Goal: Task Accomplishment & Management: Use online tool/utility

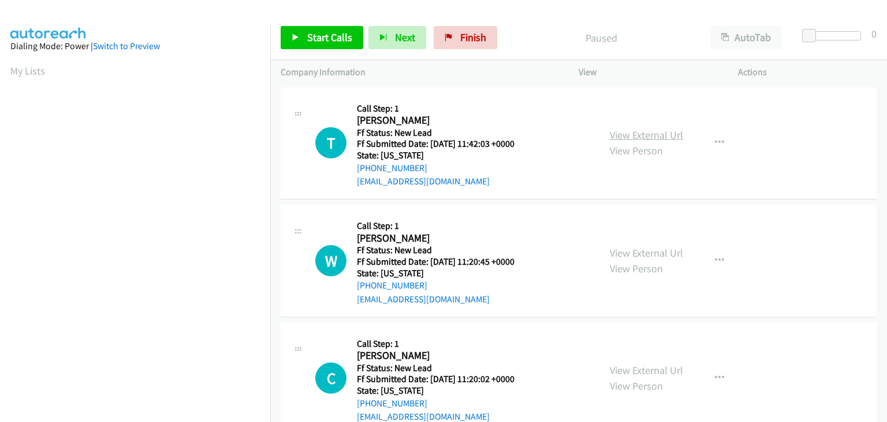
click at [628, 135] on link "View External Url" at bounding box center [646, 134] width 73 height 13
click at [333, 33] on span "Start Calls" at bounding box center [329, 37] width 45 height 13
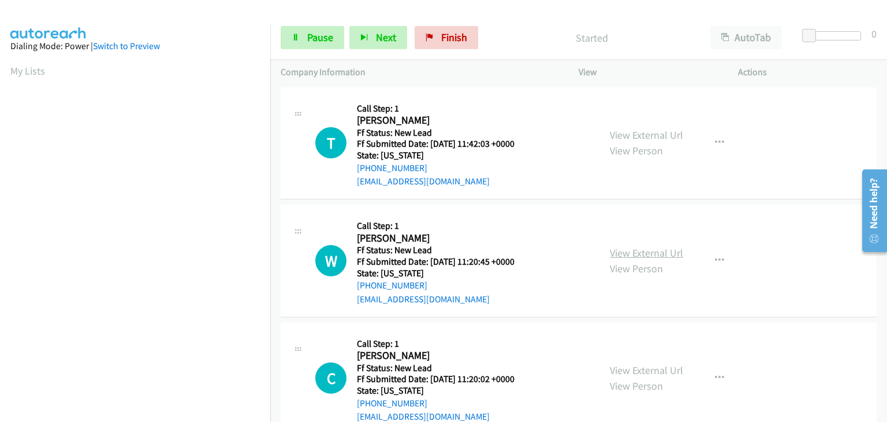
click at [618, 251] on link "View External Url" at bounding box center [646, 252] width 73 height 13
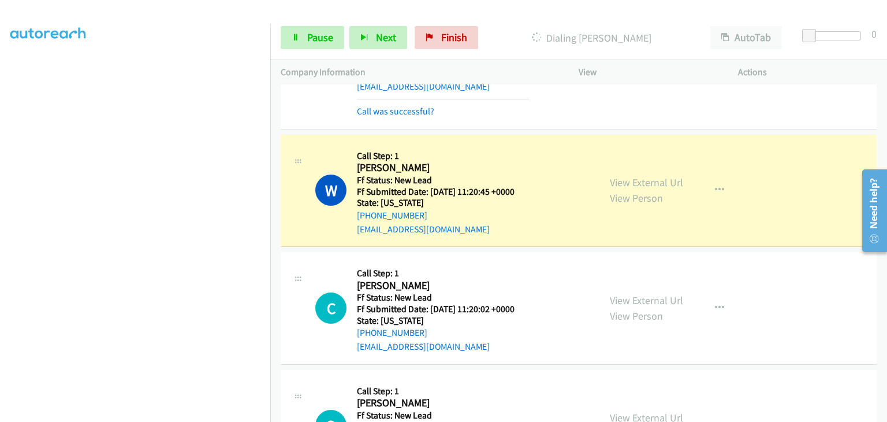
scroll to position [115, 0]
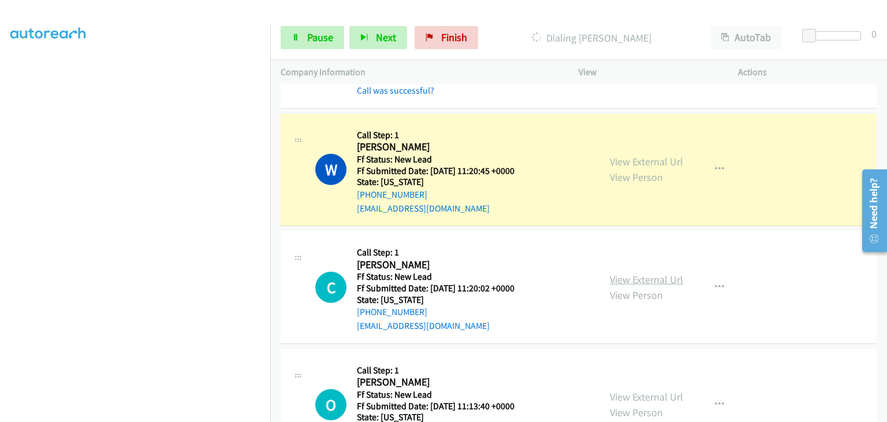
click at [627, 276] on link "View External Url" at bounding box center [646, 279] width 73 height 13
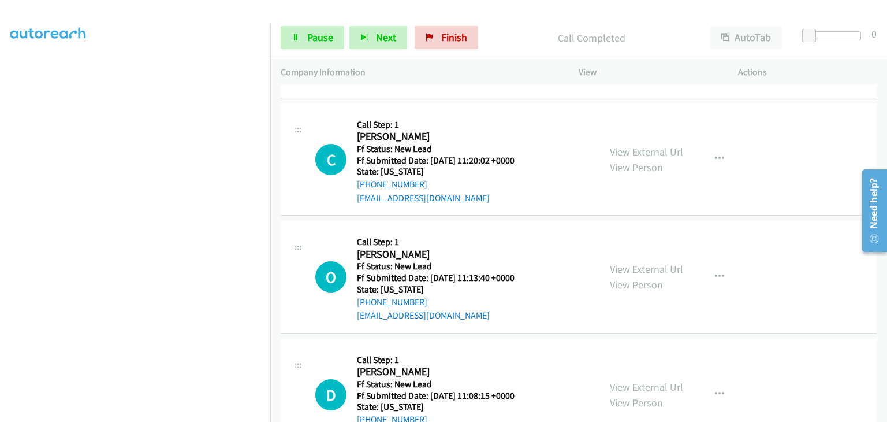
scroll to position [289, 0]
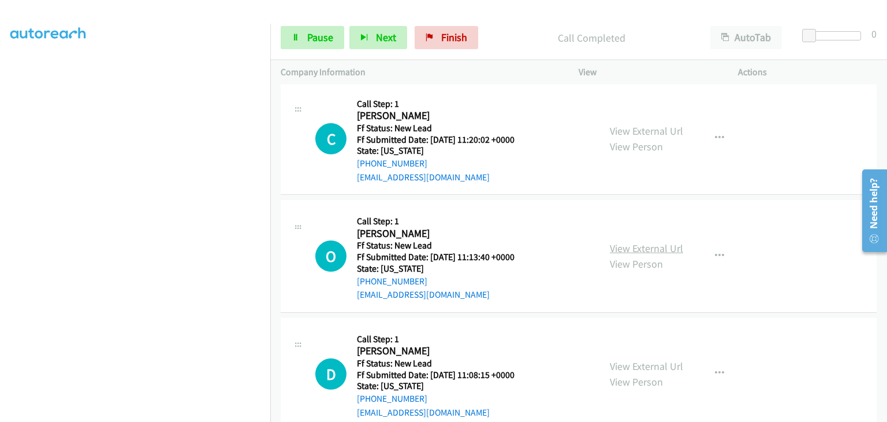
click at [618, 243] on link "View External Url" at bounding box center [646, 247] width 73 height 13
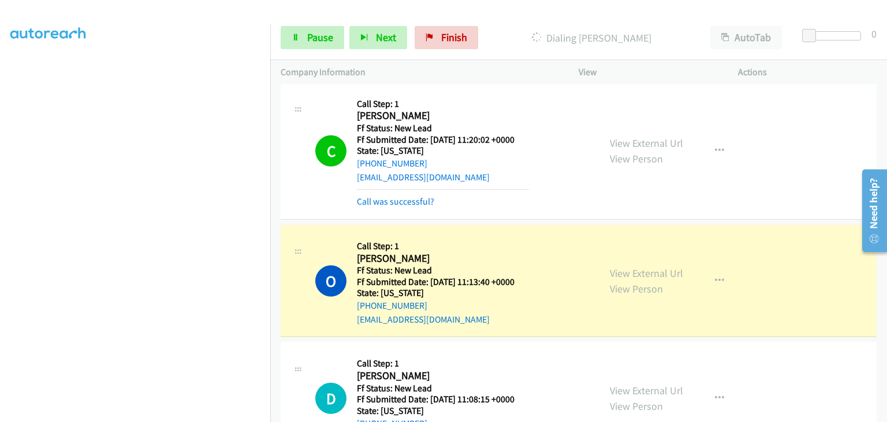
scroll to position [346, 0]
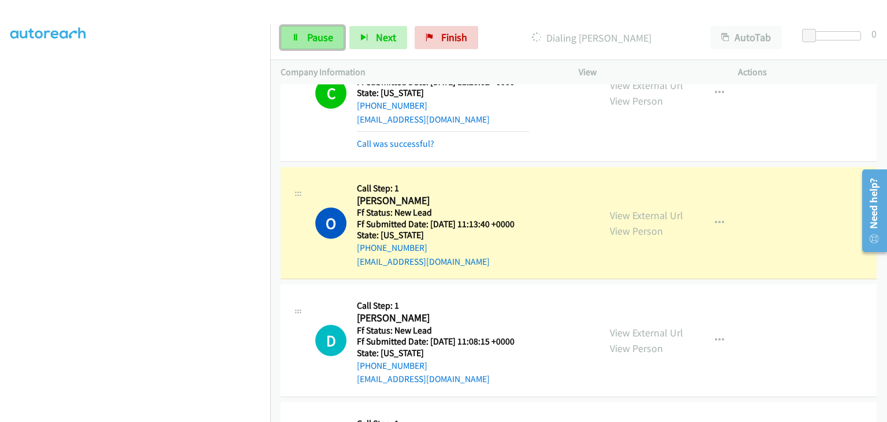
click at [311, 31] on span "Pause" at bounding box center [320, 37] width 26 height 13
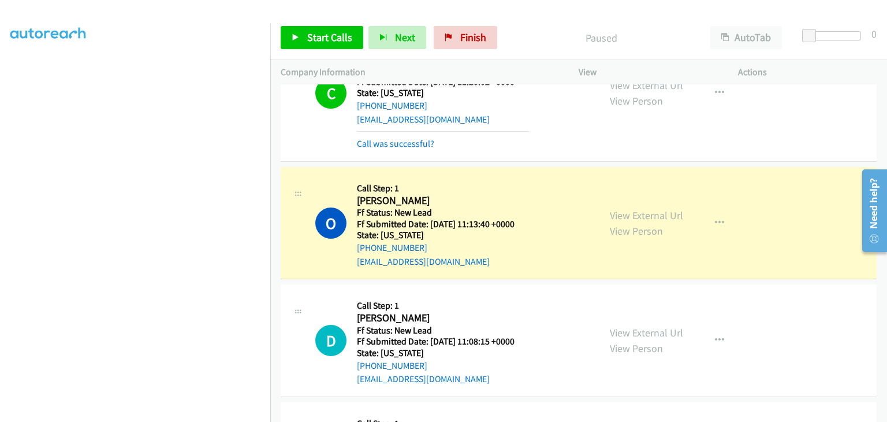
scroll to position [226, 0]
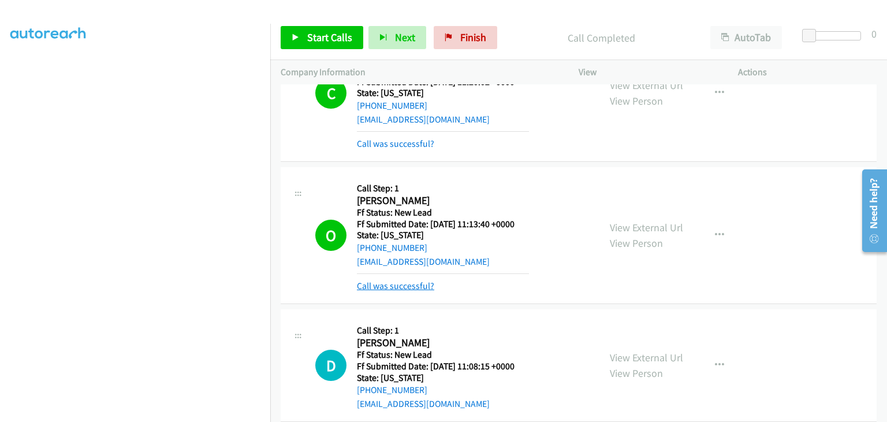
click at [420, 280] on link "Call was successful?" at bounding box center [395, 285] width 77 height 11
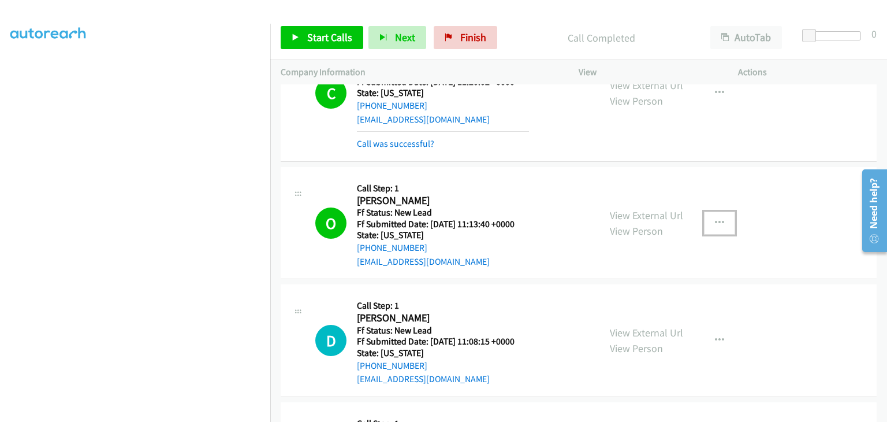
drag, startPoint x: 711, startPoint y: 217, endPoint x: 702, endPoint y: 232, distance: 18.1
click at [715, 218] on icon "button" at bounding box center [719, 222] width 9 height 9
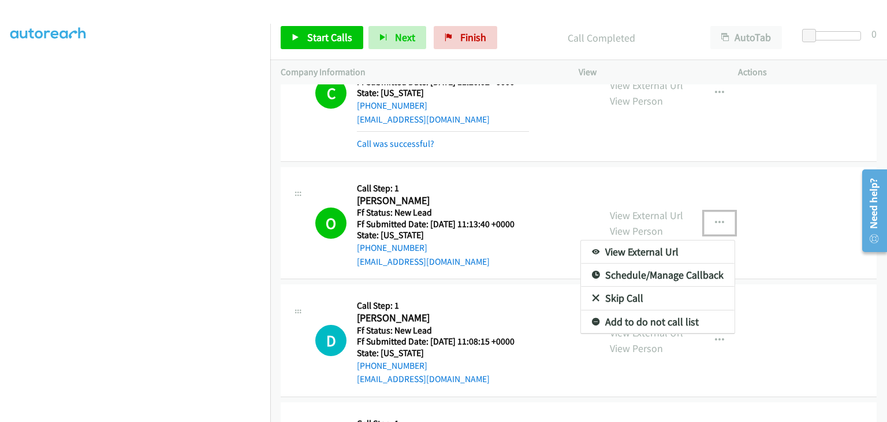
click at [664, 315] on link "Add to do not call list" at bounding box center [658, 321] width 154 height 23
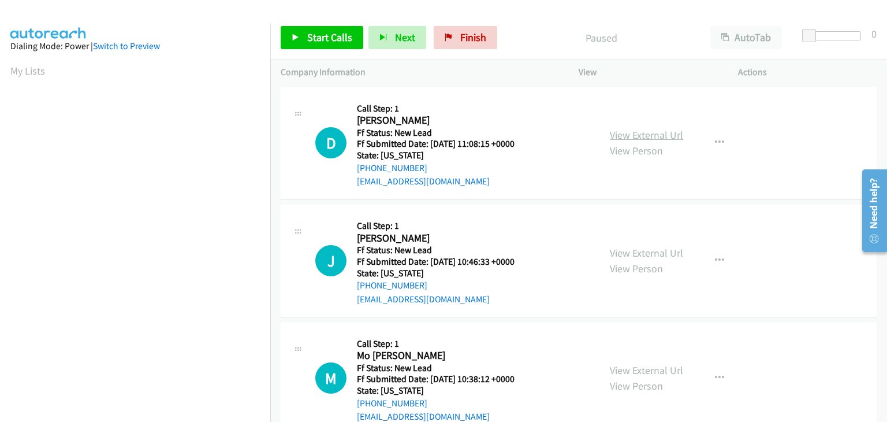
click at [620, 130] on link "View External Url" at bounding box center [646, 134] width 73 height 13
click at [315, 37] on span "Start Calls" at bounding box center [329, 37] width 45 height 13
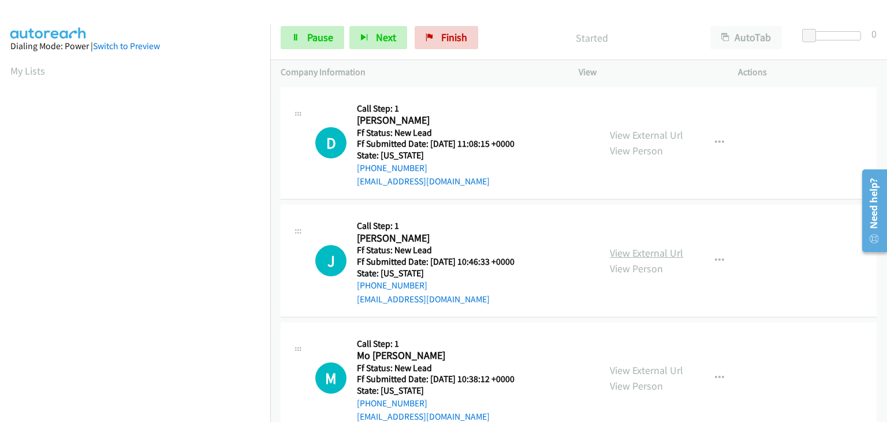
click at [657, 252] on link "View External Url" at bounding box center [646, 252] width 73 height 13
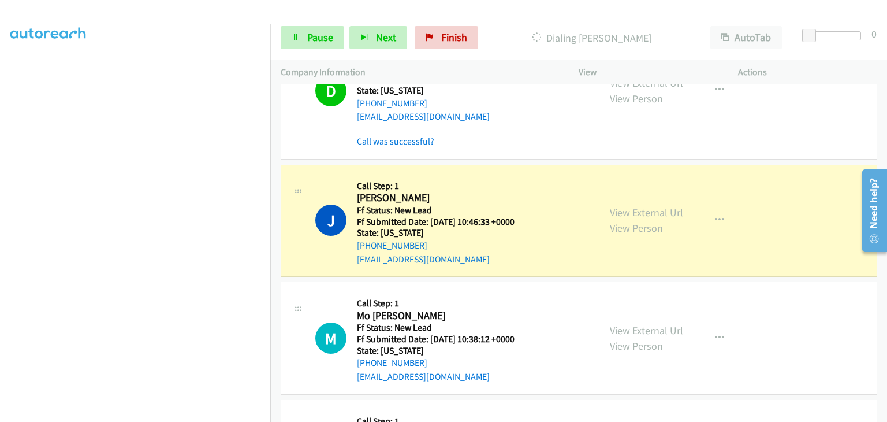
scroll to position [115, 0]
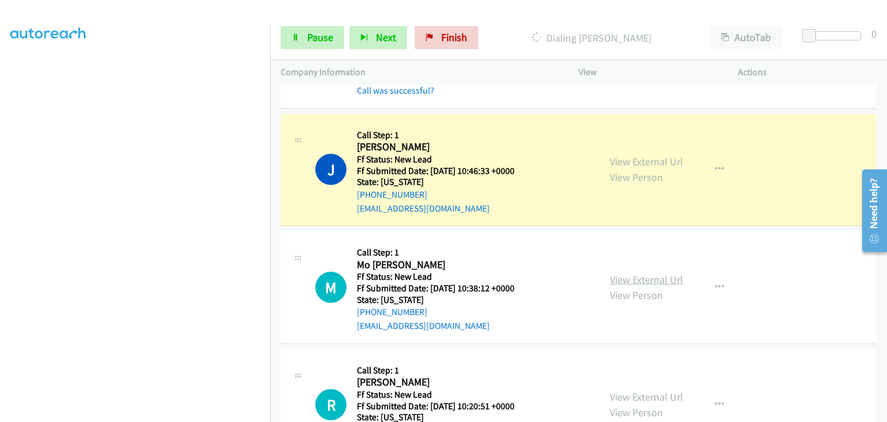
click at [618, 277] on link "View External Url" at bounding box center [646, 279] width 73 height 13
click at [305, 38] on link "Pause" at bounding box center [313, 37] width 64 height 23
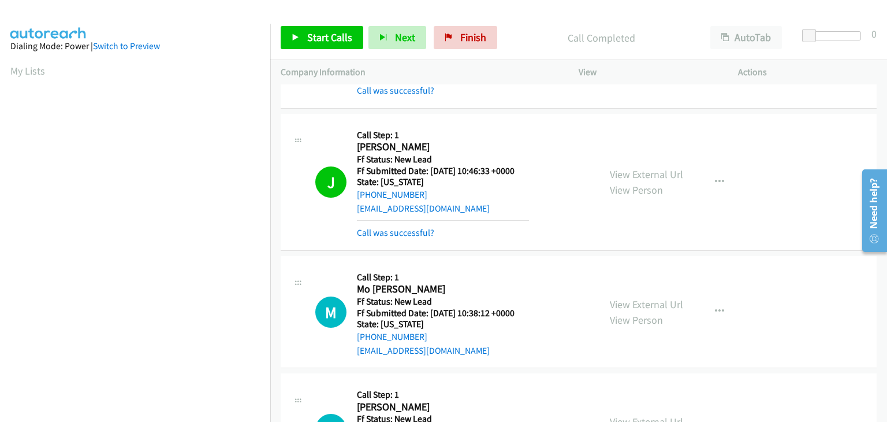
scroll to position [226, 0]
click at [416, 228] on link "Call was successful?" at bounding box center [395, 232] width 77 height 11
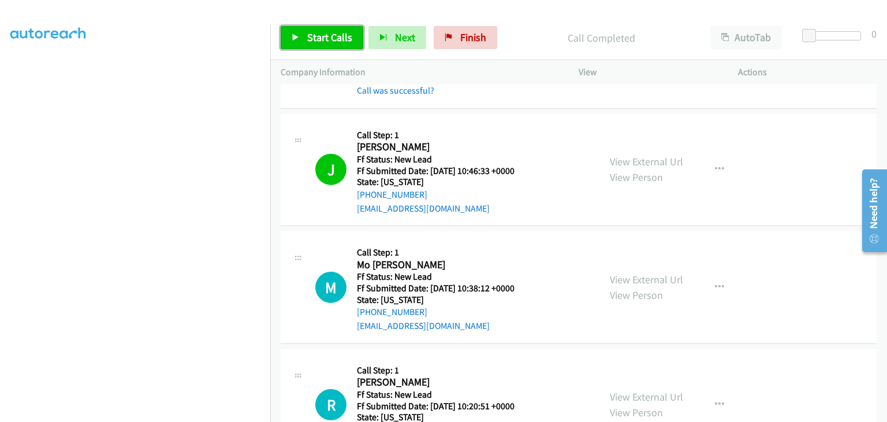
click at [335, 39] on span "Start Calls" at bounding box center [329, 37] width 45 height 13
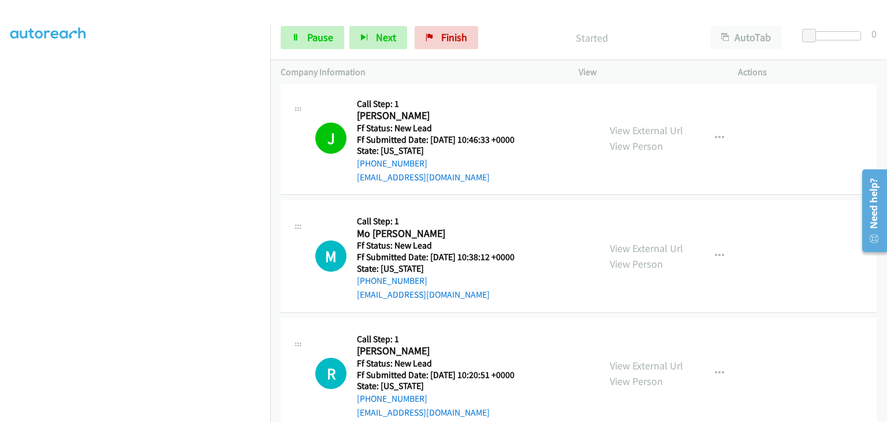
scroll to position [173, 0]
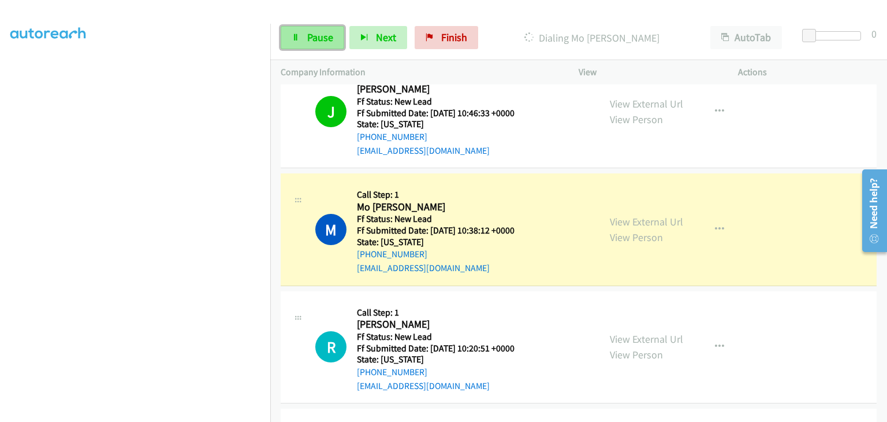
click at [323, 38] on span "Pause" at bounding box center [320, 37] width 26 height 13
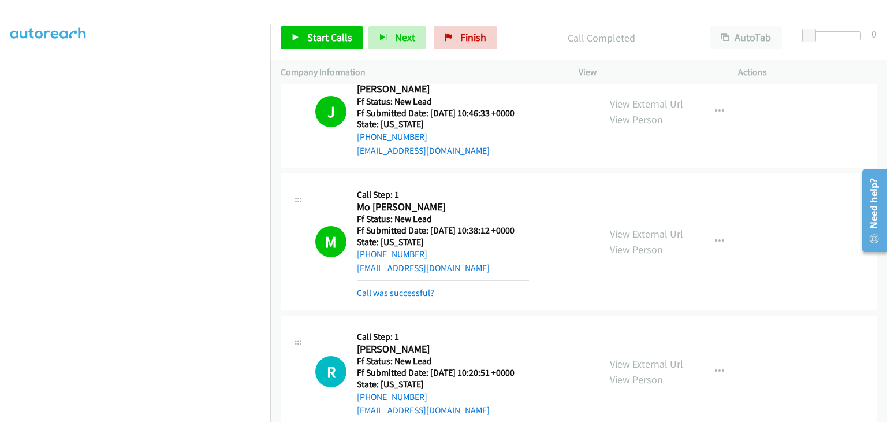
click at [414, 289] on link "Call was successful?" at bounding box center [395, 292] width 77 height 11
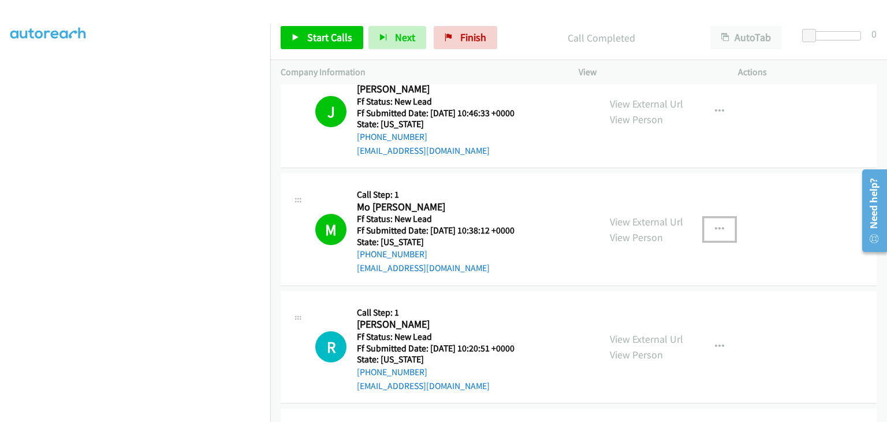
click at [721, 229] on button "button" at bounding box center [719, 229] width 31 height 23
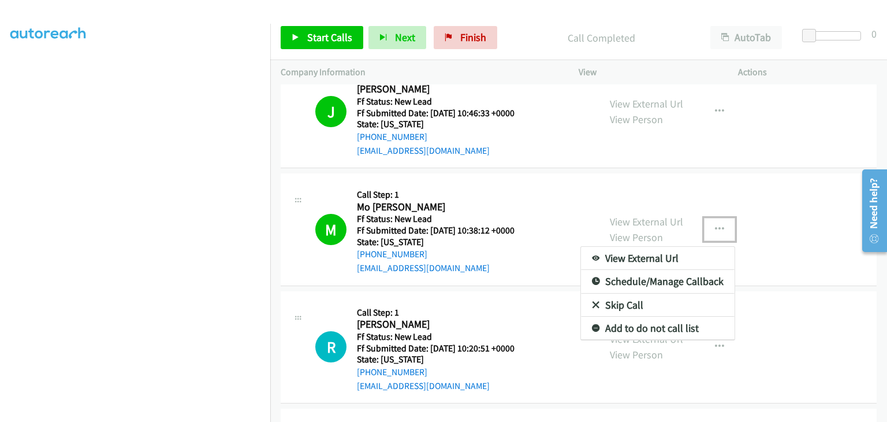
click at [658, 322] on link "Add to do not call list" at bounding box center [658, 327] width 154 height 23
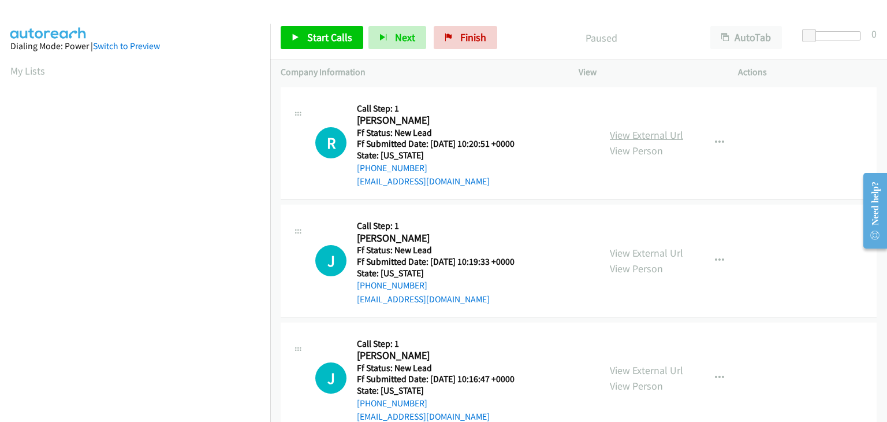
click at [622, 135] on link "View External Url" at bounding box center [646, 134] width 73 height 13
click at [348, 40] on span "Start Calls" at bounding box center [329, 37] width 45 height 13
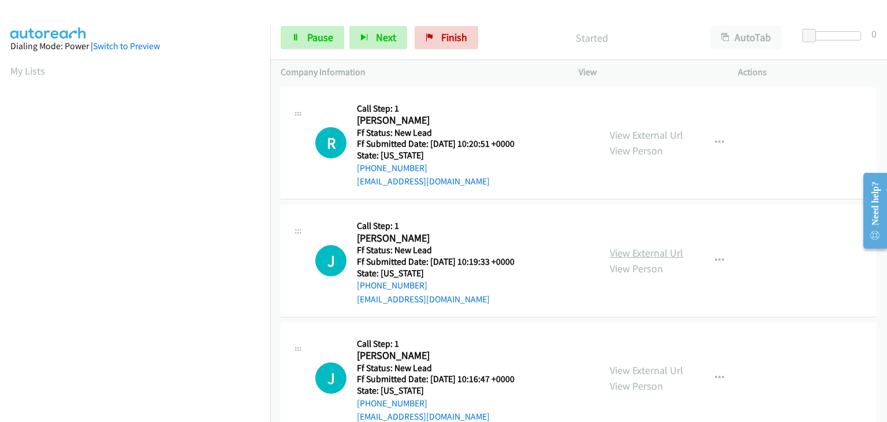
click at [614, 251] on link "View External Url" at bounding box center [646, 252] width 73 height 13
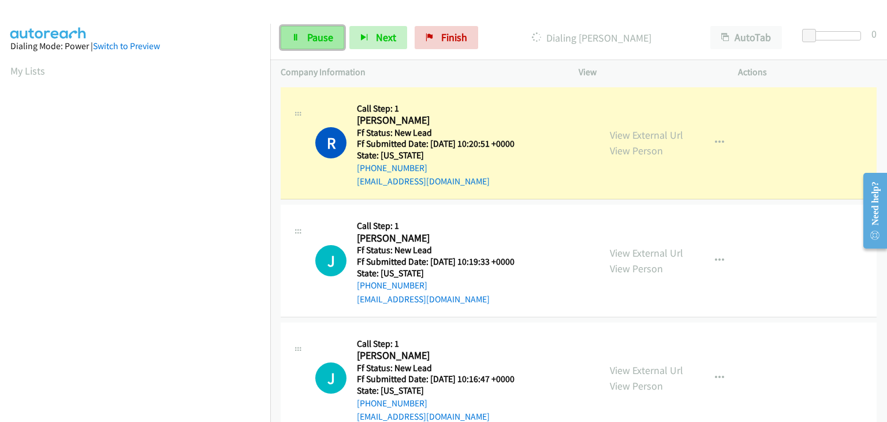
click at [319, 38] on span "Pause" at bounding box center [320, 37] width 26 height 13
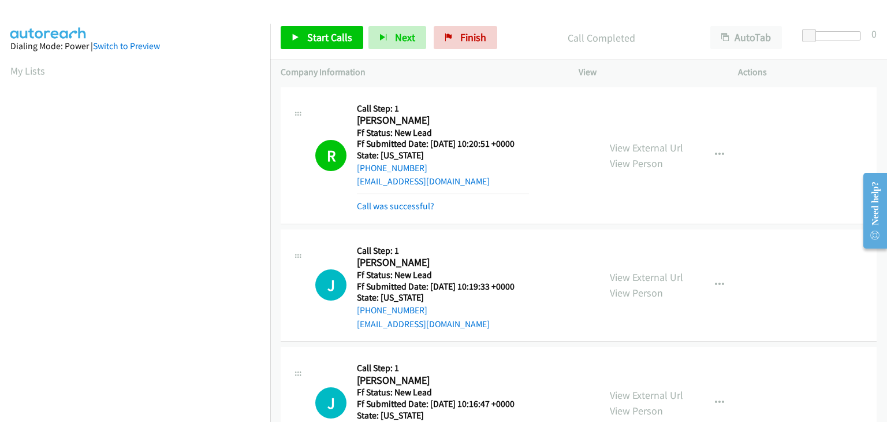
scroll to position [226, 0]
click at [415, 199] on div "Call was successful?" at bounding box center [443, 206] width 172 height 14
click at [415, 204] on link "Call was successful?" at bounding box center [395, 205] width 77 height 11
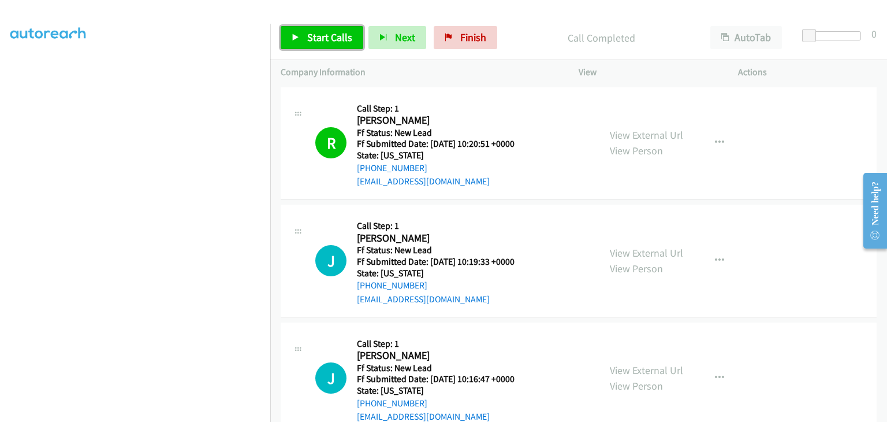
click at [341, 43] on span "Start Calls" at bounding box center [329, 37] width 45 height 13
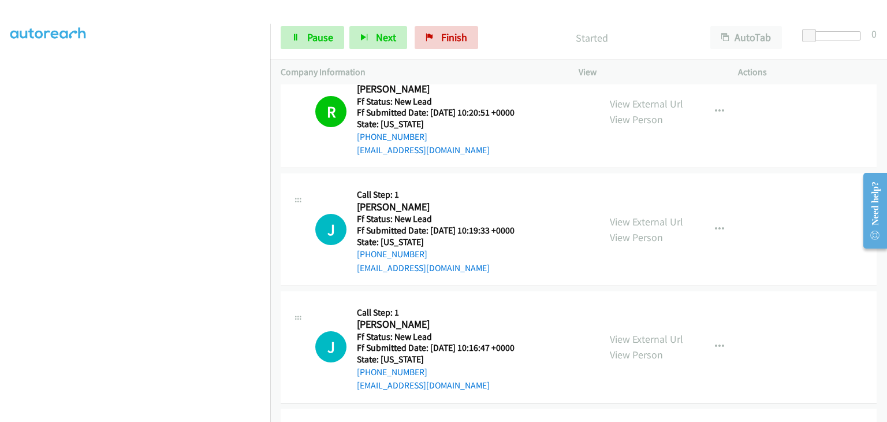
scroll to position [58, 0]
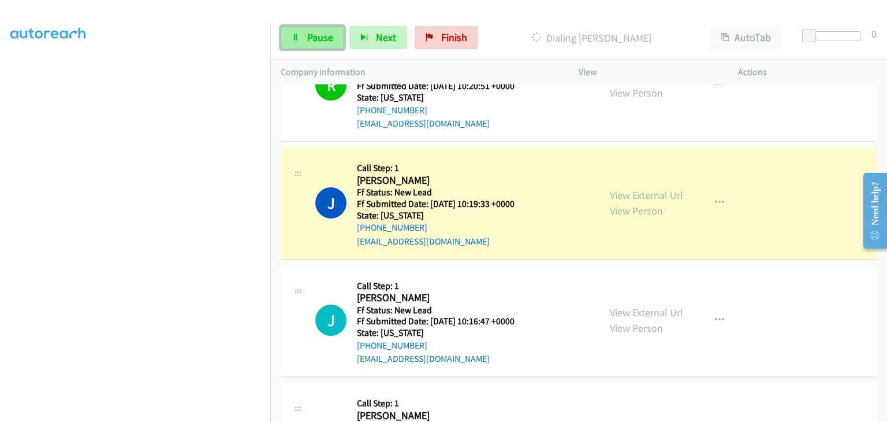
click at [319, 40] on span "Pause" at bounding box center [320, 37] width 26 height 13
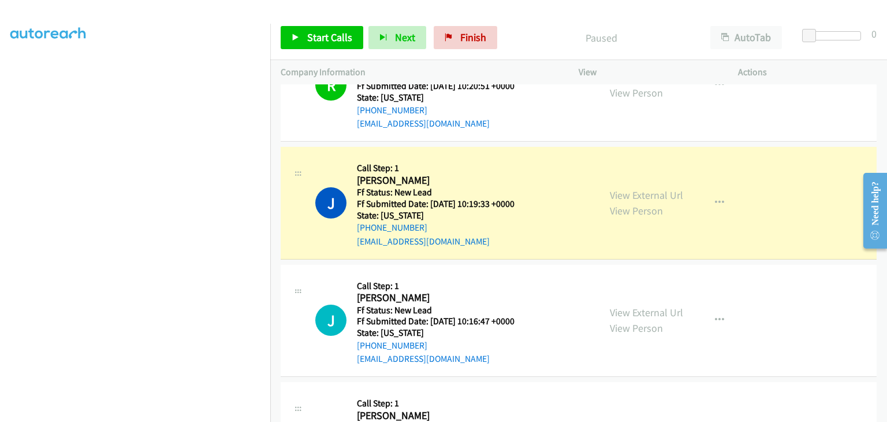
scroll to position [226, 0]
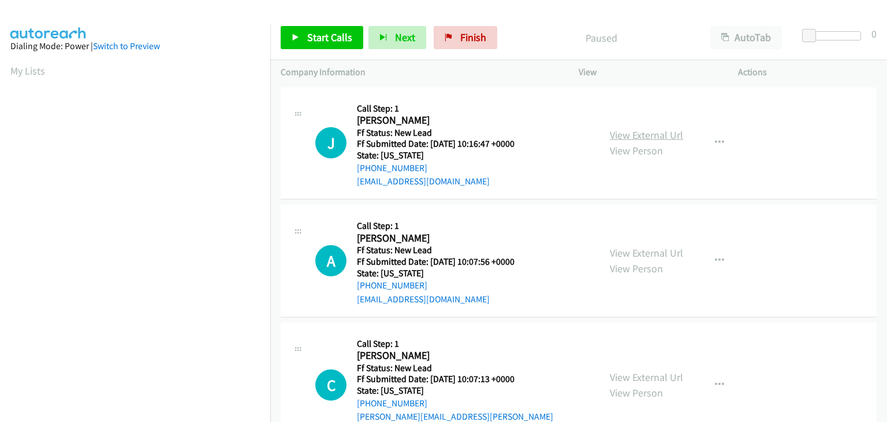
click at [626, 137] on link "View External Url" at bounding box center [646, 134] width 73 height 13
click at [349, 40] on span "Start Calls" at bounding box center [329, 37] width 45 height 13
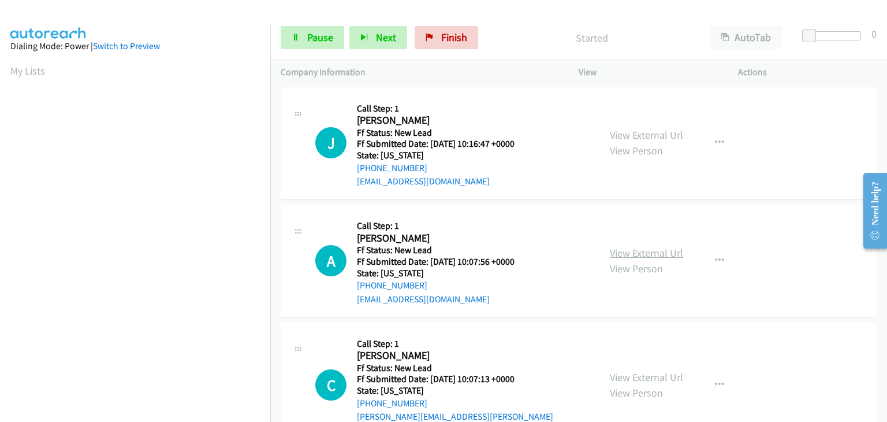
click at [665, 248] on link "View External Url" at bounding box center [646, 252] width 73 height 13
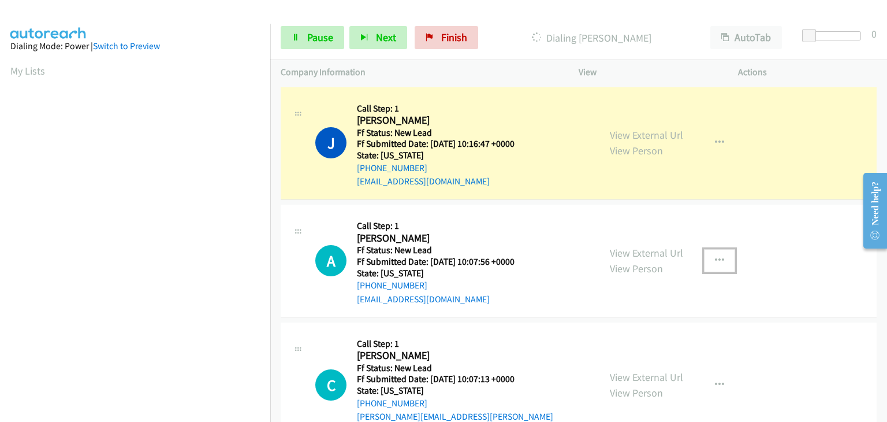
click at [715, 260] on icon "button" at bounding box center [719, 260] width 9 height 9
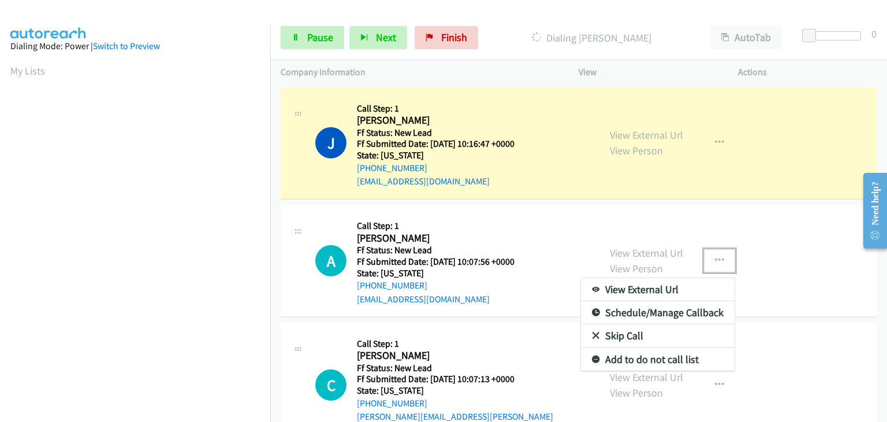
click at [627, 333] on link "Skip Call" at bounding box center [658, 335] width 154 height 23
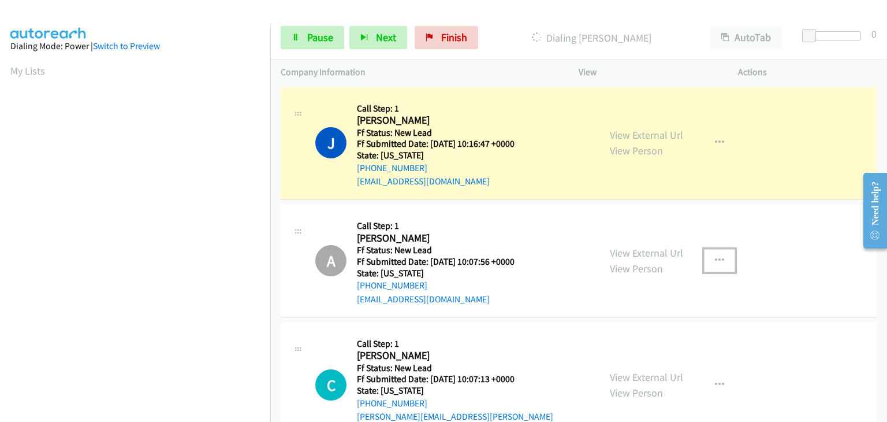
scroll to position [29, 0]
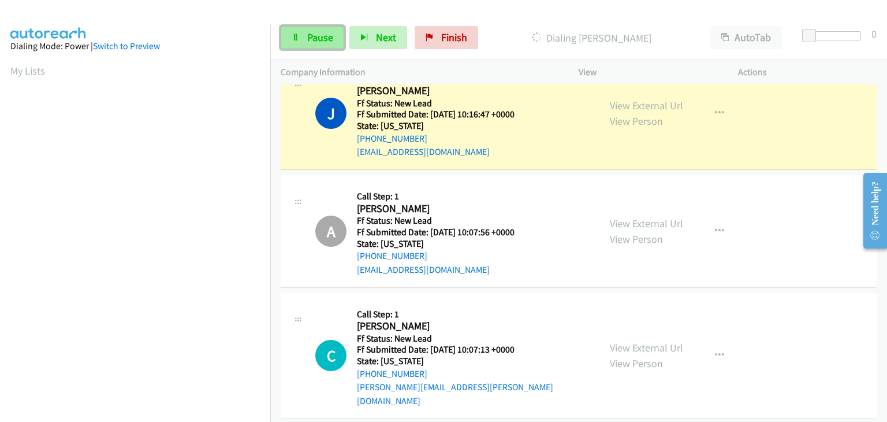
click at [319, 42] on span "Pause" at bounding box center [320, 37] width 26 height 13
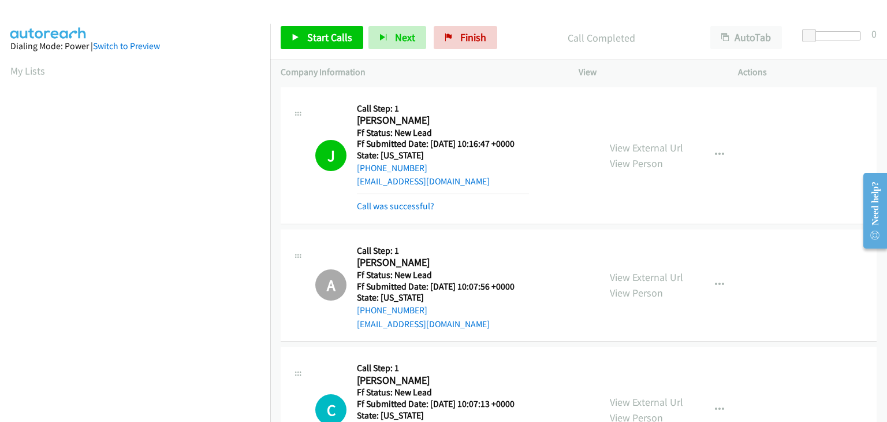
scroll to position [226, 0]
drag, startPoint x: 409, startPoint y: 202, endPoint x: 402, endPoint y: 203, distance: 7.5
click at [409, 202] on link "Call was successful?" at bounding box center [395, 205] width 77 height 11
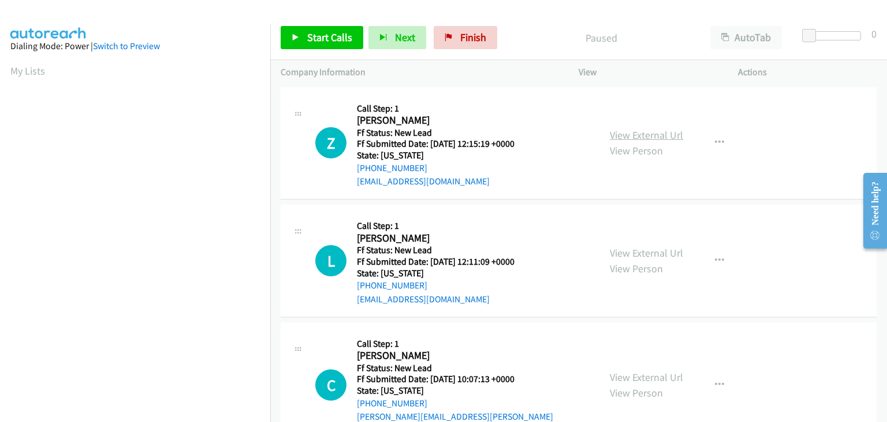
drag, startPoint x: 648, startPoint y: 135, endPoint x: 635, endPoint y: 134, distance: 12.8
click at [649, 139] on link "View External Url" at bounding box center [646, 134] width 73 height 13
click at [307, 31] on span "Start Calls" at bounding box center [329, 37] width 45 height 13
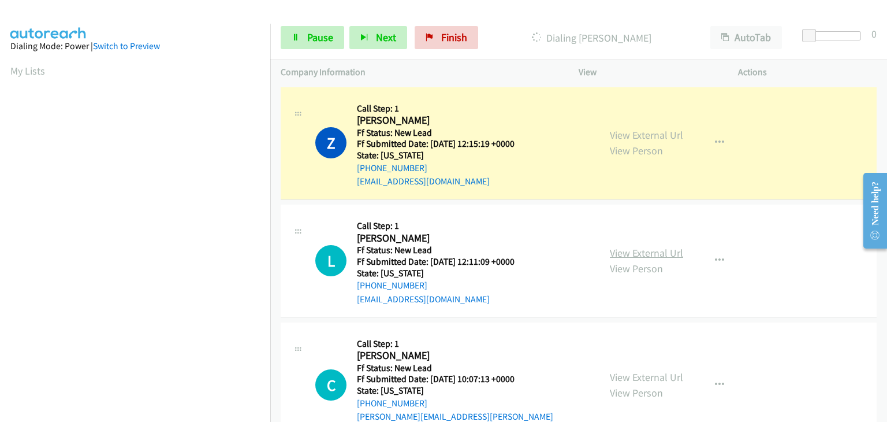
click at [667, 247] on link "View External Url" at bounding box center [646, 252] width 73 height 13
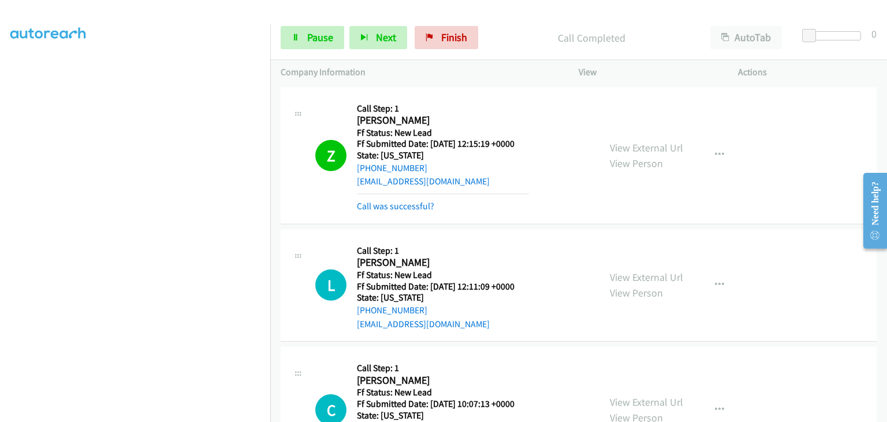
drag, startPoint x: 426, startPoint y: 205, endPoint x: 607, endPoint y: 185, distance: 181.9
click at [425, 206] on link "Call was successful?" at bounding box center [395, 205] width 77 height 11
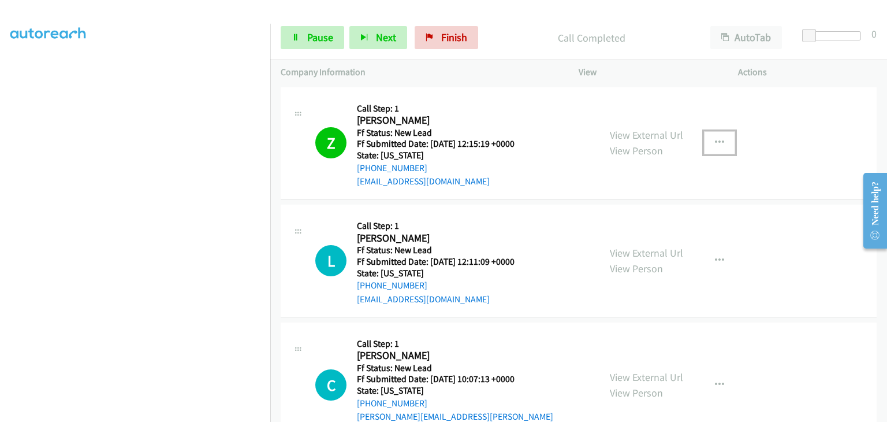
click at [717, 138] on icon "button" at bounding box center [719, 142] width 9 height 9
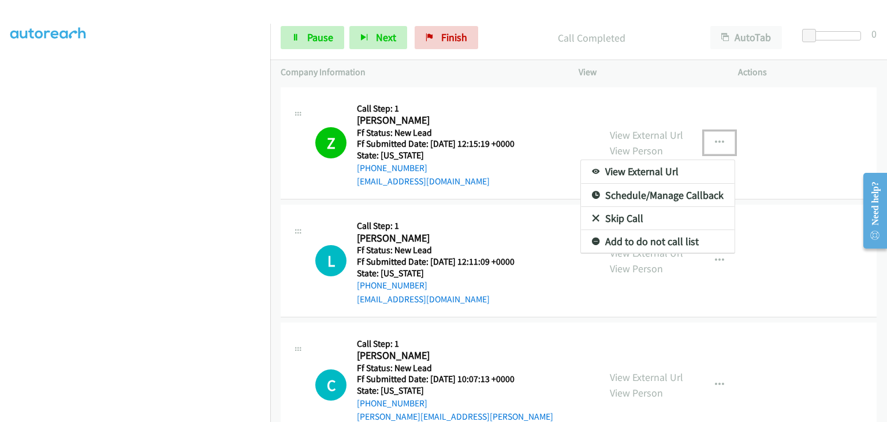
click at [637, 238] on link "Add to do not call list" at bounding box center [658, 241] width 154 height 23
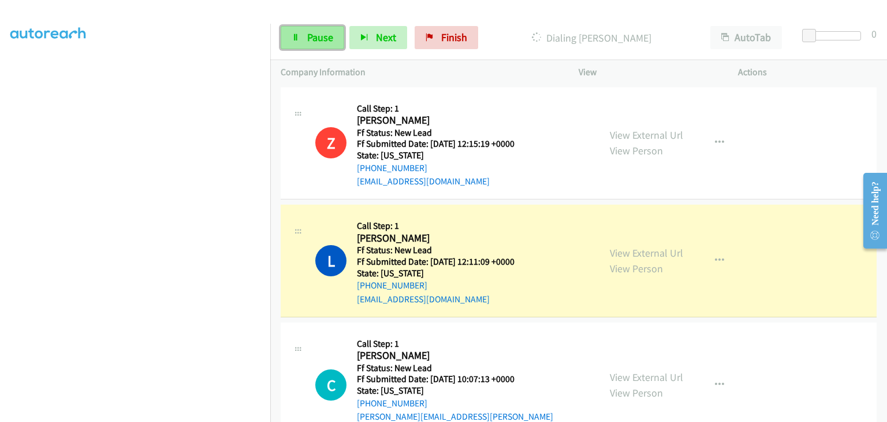
click at [298, 30] on link "Pause" at bounding box center [313, 37] width 64 height 23
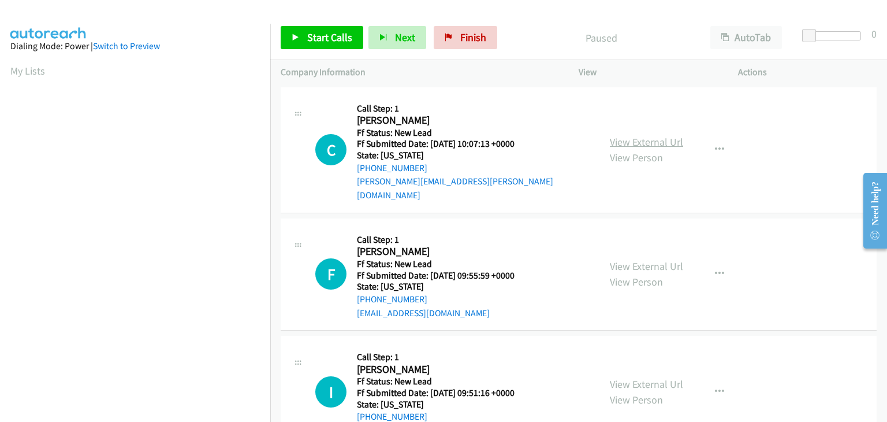
click at [644, 137] on link "View External Url" at bounding box center [646, 141] width 73 height 13
click at [329, 31] on span "Start Calls" at bounding box center [329, 37] width 45 height 13
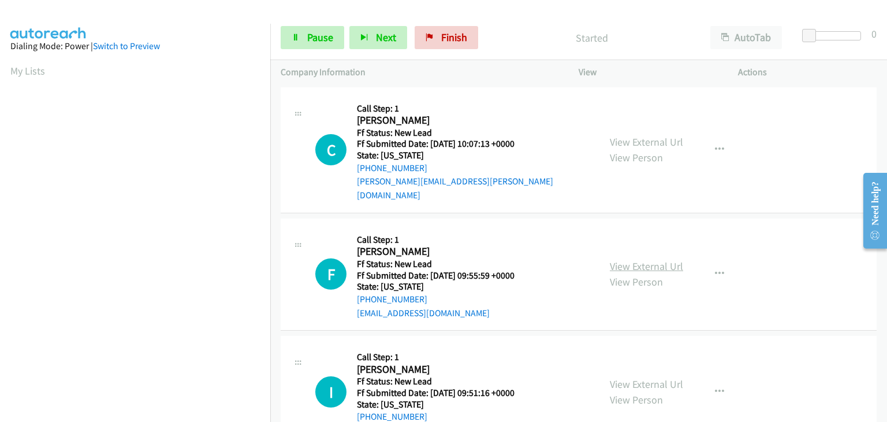
click at [619, 259] on link "View External Url" at bounding box center [646, 265] width 73 height 13
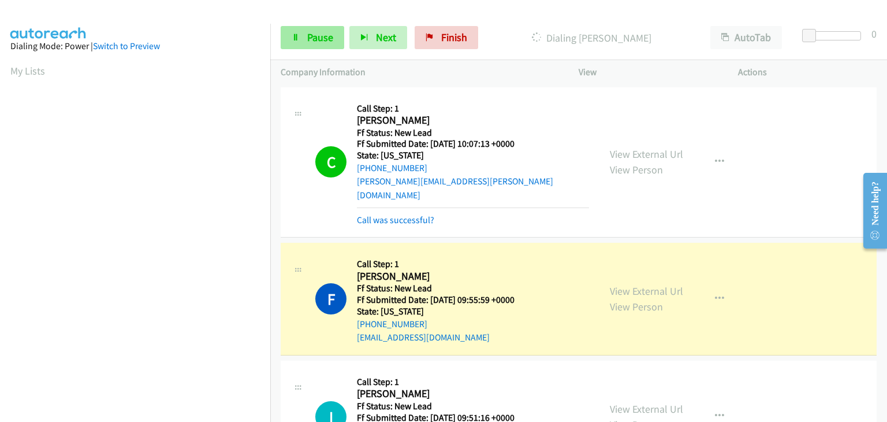
scroll to position [226, 0]
drag, startPoint x: 325, startPoint y: 45, endPoint x: 319, endPoint y: 47, distance: 6.2
click at [325, 45] on link "Pause" at bounding box center [313, 37] width 64 height 23
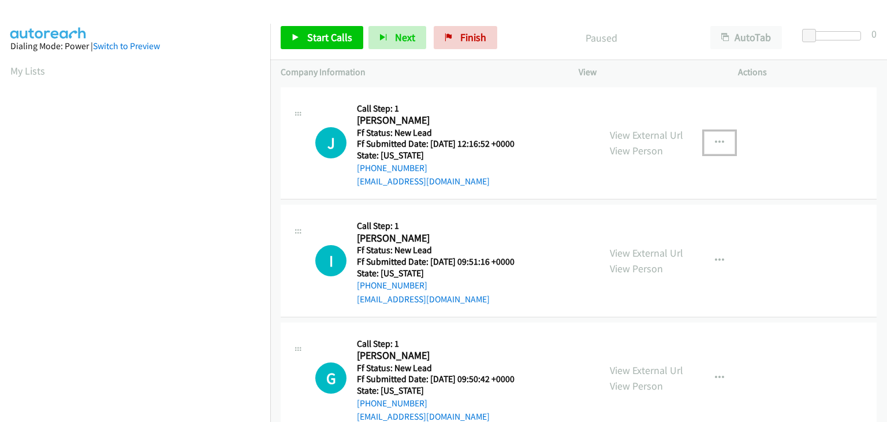
click at [716, 143] on icon "button" at bounding box center [719, 142] width 9 height 9
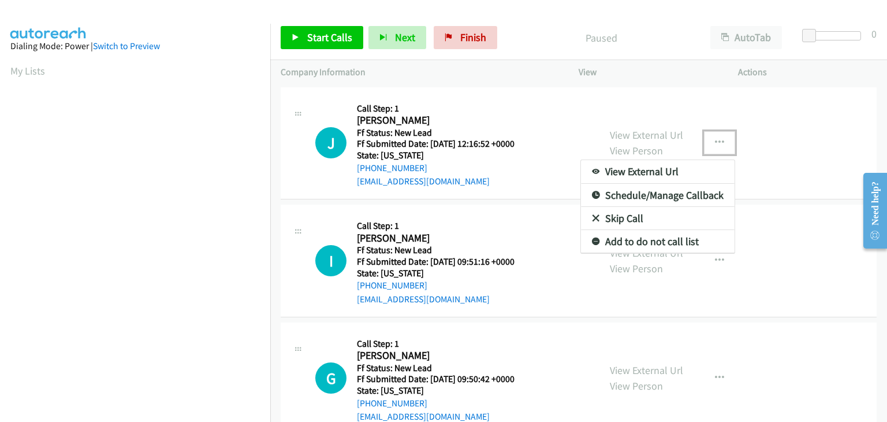
click at [642, 220] on link "Skip Call" at bounding box center [658, 218] width 154 height 23
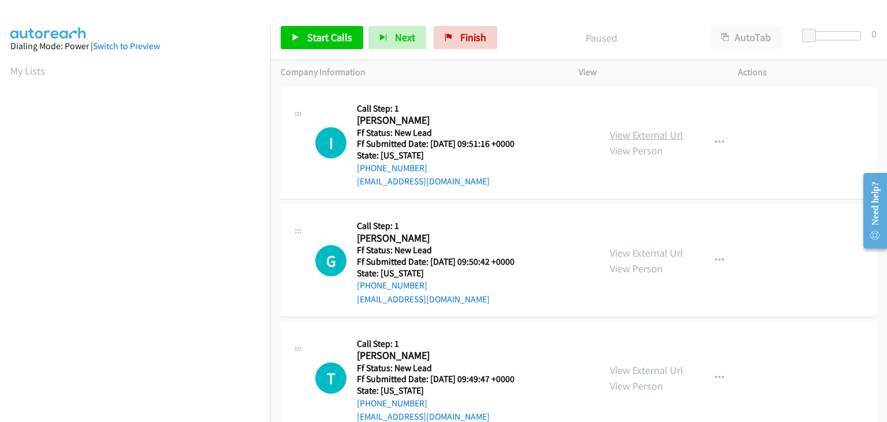
click at [618, 132] on link "View External Url" at bounding box center [646, 134] width 73 height 13
drag, startPoint x: 326, startPoint y: 38, endPoint x: 376, endPoint y: 43, distance: 51.1
click at [326, 38] on span "Start Calls" at bounding box center [329, 37] width 45 height 13
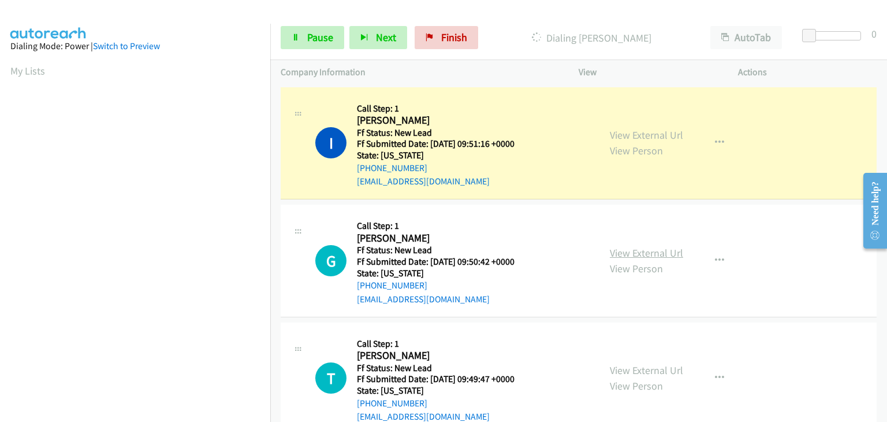
click at [625, 249] on link "View External Url" at bounding box center [646, 252] width 73 height 13
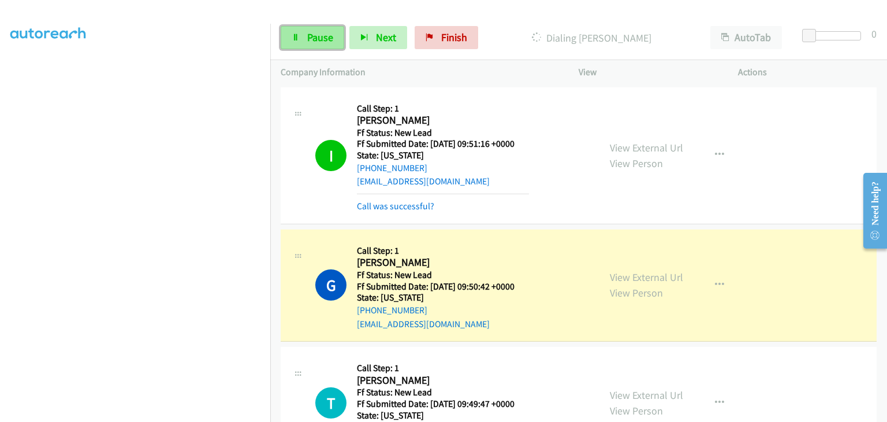
click at [319, 32] on span "Pause" at bounding box center [320, 37] width 26 height 13
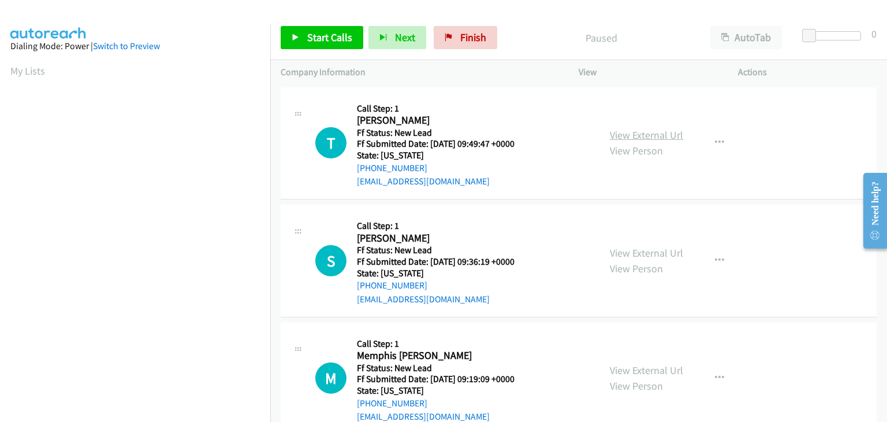
click at [647, 139] on link "View External Url" at bounding box center [646, 134] width 73 height 13
click at [333, 33] on span "Start Calls" at bounding box center [329, 37] width 45 height 13
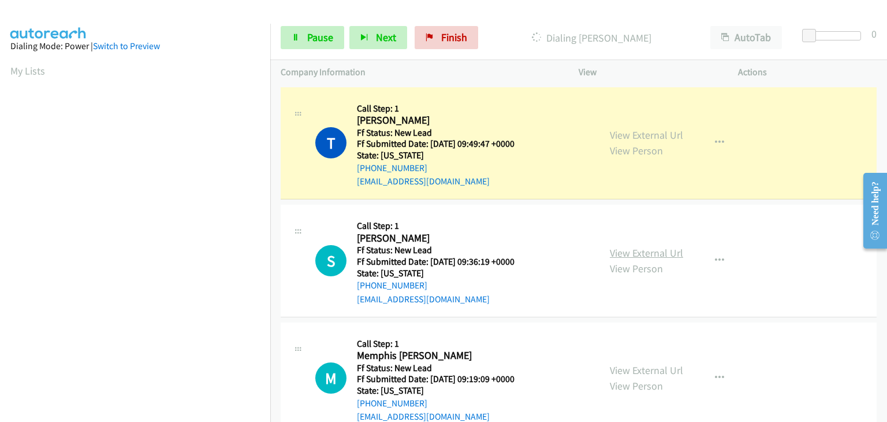
click at [621, 253] on link "View External Url" at bounding box center [646, 252] width 73 height 13
click at [329, 41] on span "Pause" at bounding box center [320, 37] width 26 height 13
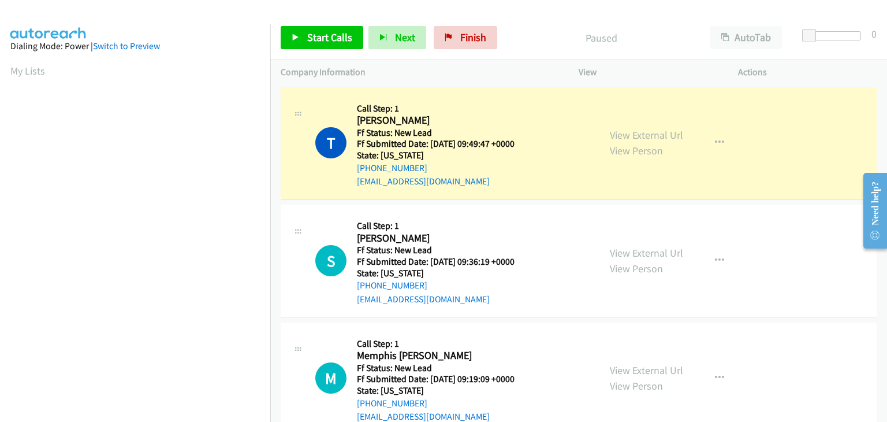
scroll to position [226, 0]
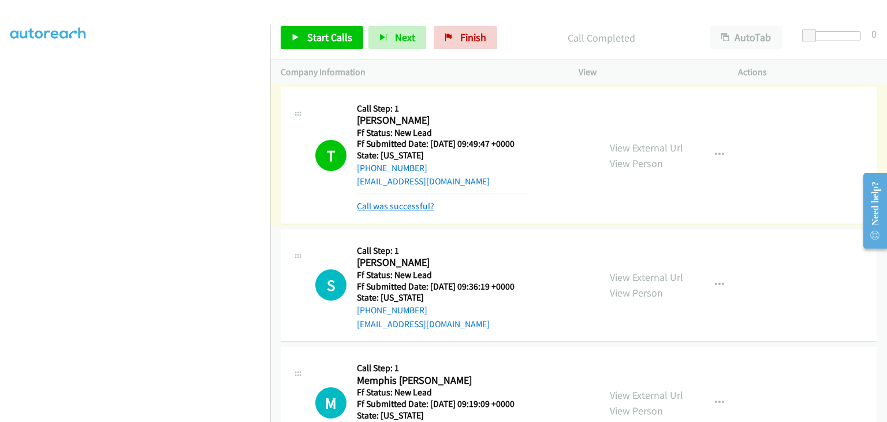
click at [409, 206] on link "Call was successful?" at bounding box center [395, 205] width 77 height 11
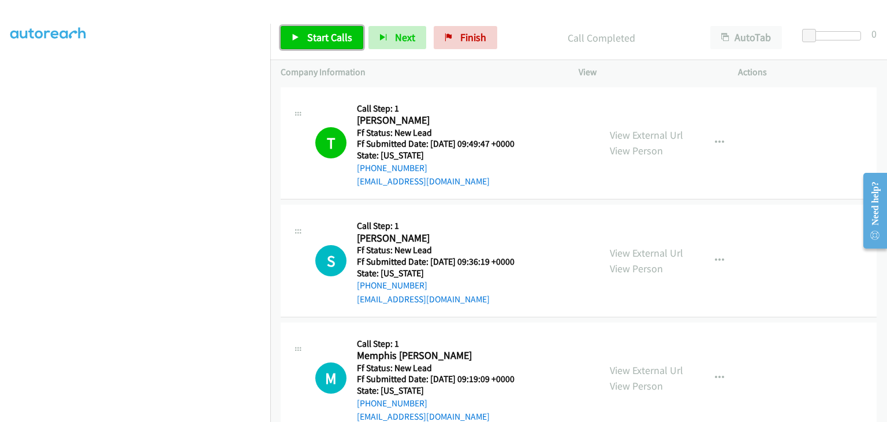
click at [338, 49] on link "Start Calls" at bounding box center [322, 37] width 83 height 23
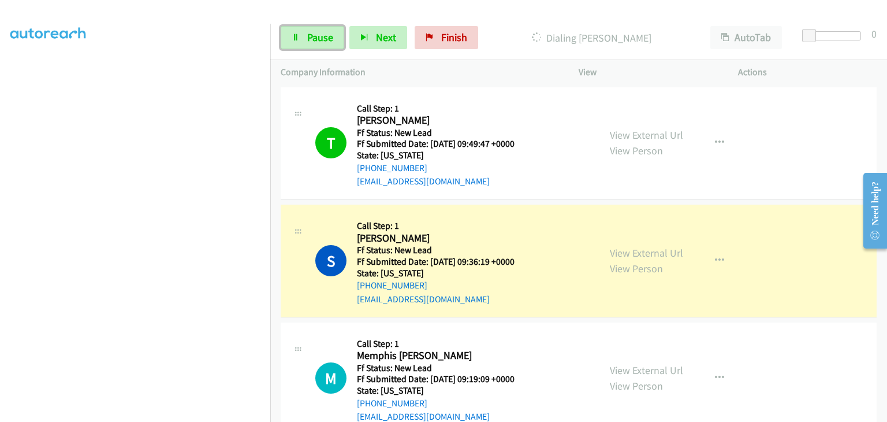
drag, startPoint x: 295, startPoint y: 44, endPoint x: 327, endPoint y: 38, distance: 32.5
click at [295, 44] on link "Pause" at bounding box center [313, 37] width 64 height 23
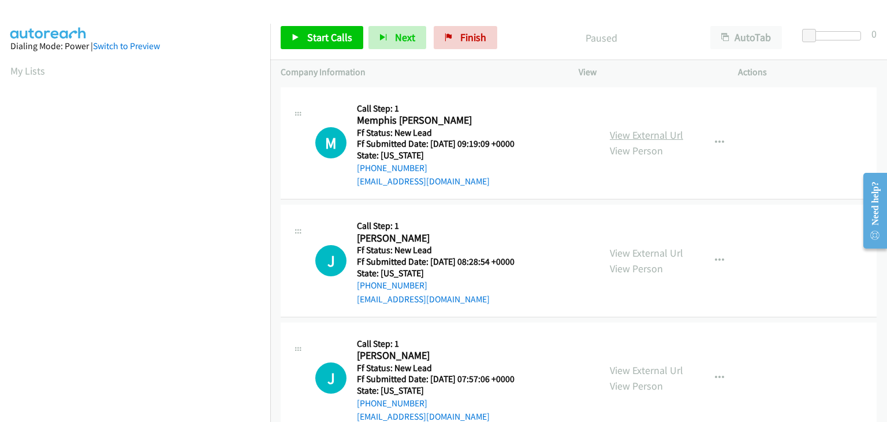
click at [658, 133] on link "View External Url" at bounding box center [646, 134] width 73 height 13
click at [305, 32] on link "Start Calls" at bounding box center [322, 37] width 83 height 23
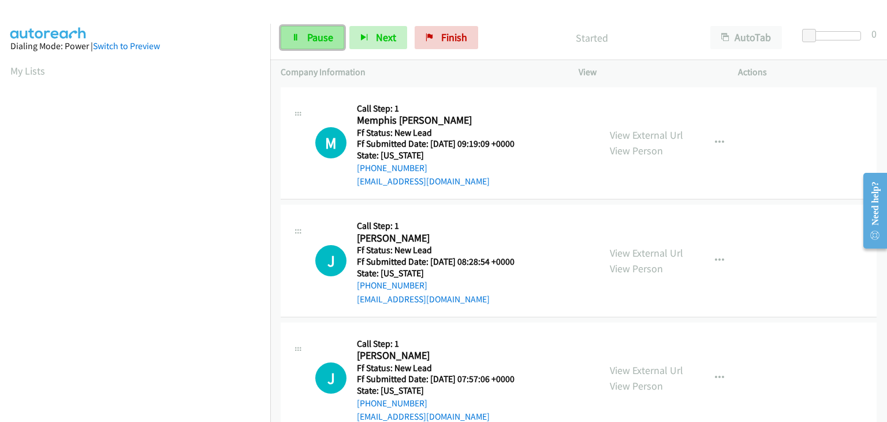
click at [332, 43] on span "Pause" at bounding box center [320, 37] width 26 height 13
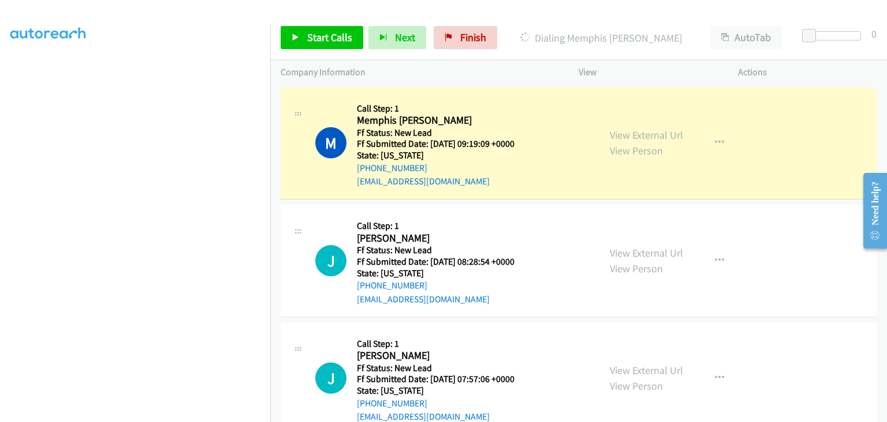
scroll to position [226, 0]
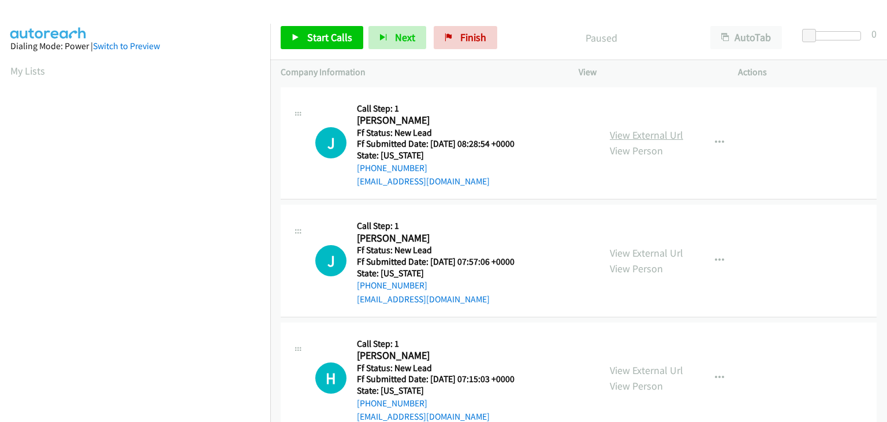
click at [635, 129] on link "View External Url" at bounding box center [646, 134] width 73 height 13
click at [316, 30] on link "Start Calls" at bounding box center [322, 37] width 83 height 23
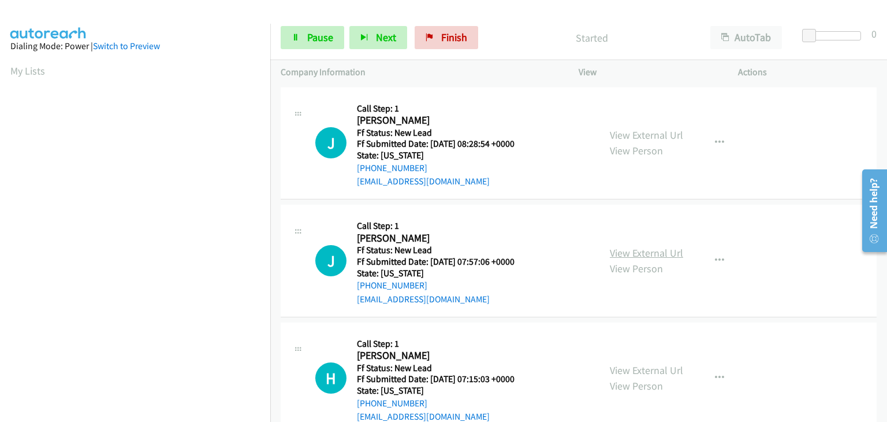
click at [645, 249] on link "View External Url" at bounding box center [646, 252] width 73 height 13
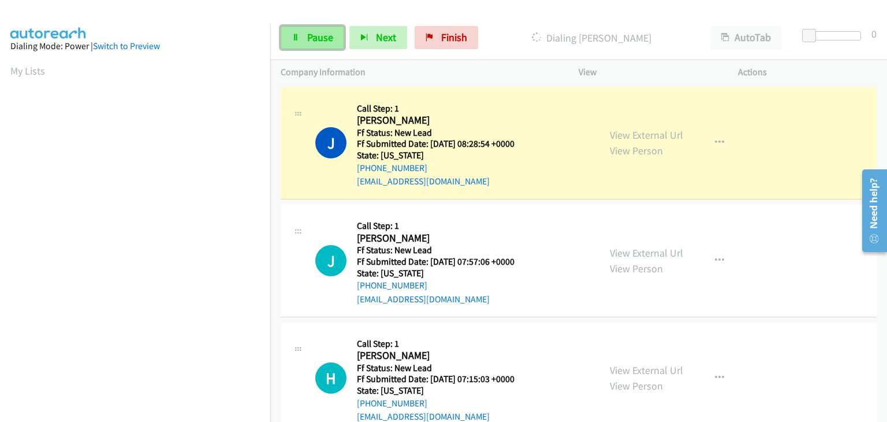
click at [315, 40] on span "Pause" at bounding box center [320, 37] width 26 height 13
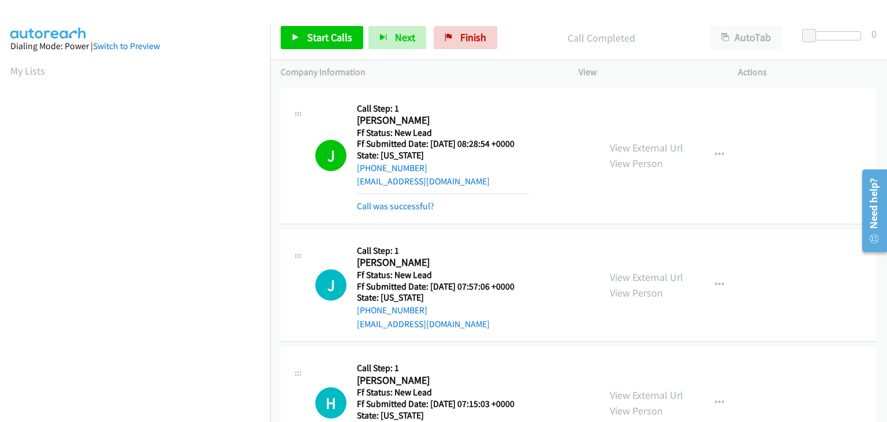
scroll to position [226, 0]
click at [410, 209] on link "Call was successful?" at bounding box center [395, 205] width 77 height 11
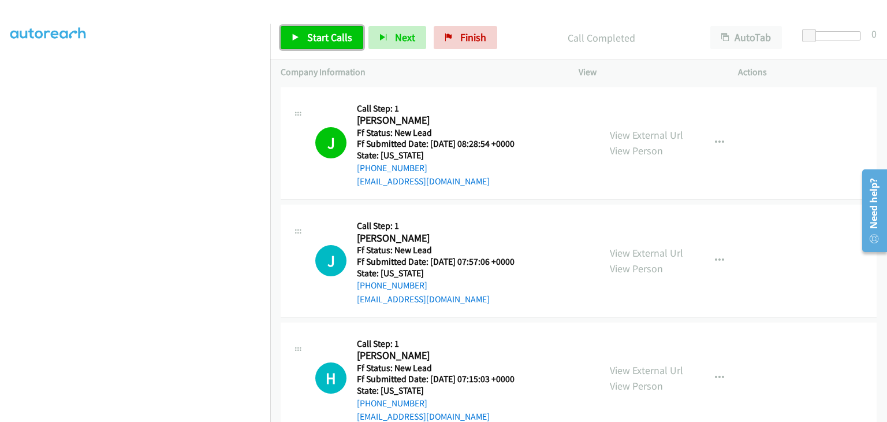
click at [319, 35] on span "Start Calls" at bounding box center [329, 37] width 45 height 13
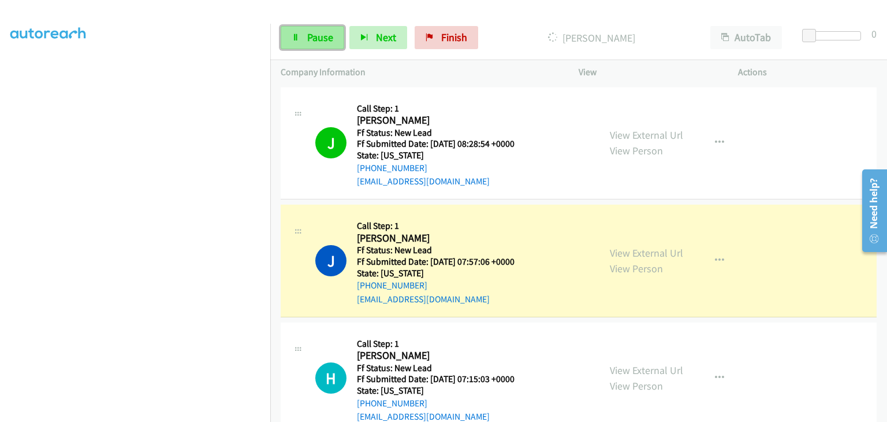
click at [319, 40] on span "Pause" at bounding box center [320, 37] width 26 height 13
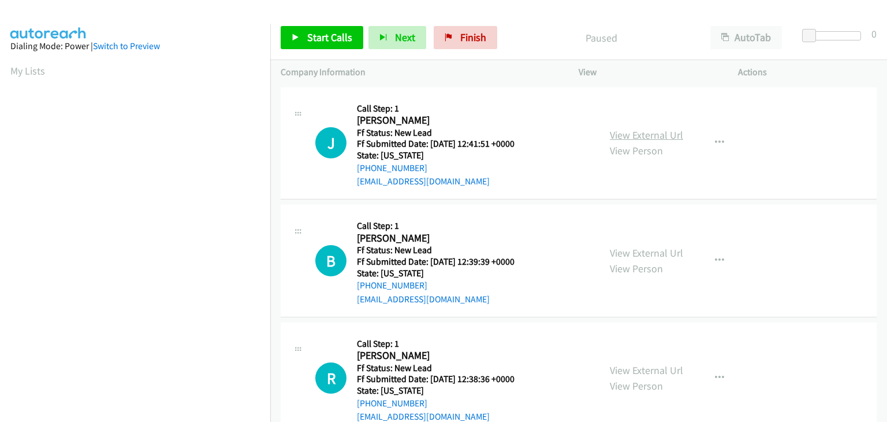
click at [625, 135] on link "View External Url" at bounding box center [646, 134] width 73 height 13
click at [311, 31] on span "Start Calls" at bounding box center [329, 37] width 45 height 13
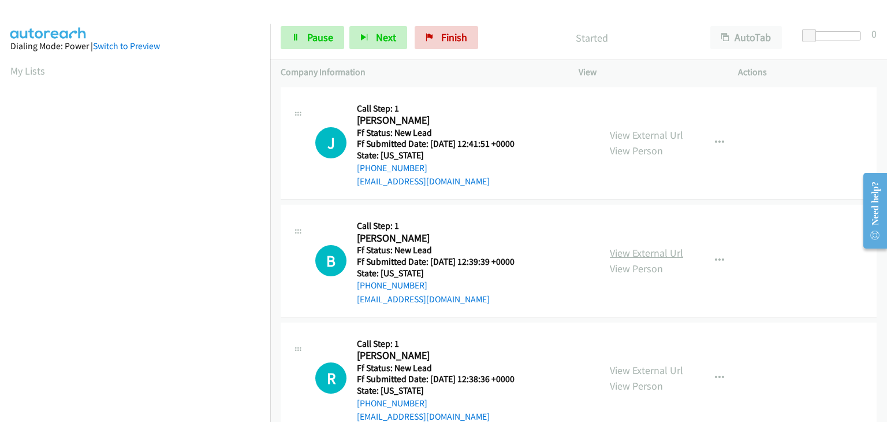
click at [656, 250] on link "View External Url" at bounding box center [646, 252] width 73 height 13
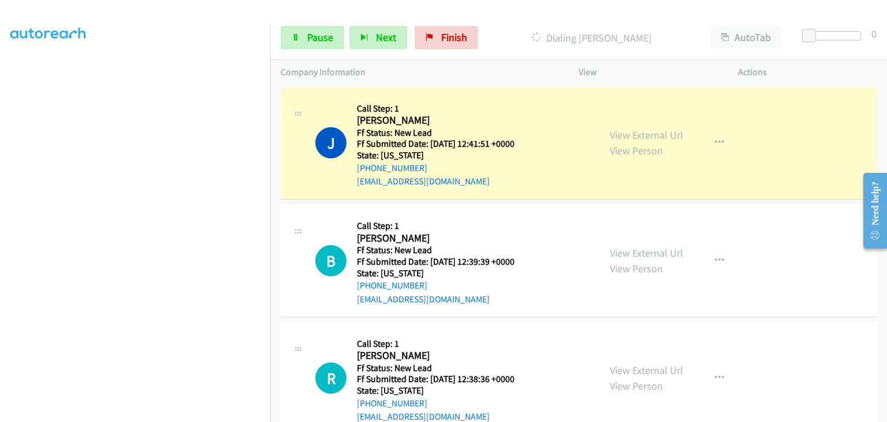
scroll to position [226, 0]
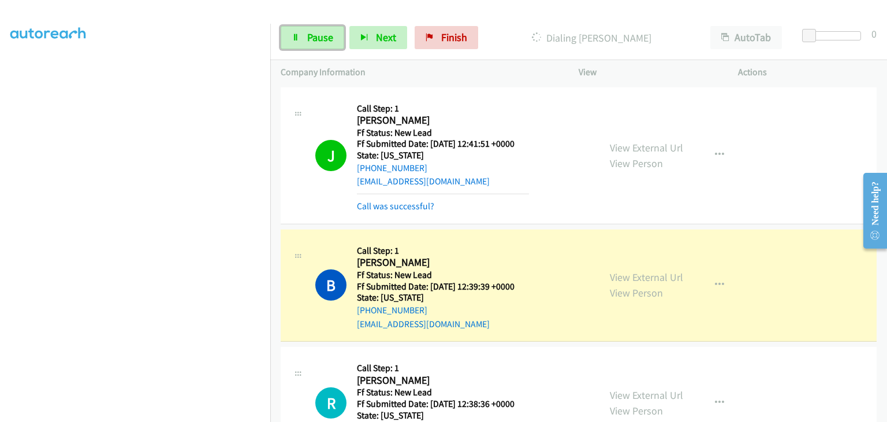
drag, startPoint x: 306, startPoint y: 35, endPoint x: 274, endPoint y: 75, distance: 51.4
click at [305, 34] on link "Pause" at bounding box center [313, 37] width 64 height 23
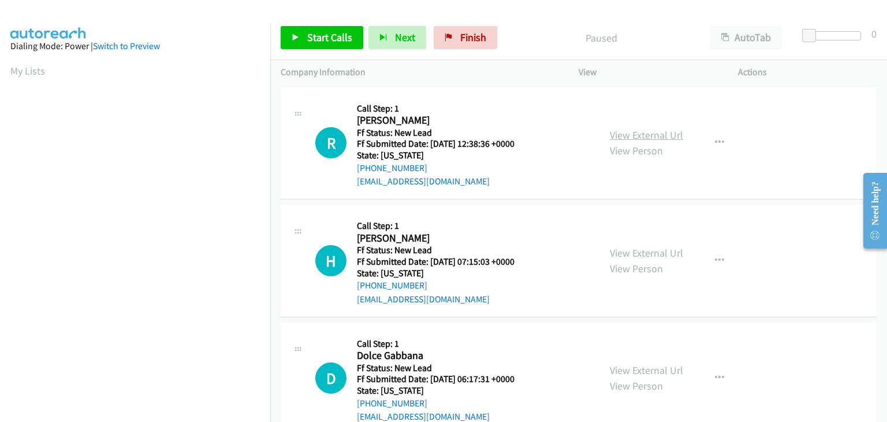
click at [650, 136] on link "View External Url" at bounding box center [646, 134] width 73 height 13
click at [345, 39] on span "Start Calls" at bounding box center [329, 37] width 45 height 13
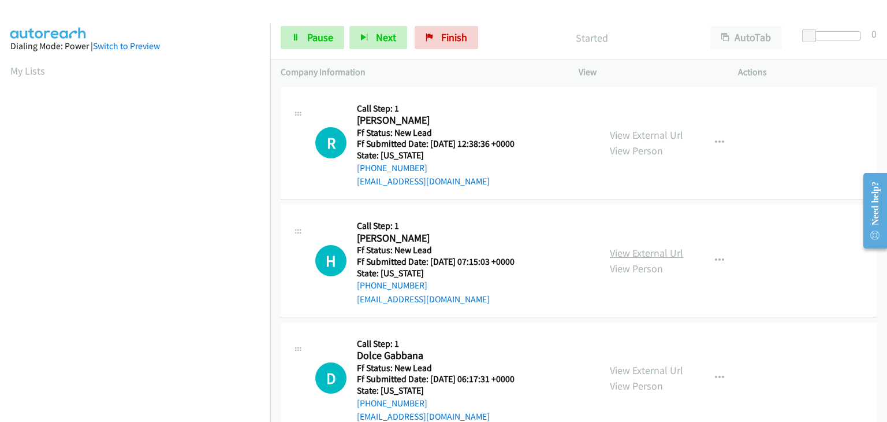
click at [642, 248] on link "View External Url" at bounding box center [646, 252] width 73 height 13
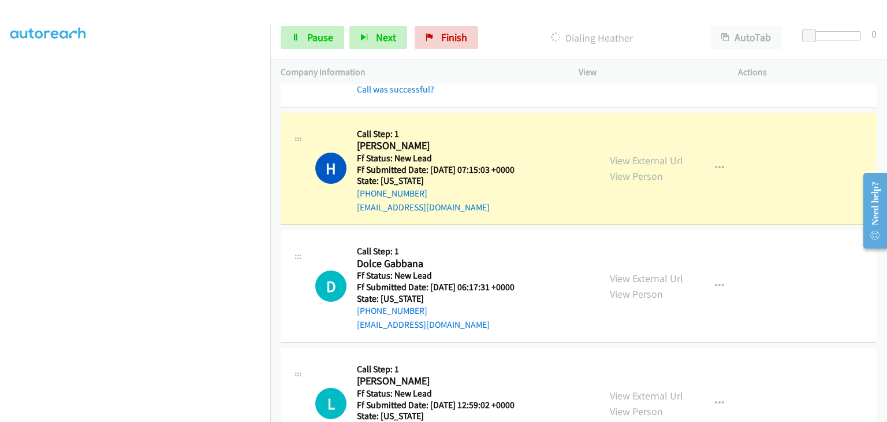
scroll to position [145, 0]
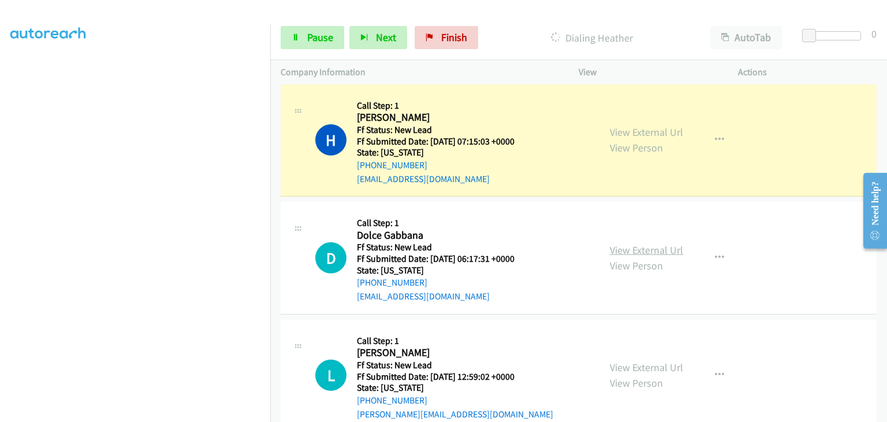
click at [661, 246] on link "View External Url" at bounding box center [646, 249] width 73 height 13
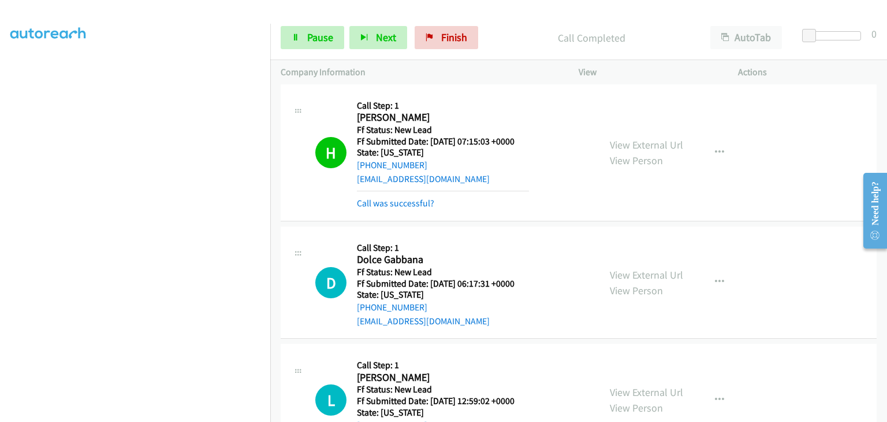
click at [297, 25] on div "Start Calls Pause Next Finish Call Completed AutoTab AutoTab 0" at bounding box center [578, 38] width 617 height 44
click at [318, 33] on span "Pause" at bounding box center [320, 37] width 26 height 13
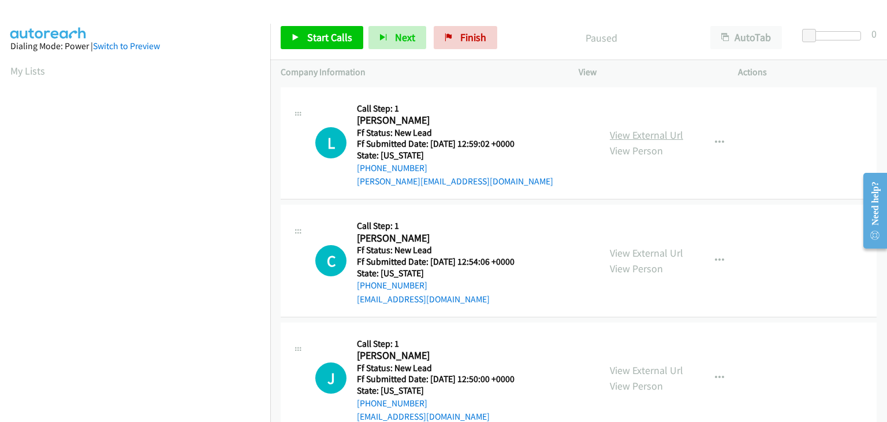
click at [625, 129] on link "View External Url" at bounding box center [646, 134] width 73 height 13
click at [715, 140] on icon "button" at bounding box center [719, 142] width 9 height 9
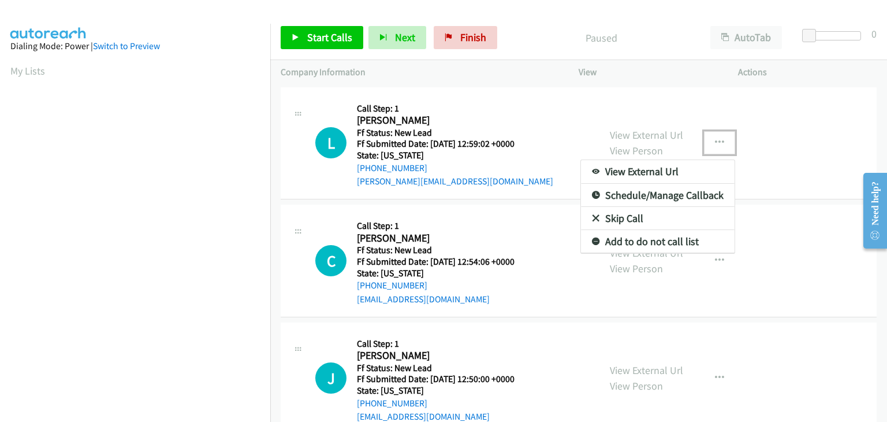
click at [633, 211] on link "Skip Call" at bounding box center [658, 218] width 154 height 23
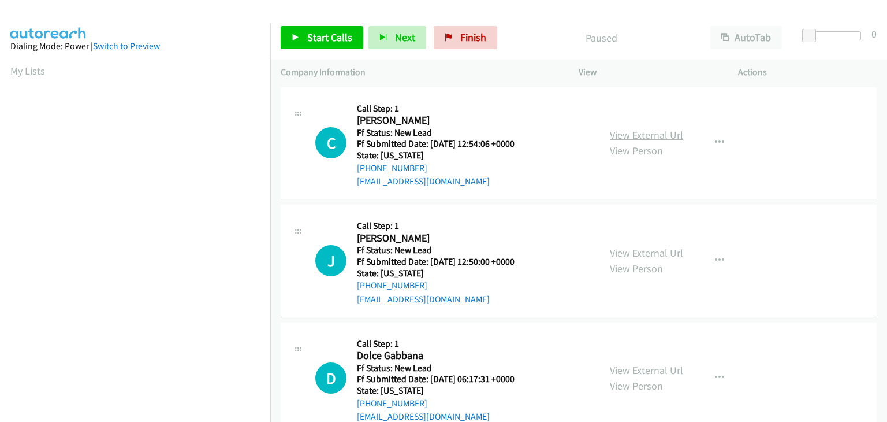
click at [624, 135] on link "View External Url" at bounding box center [646, 134] width 73 height 13
click at [353, 38] on link "Start Calls" at bounding box center [322, 37] width 83 height 23
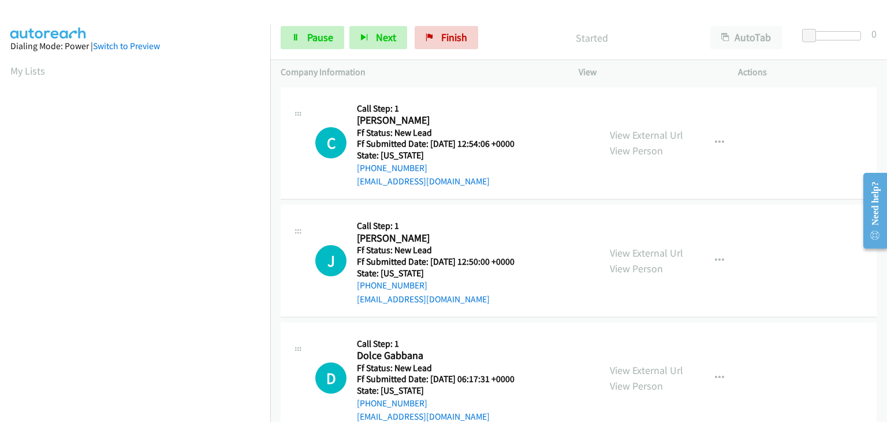
click at [630, 244] on div "View External Url View Person View External Url Email Schedule/Manage Callback …" at bounding box center [684, 260] width 170 height 91
click at [624, 248] on link "View External Url" at bounding box center [646, 252] width 73 height 13
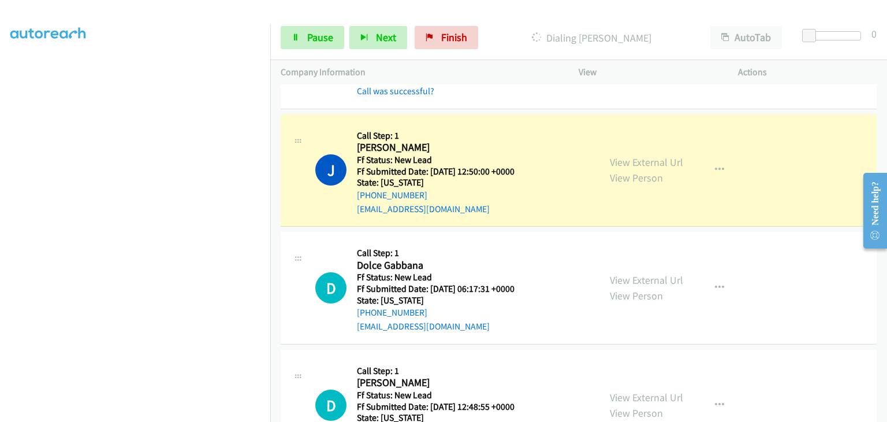
scroll to position [115, 0]
click at [618, 280] on link "View External Url" at bounding box center [646, 279] width 73 height 13
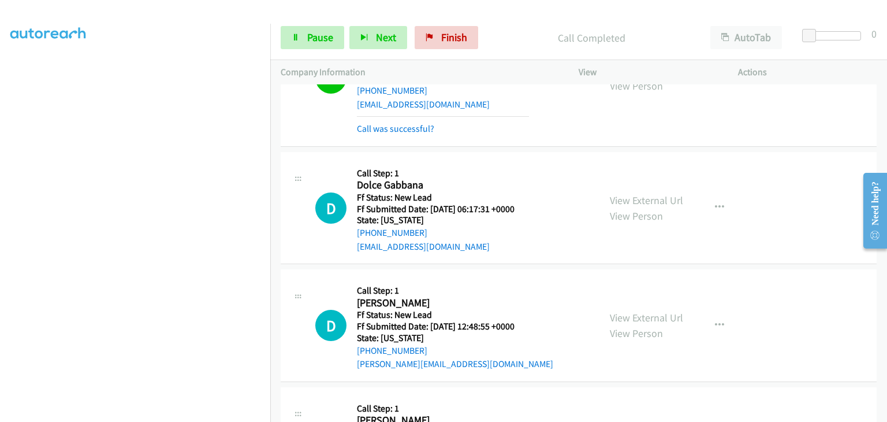
scroll to position [199, 0]
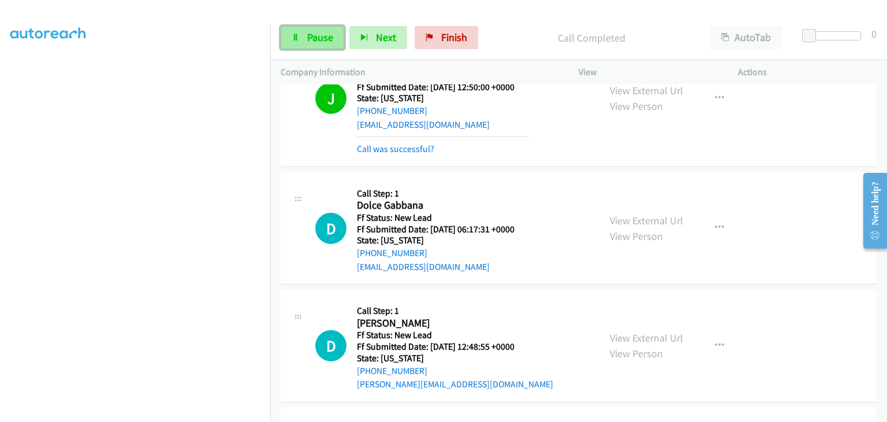
click at [312, 39] on span "Pause" at bounding box center [320, 37] width 26 height 13
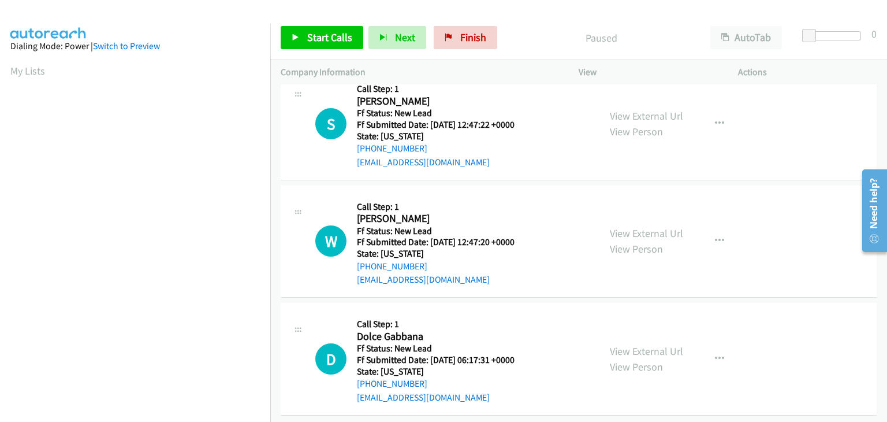
scroll to position [147, 0]
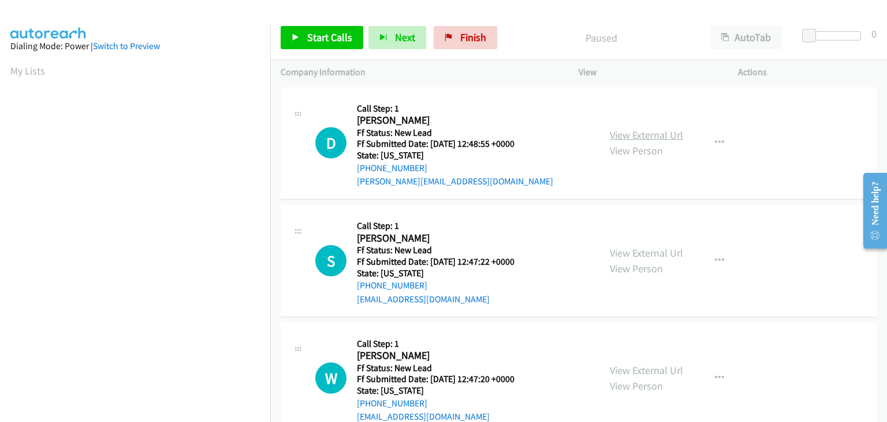
click at [648, 136] on link "View External Url" at bounding box center [646, 134] width 73 height 13
drag, startPoint x: 321, startPoint y: 33, endPoint x: 335, endPoint y: 31, distance: 14.0
click at [322, 33] on span "Start Calls" at bounding box center [329, 37] width 45 height 13
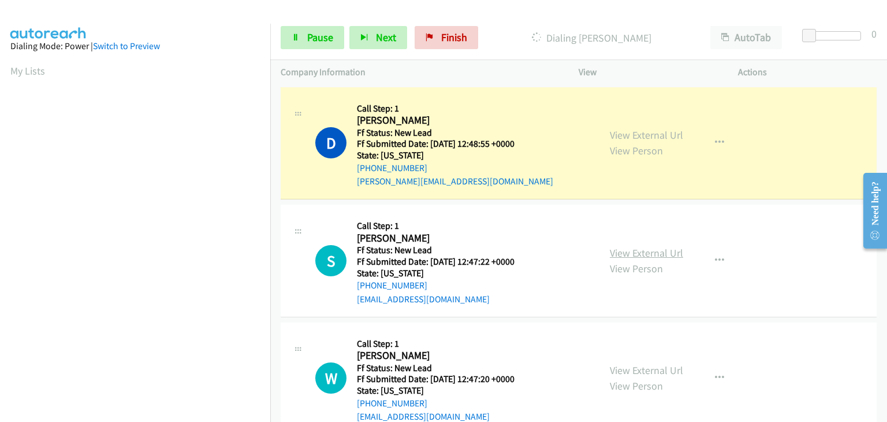
click at [635, 252] on link "View External Url" at bounding box center [646, 252] width 73 height 13
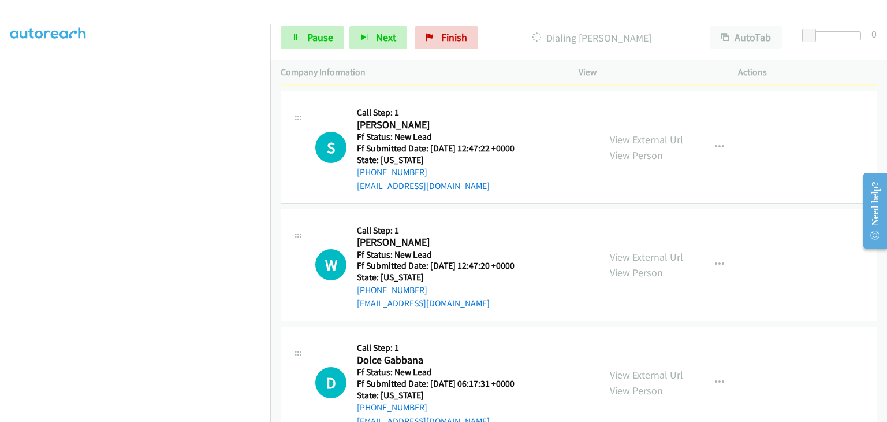
scroll to position [115, 0]
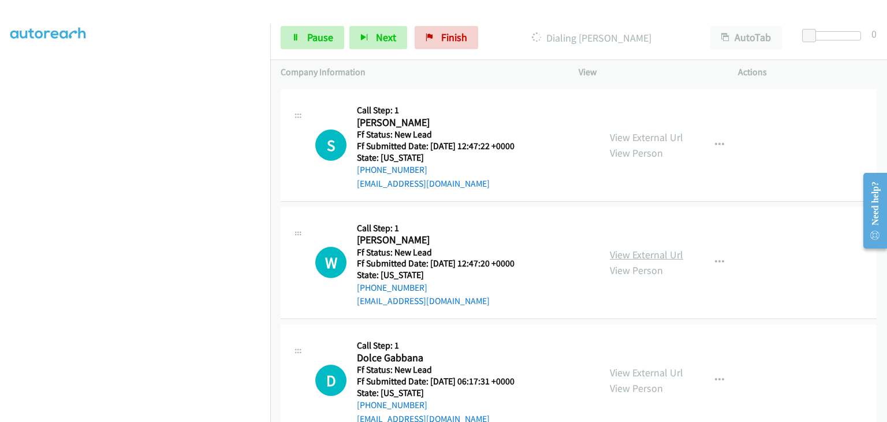
click at [647, 259] on link "View External Url" at bounding box center [646, 254] width 73 height 13
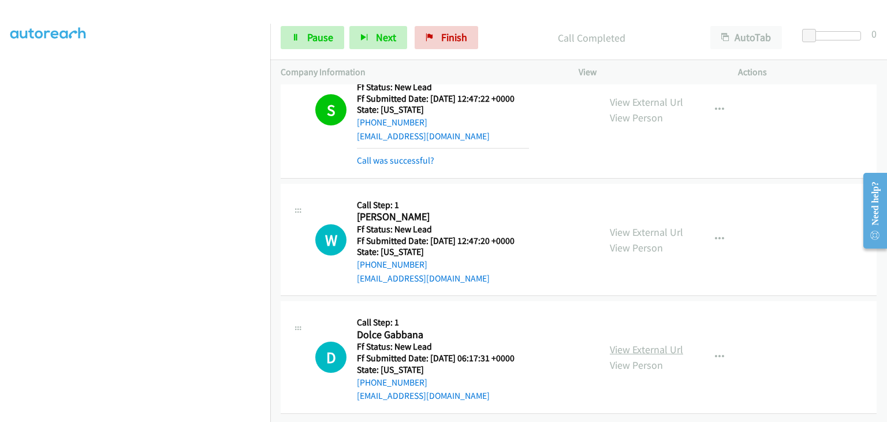
scroll to position [196, 0]
click at [648, 342] on link "View External Url" at bounding box center [646, 348] width 73 height 13
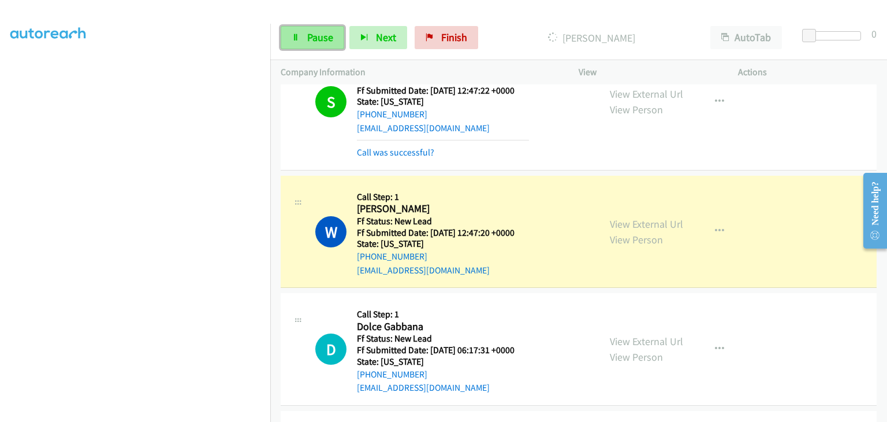
click at [307, 32] on span "Pause" at bounding box center [320, 37] width 26 height 13
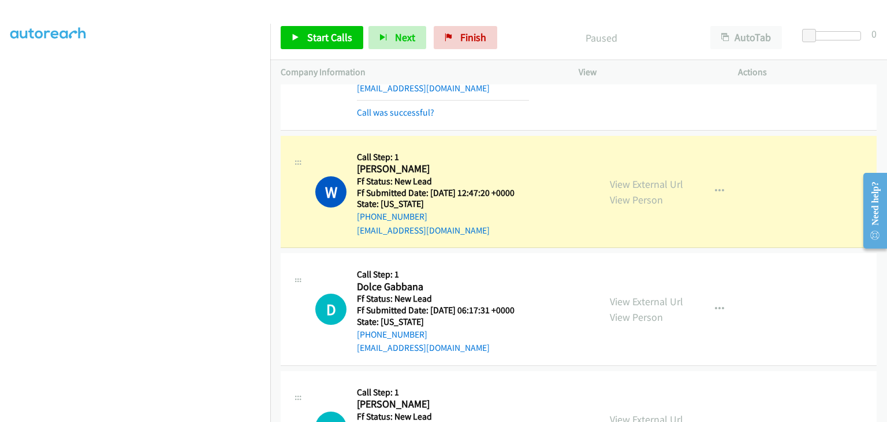
scroll to position [253, 0]
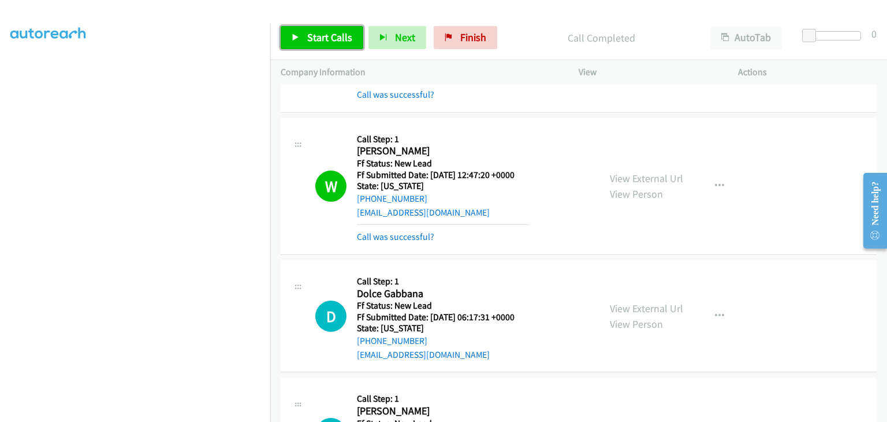
click at [305, 35] on link "Start Calls" at bounding box center [322, 37] width 83 height 23
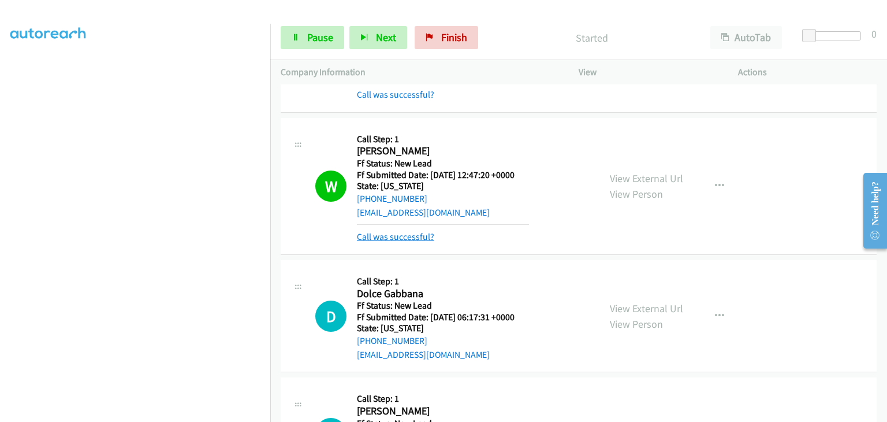
click at [403, 232] on link "Call was successful?" at bounding box center [395, 236] width 77 height 11
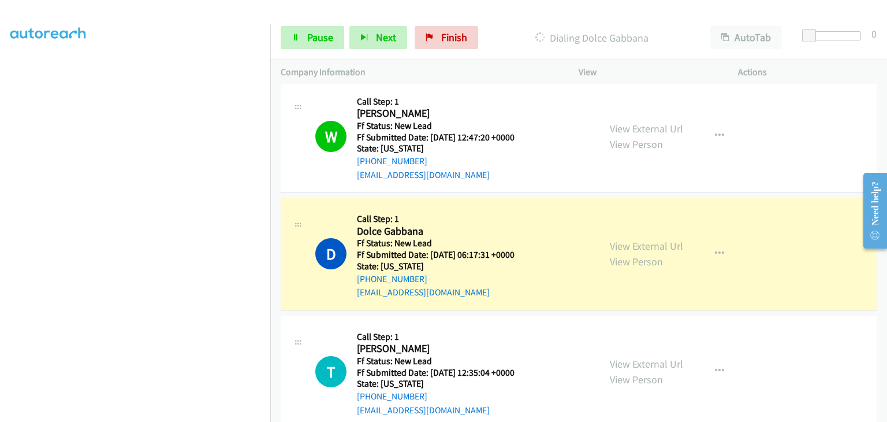
scroll to position [311, 0]
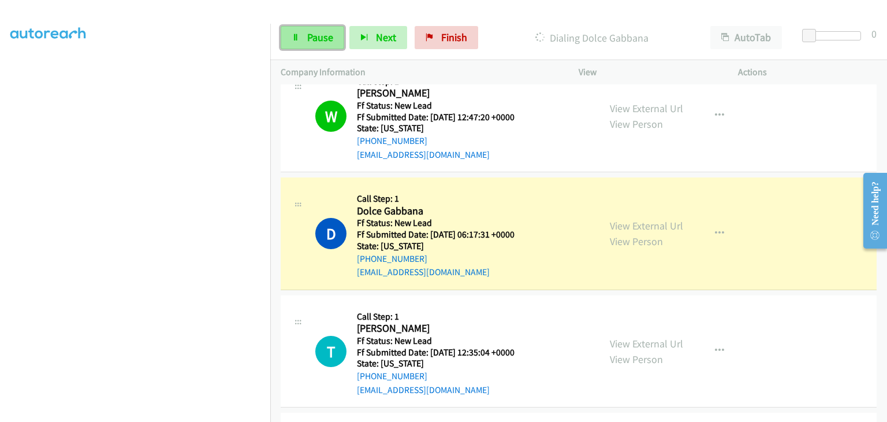
click at [307, 41] on span "Pause" at bounding box center [320, 37] width 26 height 13
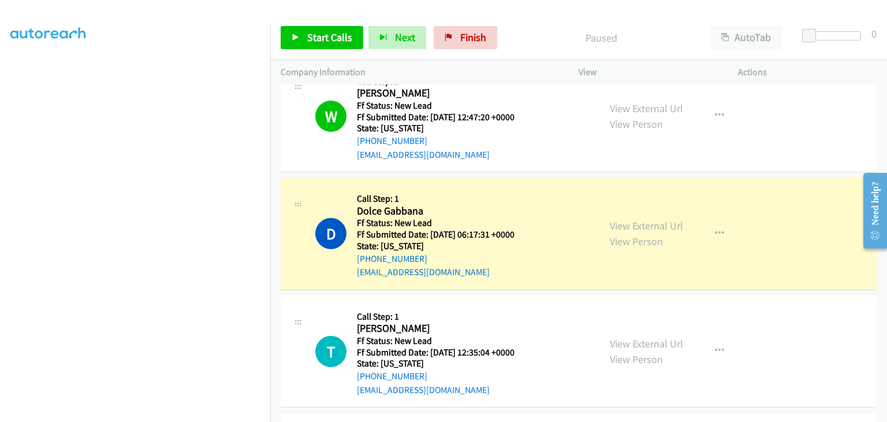
scroll to position [226, 0]
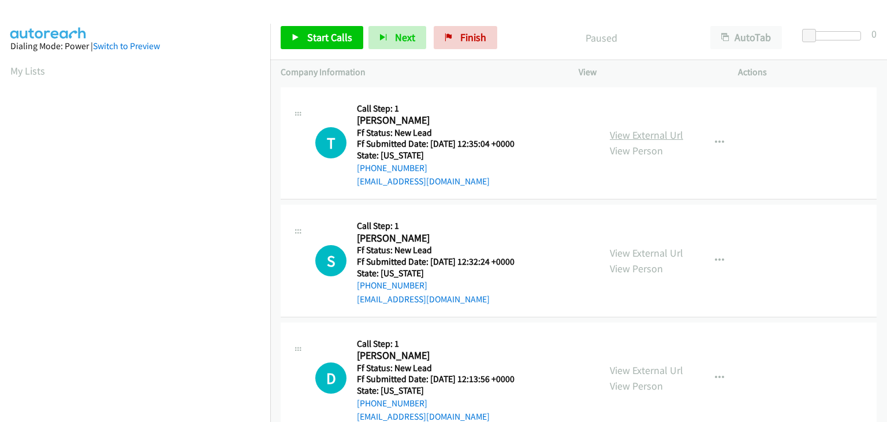
click at [641, 137] on link "View External Url" at bounding box center [646, 134] width 73 height 13
click at [322, 36] on span "Start Calls" at bounding box center [329, 37] width 45 height 13
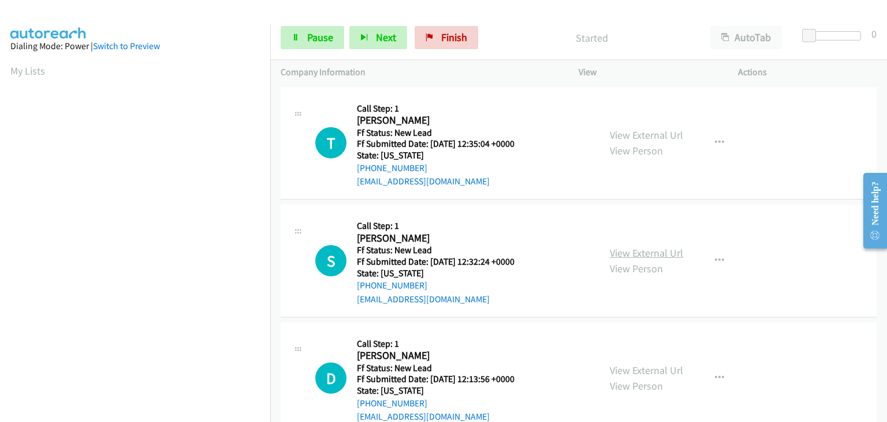
click at [631, 249] on link "View External Url" at bounding box center [646, 252] width 73 height 13
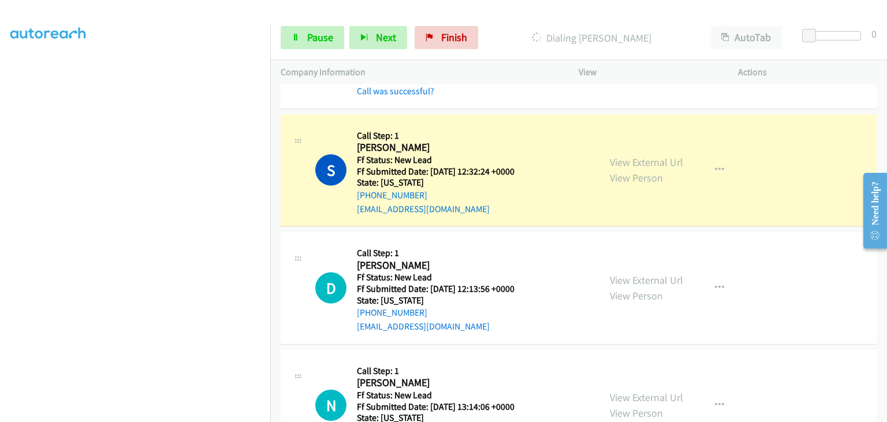
scroll to position [115, 0]
click at [614, 285] on link "View External Url" at bounding box center [646, 279] width 73 height 13
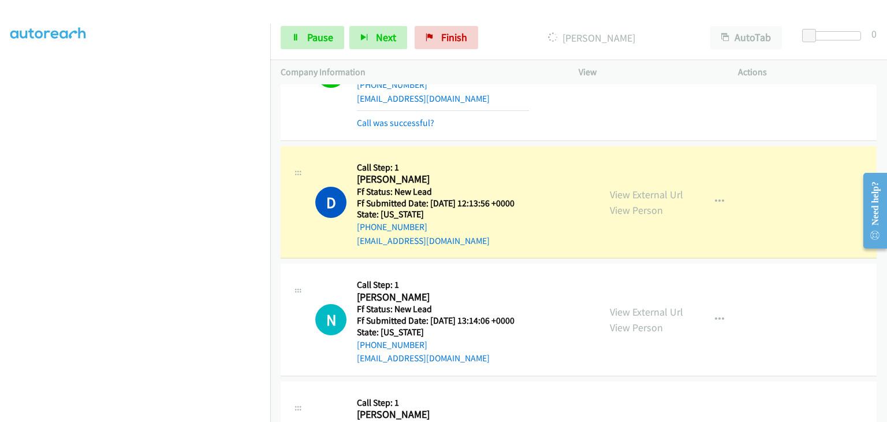
scroll to position [289, 0]
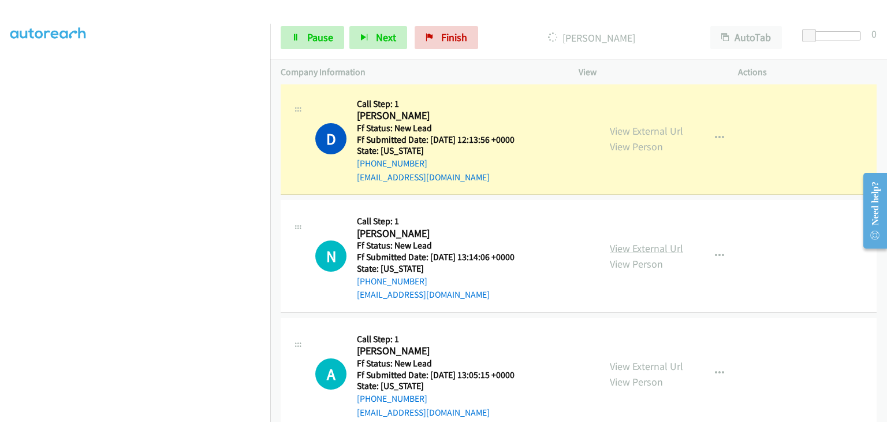
click at [648, 251] on link "View External Url" at bounding box center [646, 247] width 73 height 13
click at [318, 36] on span "Pause" at bounding box center [320, 37] width 26 height 13
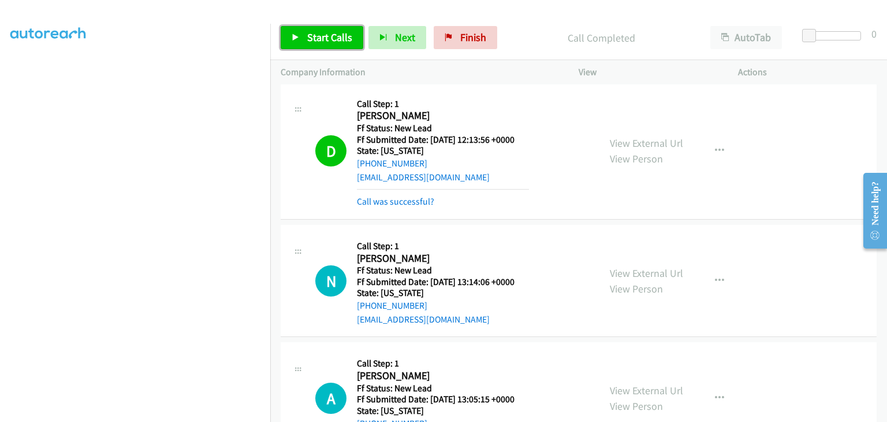
click at [331, 40] on span "Start Calls" at bounding box center [329, 37] width 45 height 13
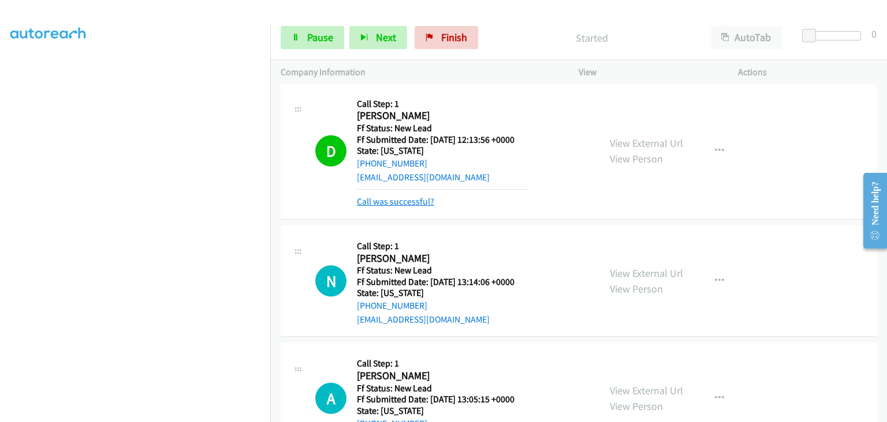
click at [400, 200] on link "Call was successful?" at bounding box center [395, 201] width 77 height 11
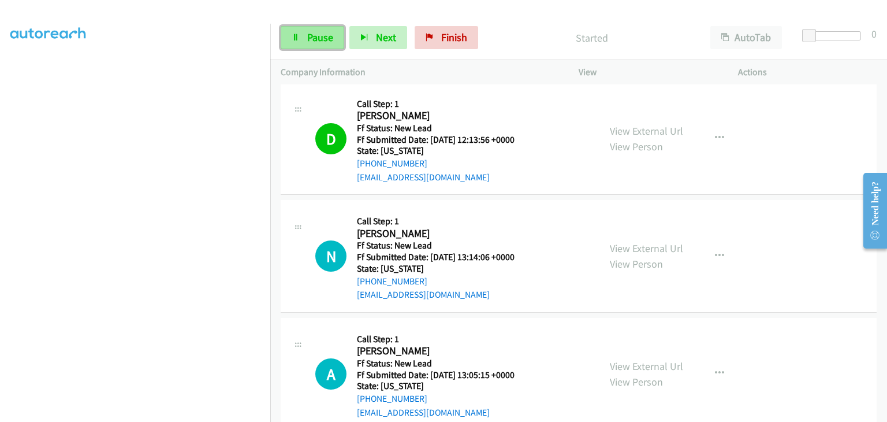
click at [337, 36] on link "Pause" at bounding box center [313, 37] width 64 height 23
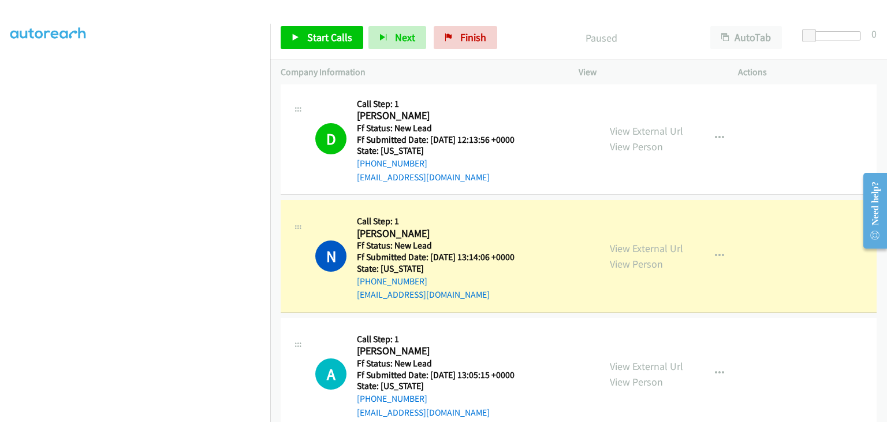
scroll to position [226, 0]
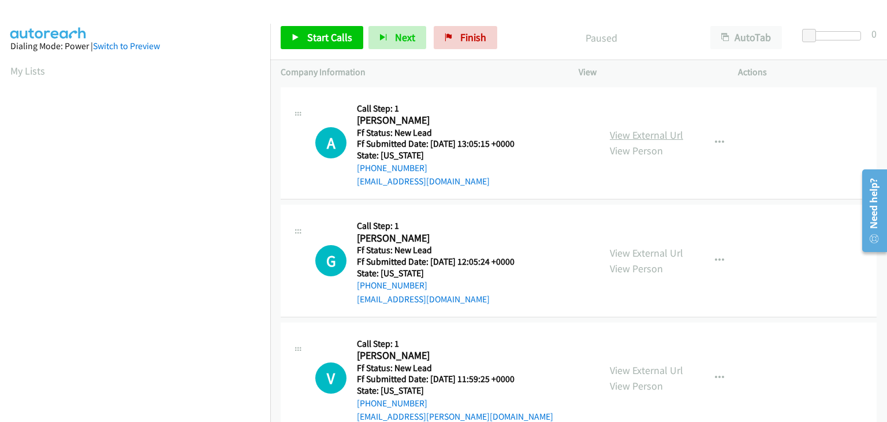
click at [663, 136] on link "View External Url" at bounding box center [646, 134] width 73 height 13
drag, startPoint x: 308, startPoint y: 33, endPoint x: 337, endPoint y: 41, distance: 30.0
click at [308, 33] on span "Start Calls" at bounding box center [329, 37] width 45 height 13
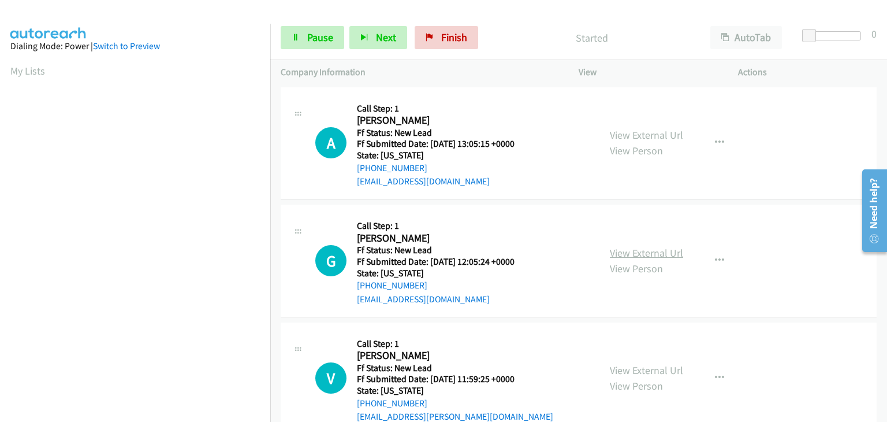
click at [644, 249] on link "View External Url" at bounding box center [646, 252] width 73 height 13
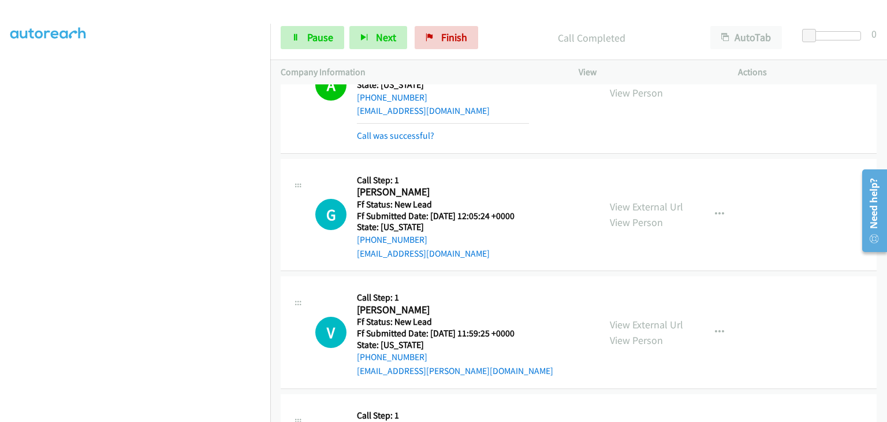
scroll to position [91, 0]
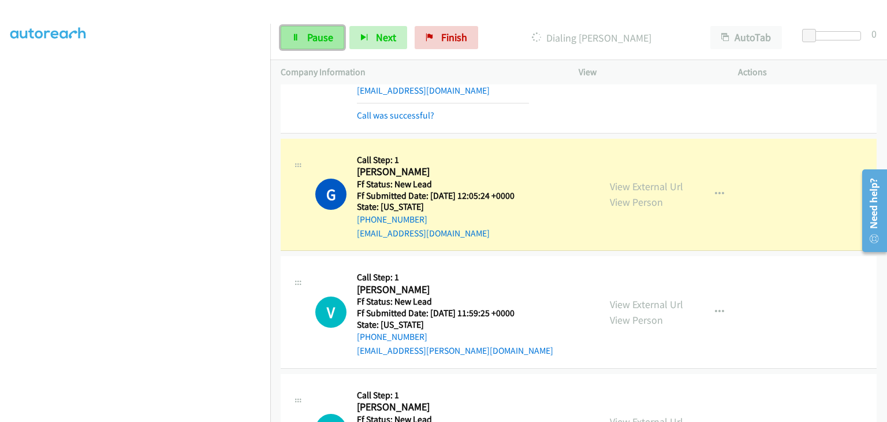
click at [333, 40] on link "Pause" at bounding box center [313, 37] width 64 height 23
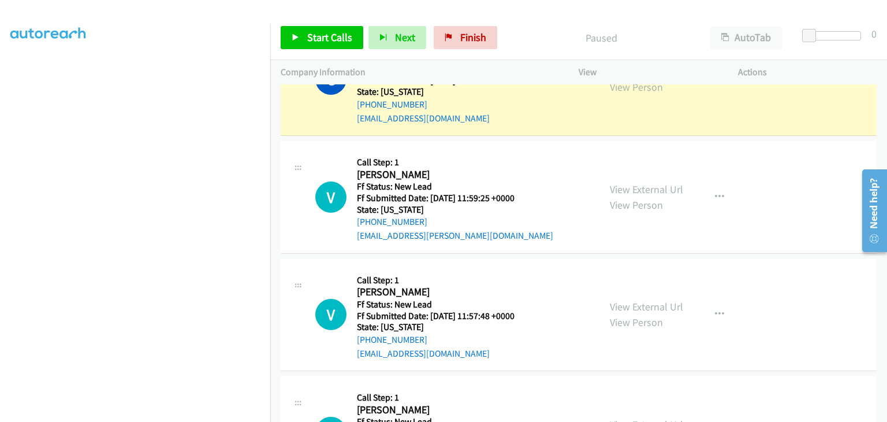
scroll to position [206, 0]
click at [654, 308] on link "View External Url" at bounding box center [646, 305] width 73 height 13
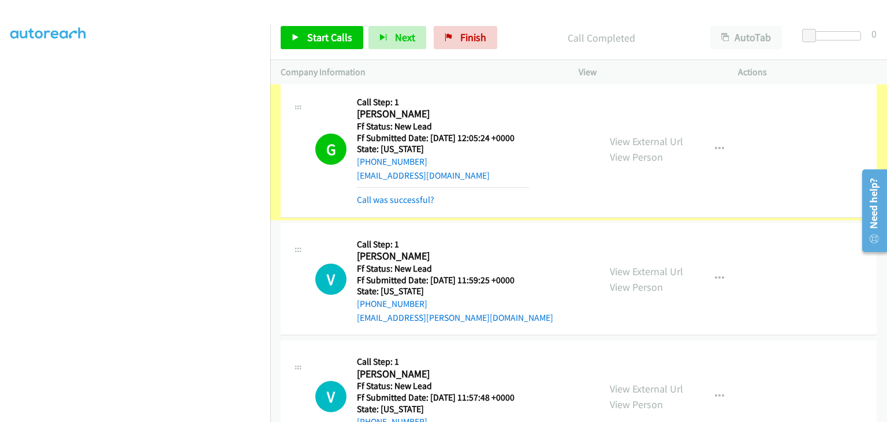
scroll to position [148, 0]
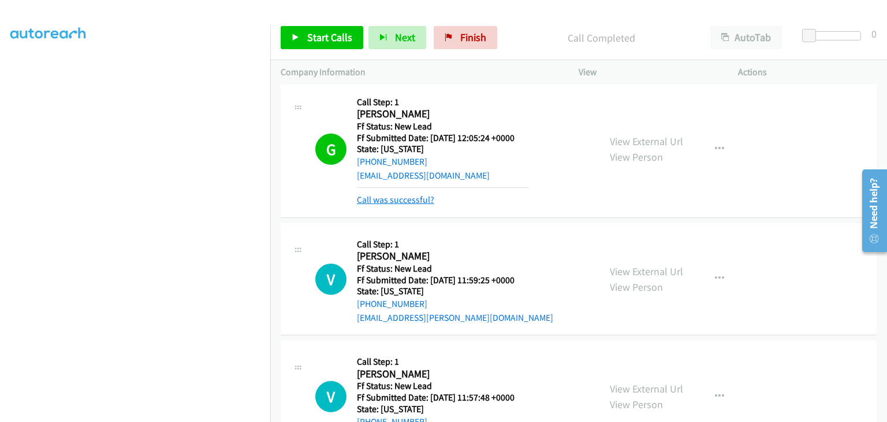
click at [423, 196] on link "Call was successful?" at bounding box center [395, 199] width 77 height 11
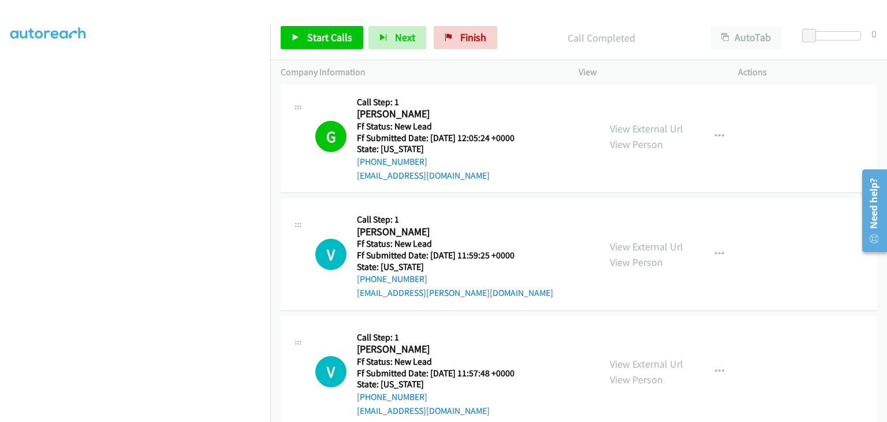
scroll to position [124, 0]
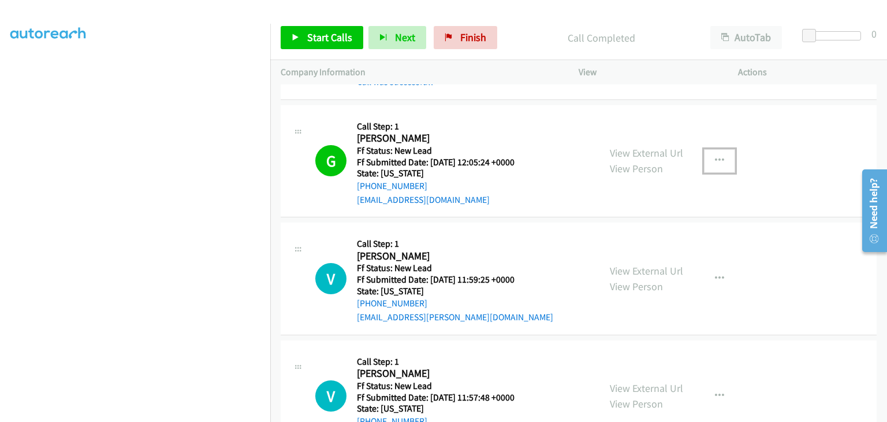
drag, startPoint x: 705, startPoint y: 155, endPoint x: 702, endPoint y: 164, distance: 9.3
click at [705, 155] on button "button" at bounding box center [719, 160] width 31 height 23
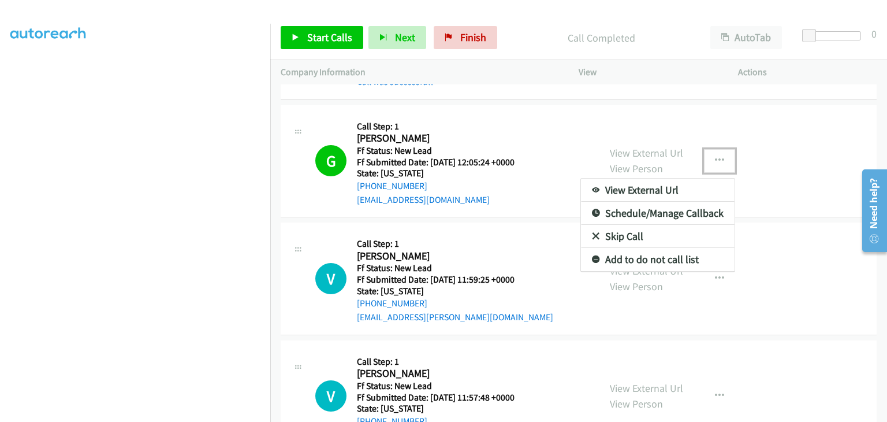
click at [643, 255] on link "Add to do not call list" at bounding box center [658, 259] width 154 height 23
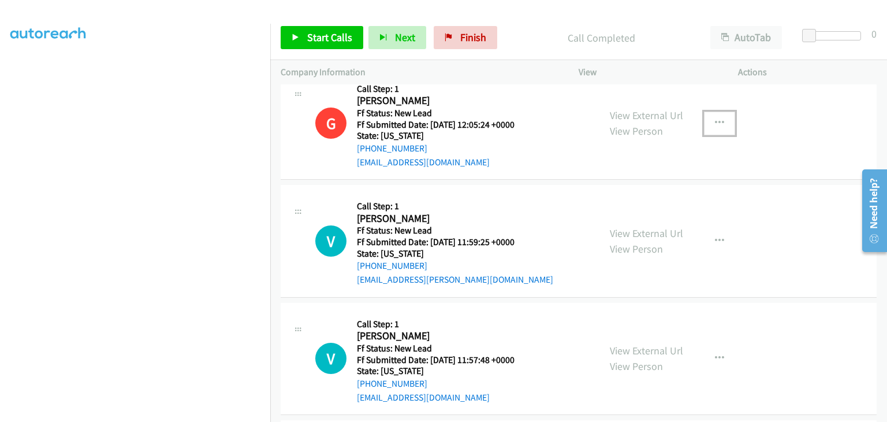
scroll to position [182, 0]
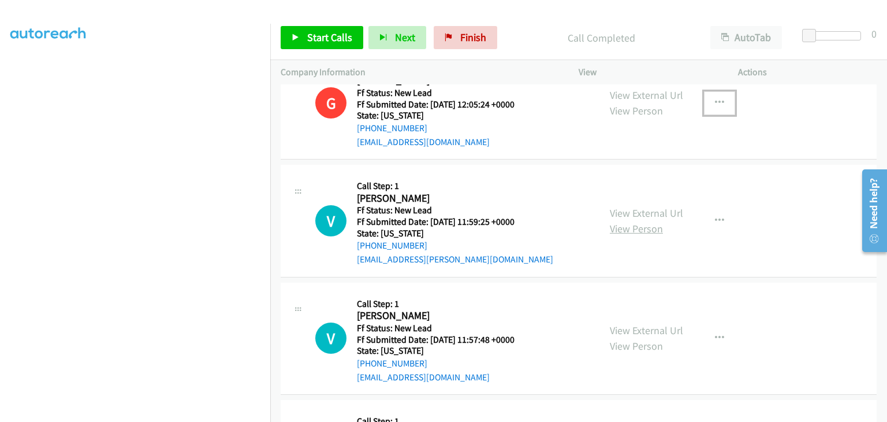
click at [644, 222] on link "View Person" at bounding box center [636, 228] width 53 height 13
click at [631, 203] on div "View External Url View Person View External Url Email Schedule/Manage Callback …" at bounding box center [684, 220] width 170 height 91
click at [631, 211] on link "View External Url" at bounding box center [646, 212] width 73 height 13
click at [721, 219] on button "button" at bounding box center [719, 220] width 31 height 23
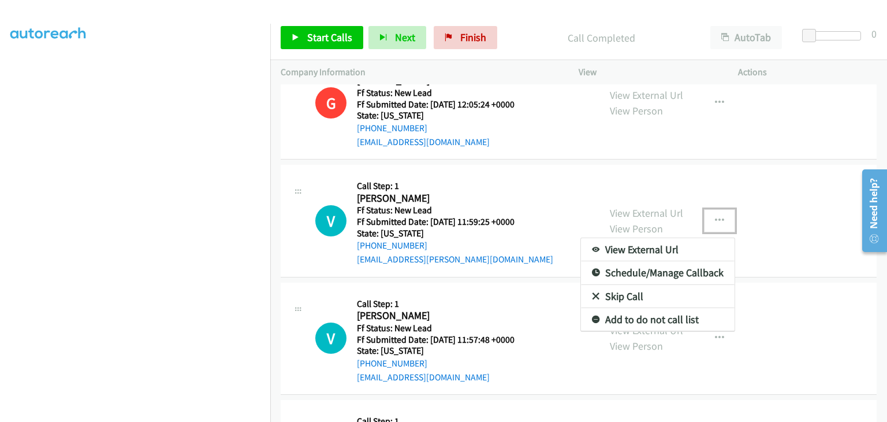
click at [618, 300] on link "Skip Call" at bounding box center [658, 296] width 154 height 23
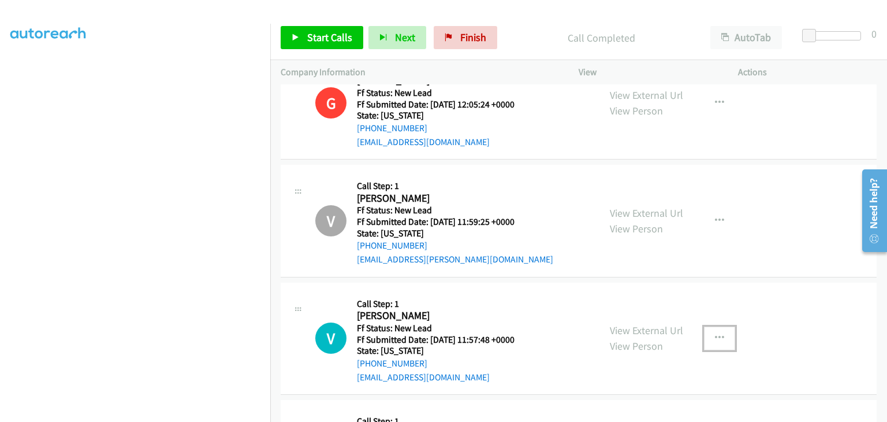
click at [715, 334] on icon "button" at bounding box center [719, 337] width 9 height 9
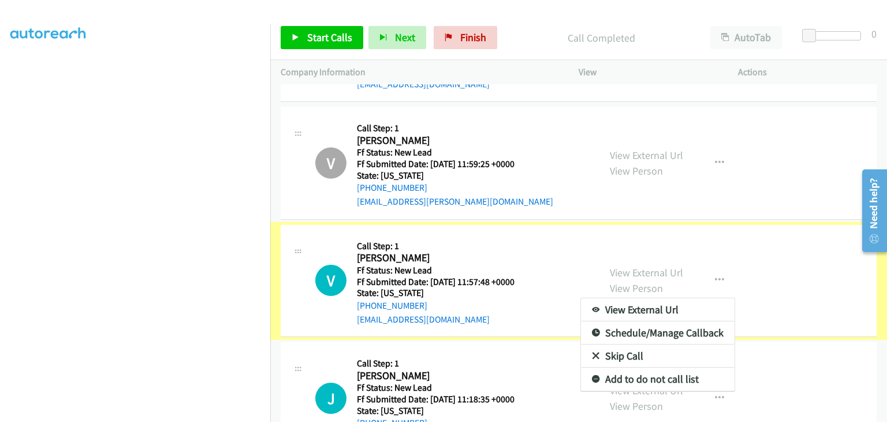
scroll to position [192, 0]
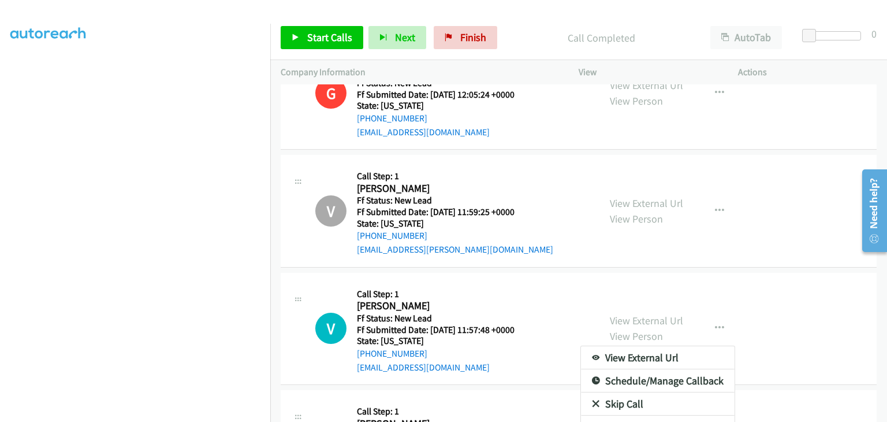
click at [622, 402] on link "Skip Call" at bounding box center [658, 403] width 154 height 23
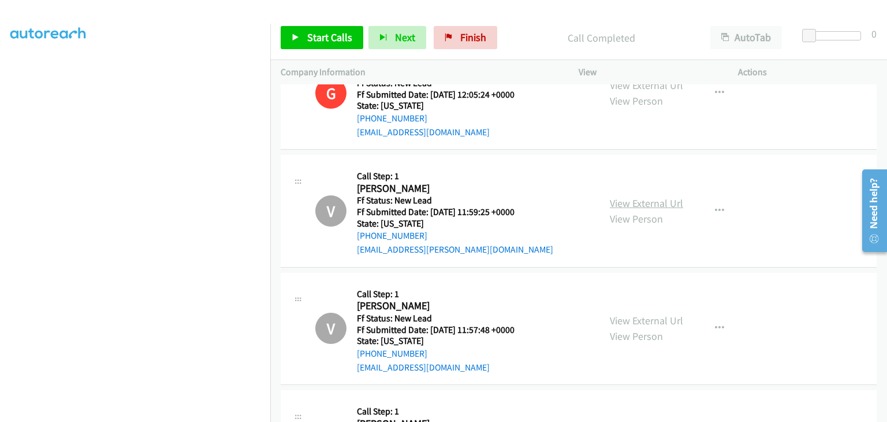
click at [660, 200] on link "View External Url" at bounding box center [646, 202] width 73 height 13
click at [632, 326] on div "View External Url View Person" at bounding box center [646, 327] width 73 height 31
click at [632, 318] on link "View External Url" at bounding box center [646, 320] width 73 height 13
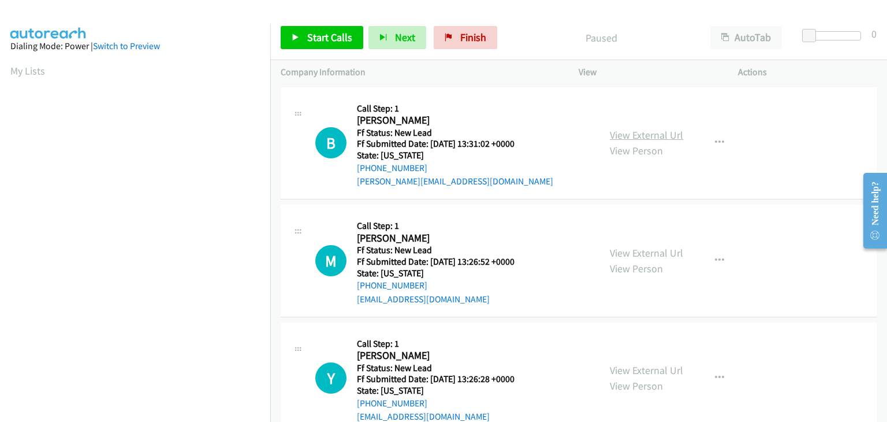
click at [644, 139] on link "View External Url" at bounding box center [646, 134] width 73 height 13
drag, startPoint x: 322, startPoint y: 37, endPoint x: 381, endPoint y: 65, distance: 65.6
click at [322, 37] on span "Start Calls" at bounding box center [329, 37] width 45 height 13
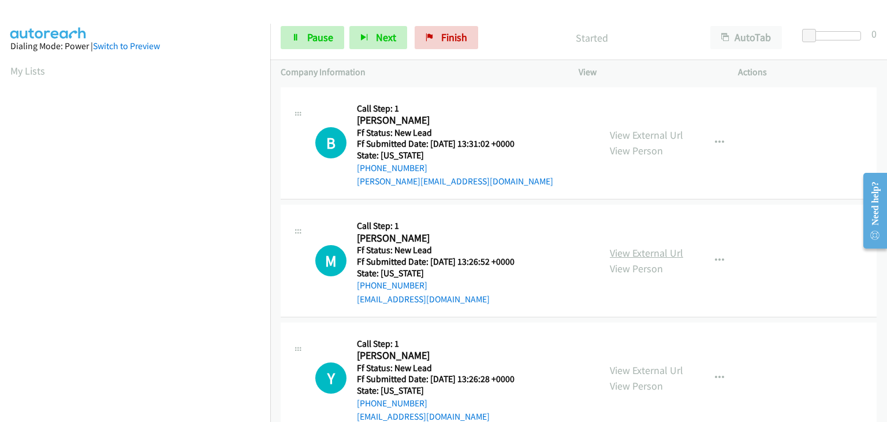
click at [624, 248] on link "View External Url" at bounding box center [646, 252] width 73 height 13
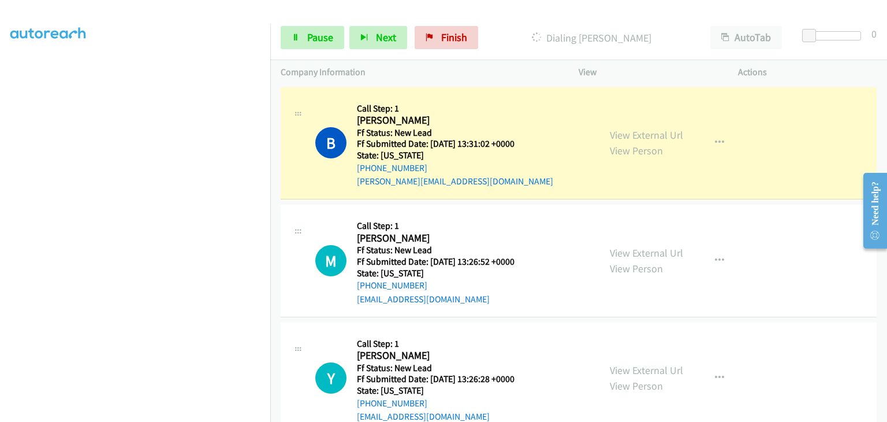
scroll to position [226, 0]
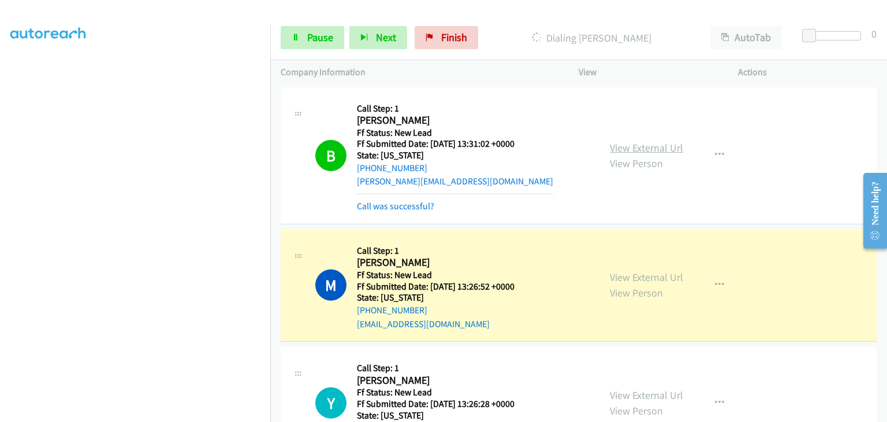
click at [638, 148] on link "View External Url" at bounding box center [646, 147] width 73 height 13
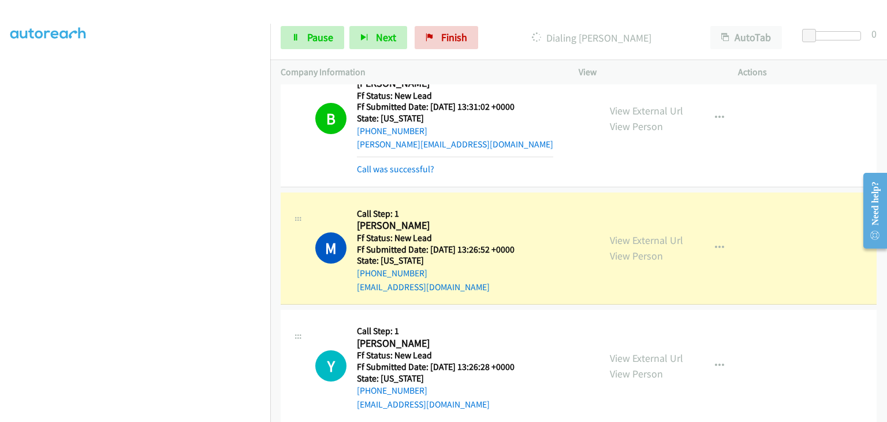
scroll to position [58, 0]
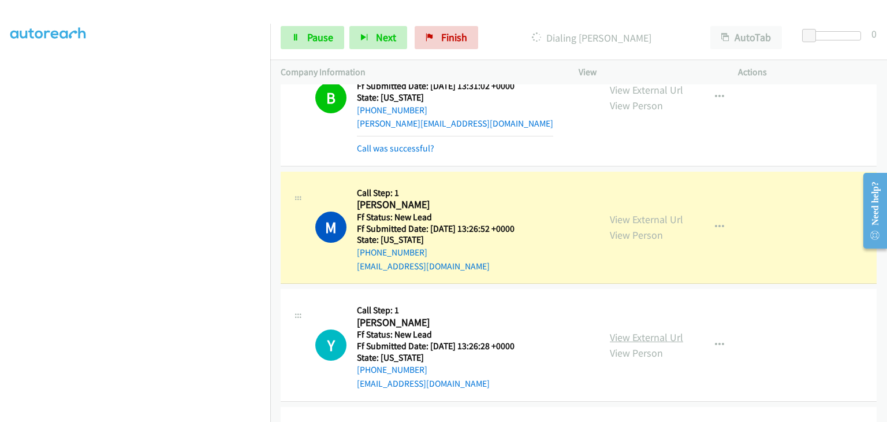
click at [640, 336] on link "View External Url" at bounding box center [646, 336] width 73 height 13
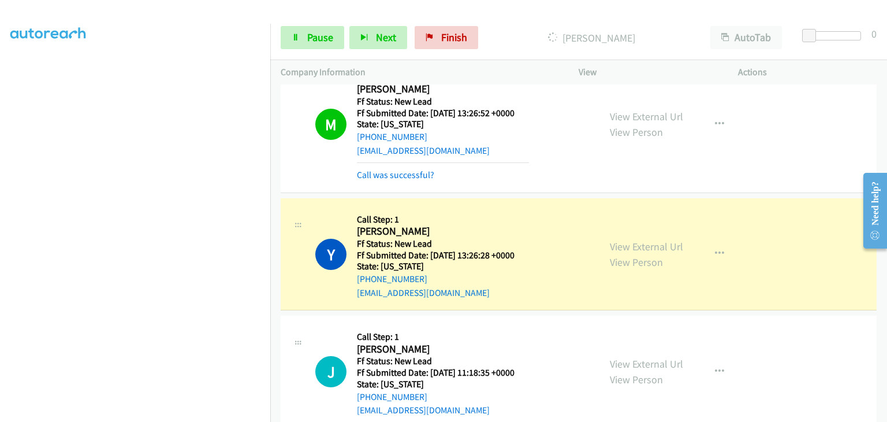
scroll to position [226, 0]
click at [316, 30] on link "Pause" at bounding box center [313, 37] width 64 height 23
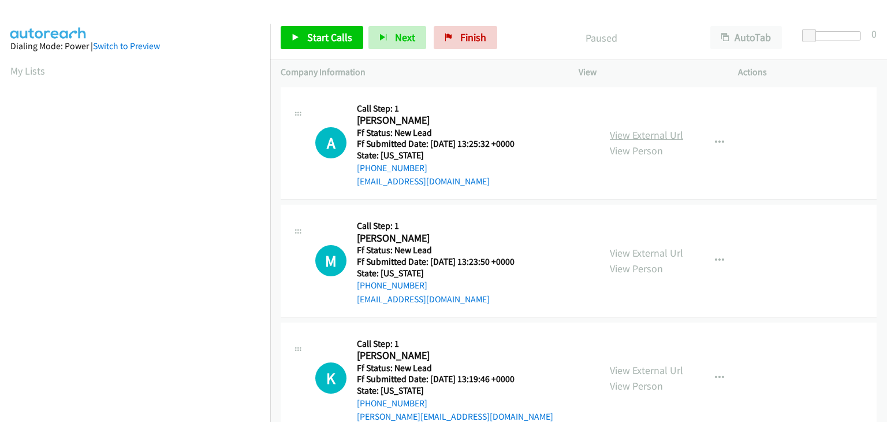
click at [647, 130] on link "View External Url" at bounding box center [646, 134] width 73 height 13
click at [343, 40] on span "Start Calls" at bounding box center [329, 37] width 45 height 13
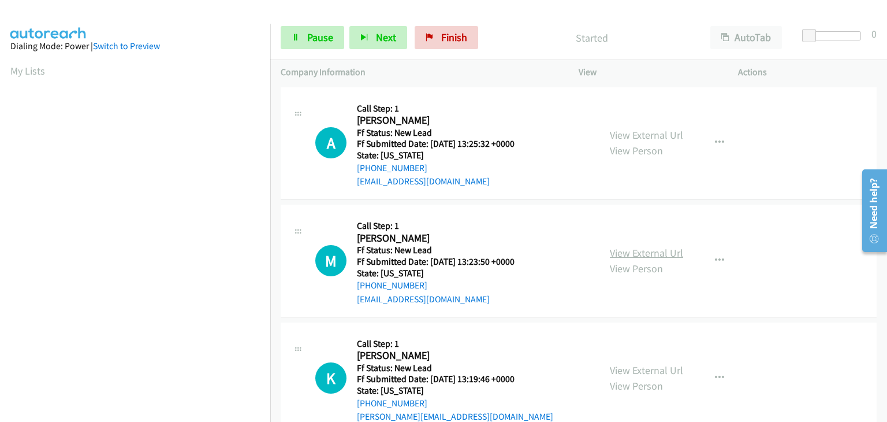
click at [661, 251] on link "View External Url" at bounding box center [646, 252] width 73 height 13
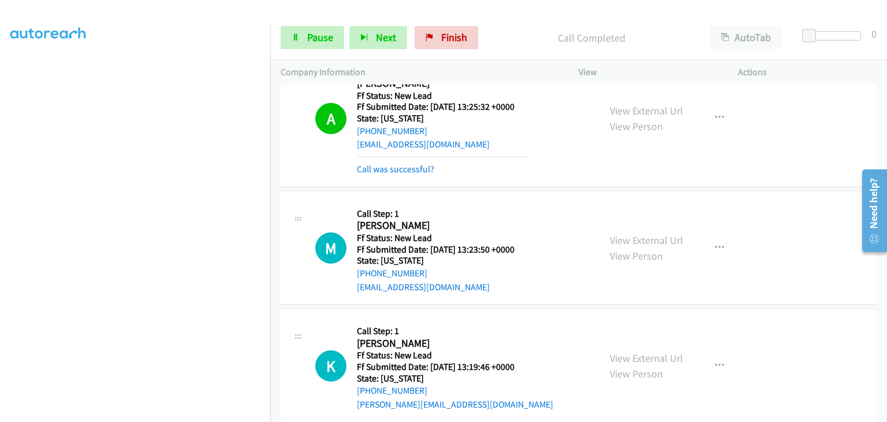
scroll to position [58, 0]
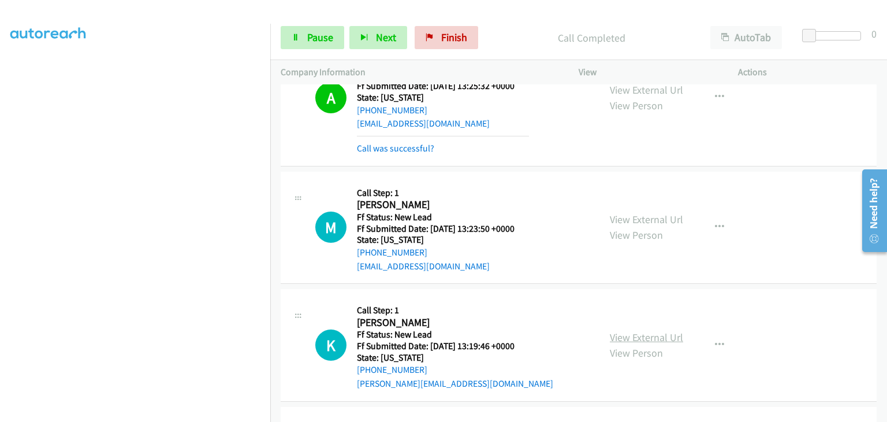
click at [650, 339] on link "View External Url" at bounding box center [646, 336] width 73 height 13
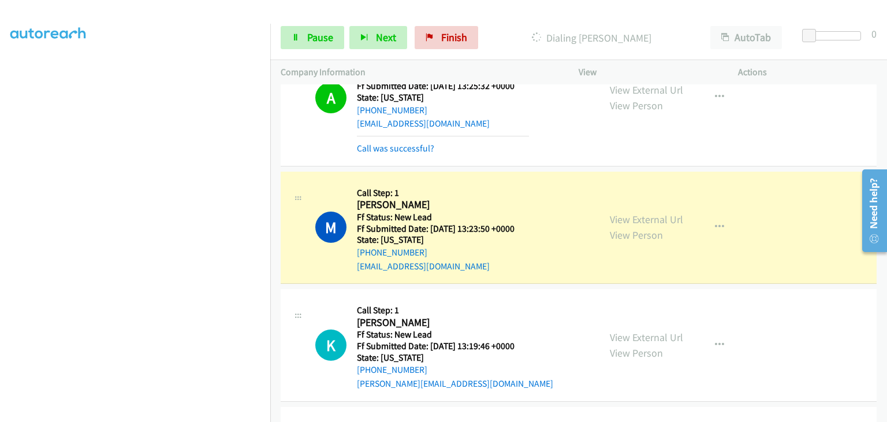
scroll to position [115, 0]
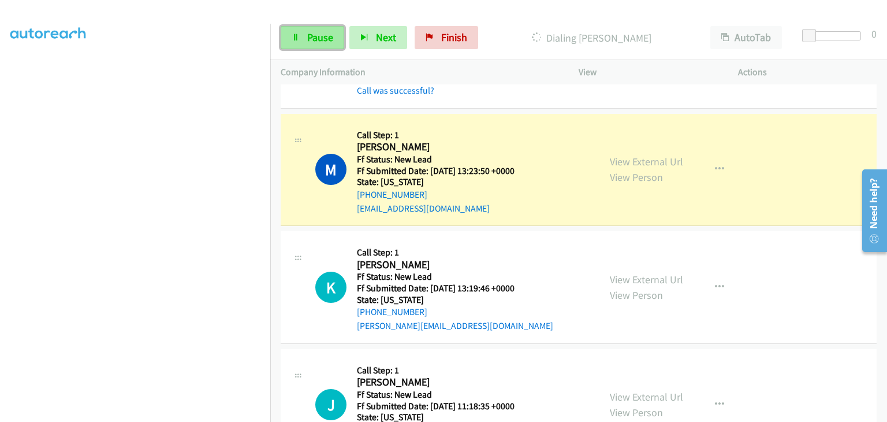
click at [326, 42] on span "Pause" at bounding box center [320, 37] width 26 height 13
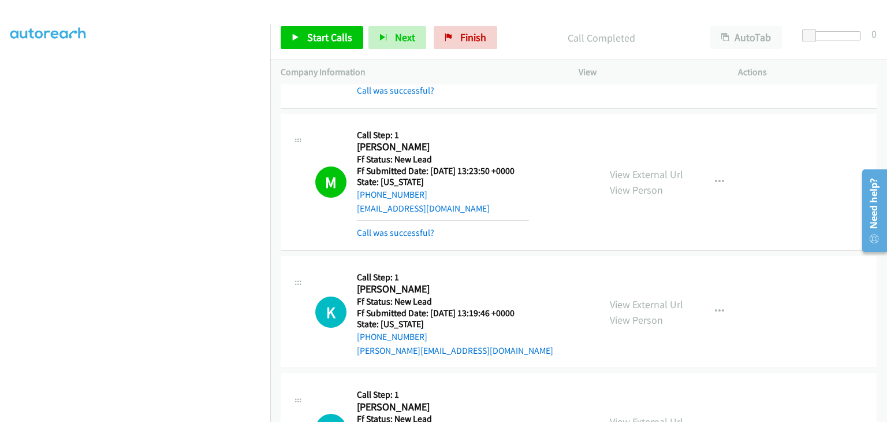
drag, startPoint x: 412, startPoint y: 232, endPoint x: 520, endPoint y: 229, distance: 107.4
click at [412, 232] on link "Call was successful?" at bounding box center [395, 232] width 77 height 11
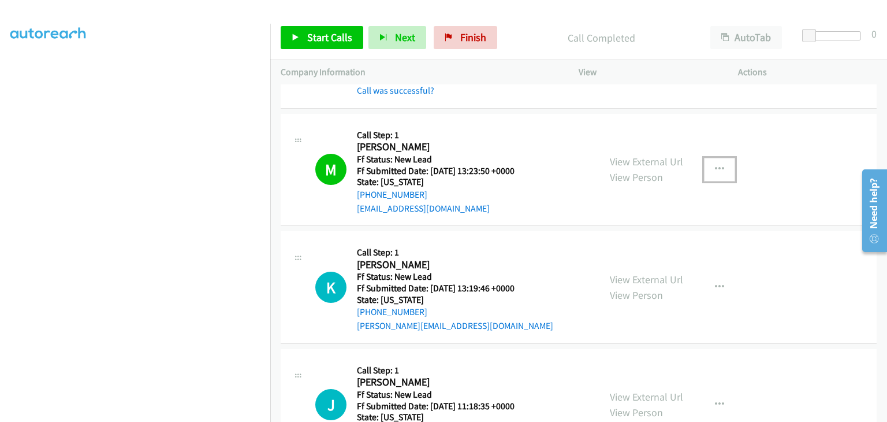
click at [714, 175] on button "button" at bounding box center [719, 169] width 31 height 23
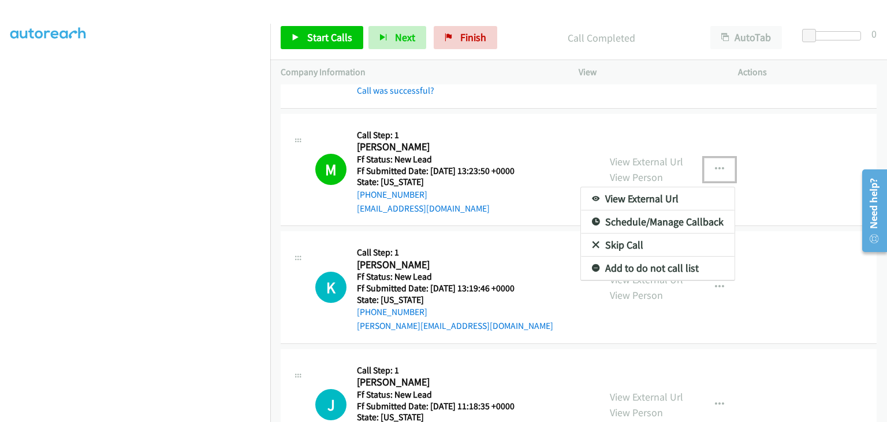
click at [644, 269] on link "Add to do not call list" at bounding box center [658, 267] width 154 height 23
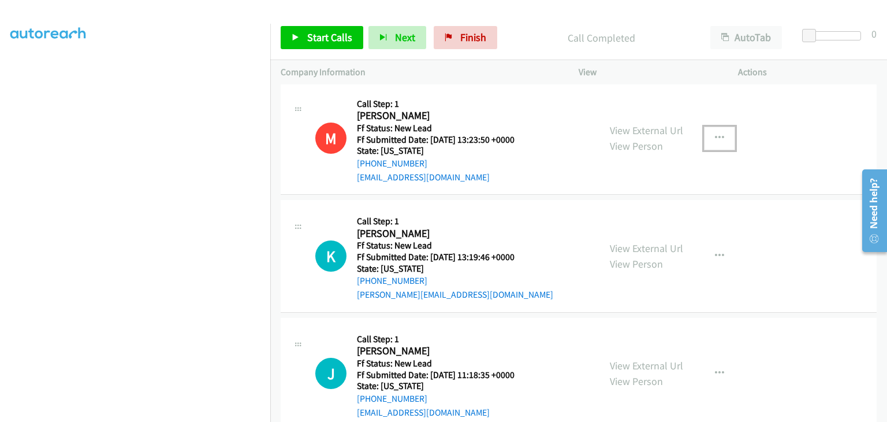
scroll to position [173, 0]
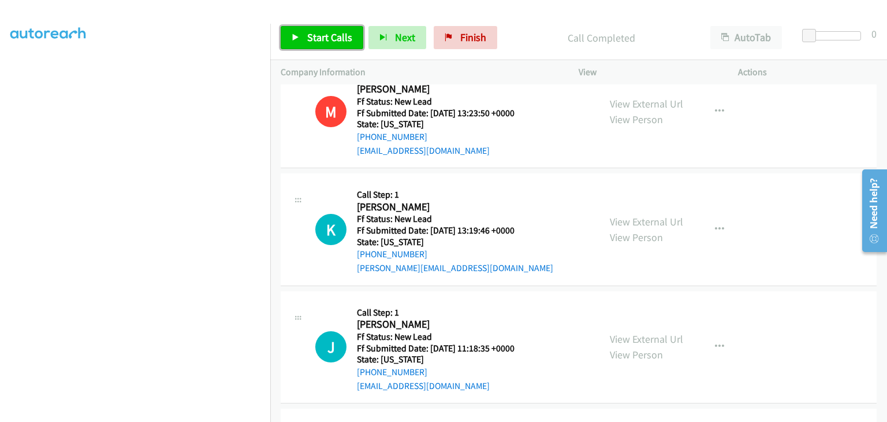
click at [333, 40] on span "Start Calls" at bounding box center [329, 37] width 45 height 13
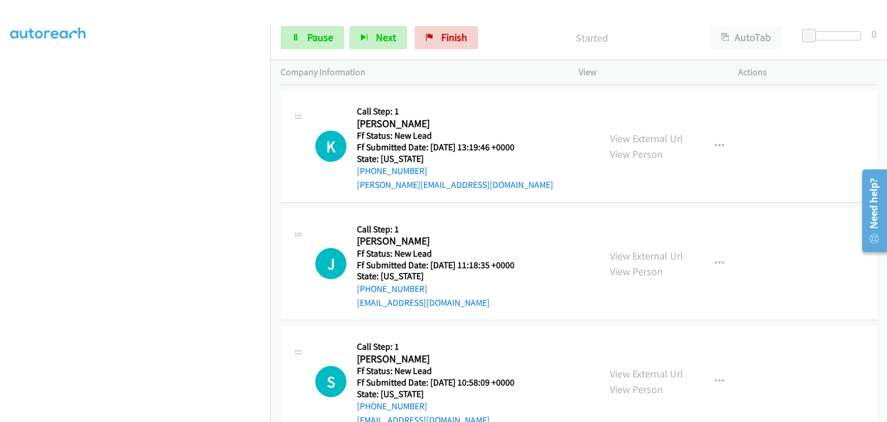
scroll to position [231, 0]
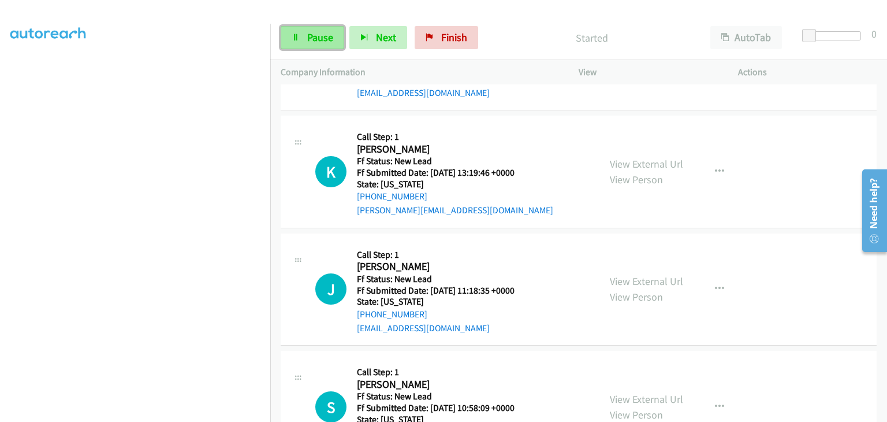
click at [308, 38] on span "Pause" at bounding box center [320, 37] width 26 height 13
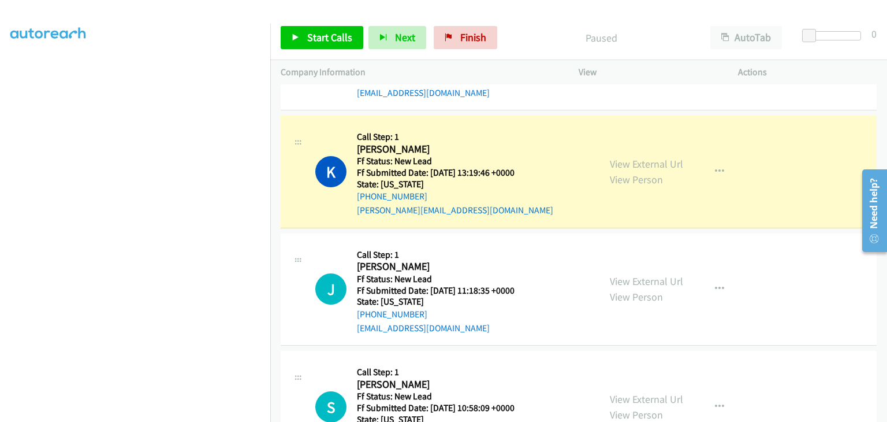
scroll to position [226, 0]
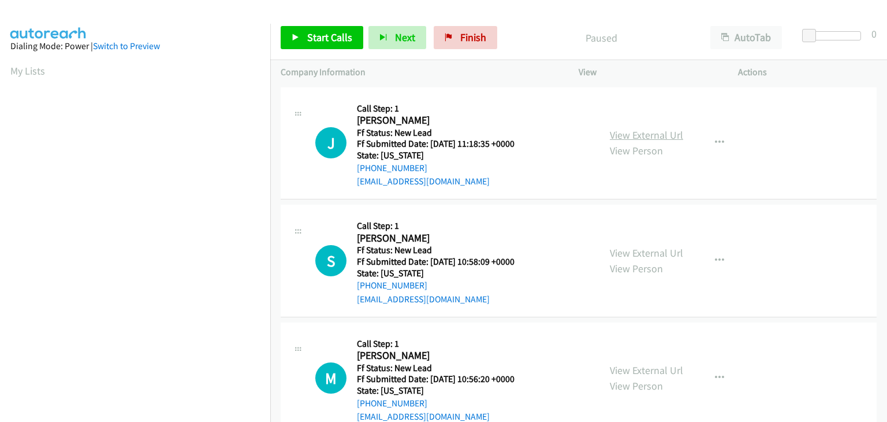
click at [636, 134] on link "View External Url" at bounding box center [646, 134] width 73 height 13
drag, startPoint x: 300, startPoint y: 32, endPoint x: 374, endPoint y: 61, distance: 79.4
click at [301, 32] on link "Start Calls" at bounding box center [322, 37] width 83 height 23
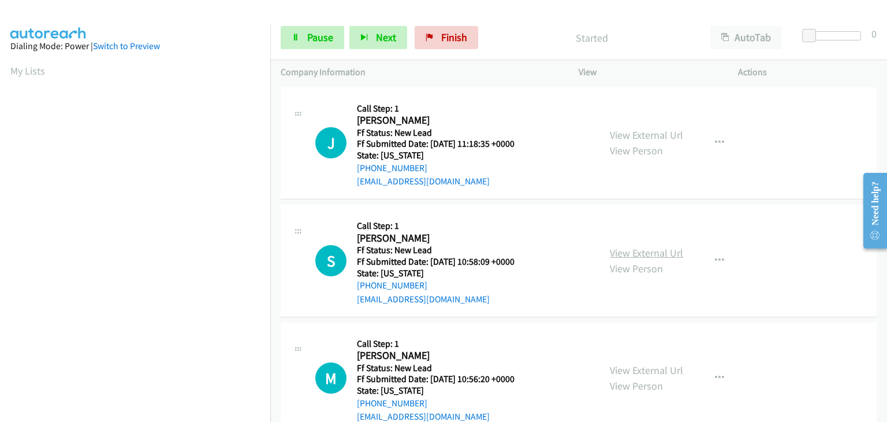
click at [614, 248] on link "View External Url" at bounding box center [646, 252] width 73 height 13
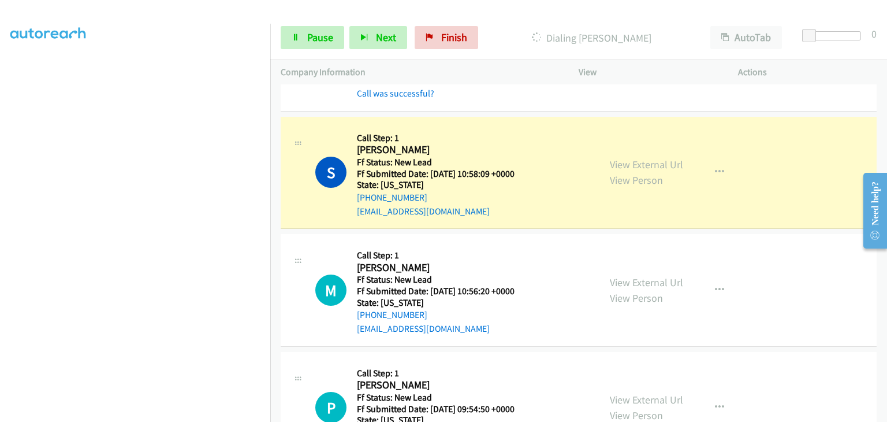
scroll to position [115, 0]
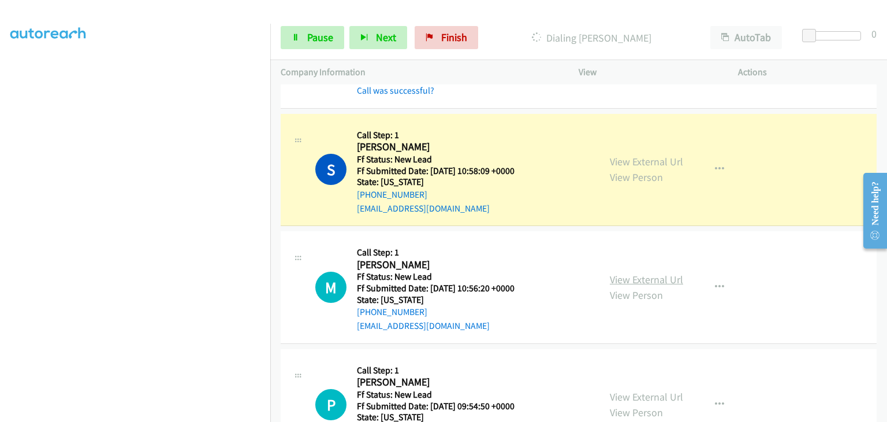
click at [649, 279] on link "View External Url" at bounding box center [646, 279] width 73 height 13
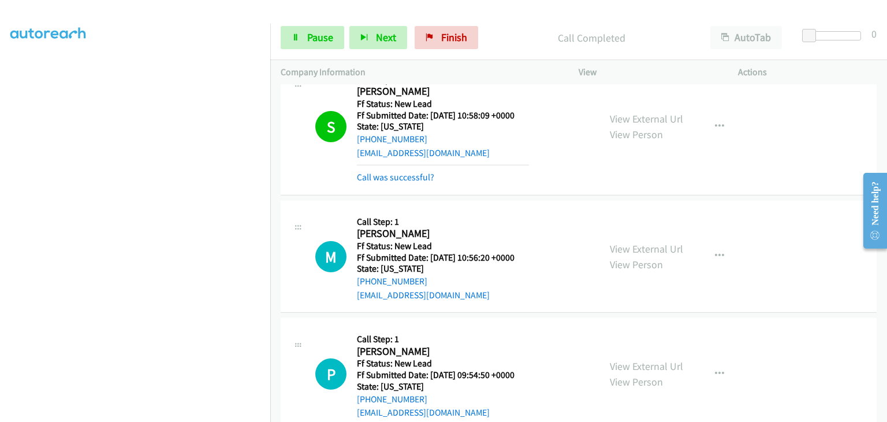
scroll to position [196, 0]
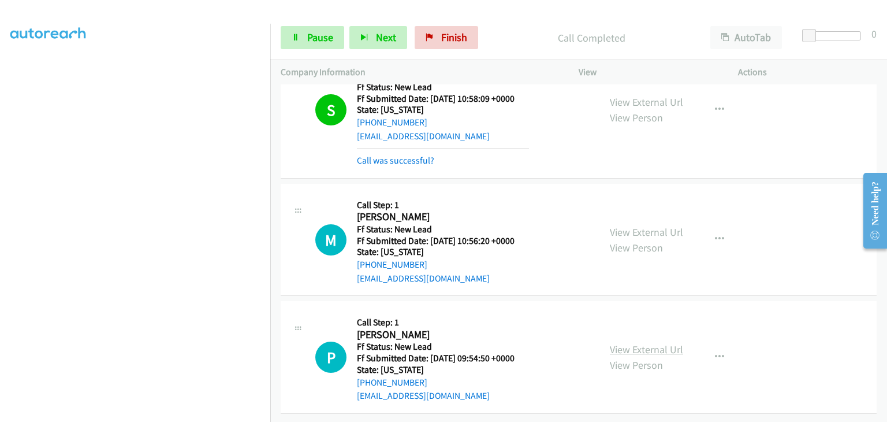
drag, startPoint x: 627, startPoint y: 337, endPoint x: 617, endPoint y: 338, distance: 9.8
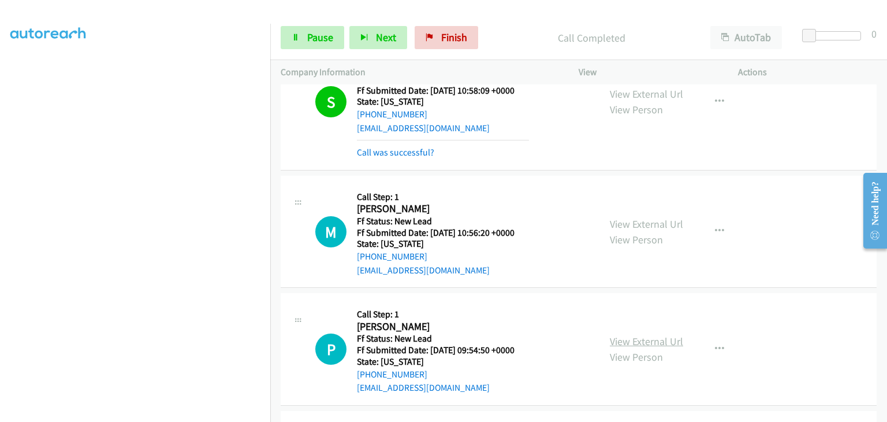
click at [637, 341] on link "View External Url" at bounding box center [646, 340] width 73 height 13
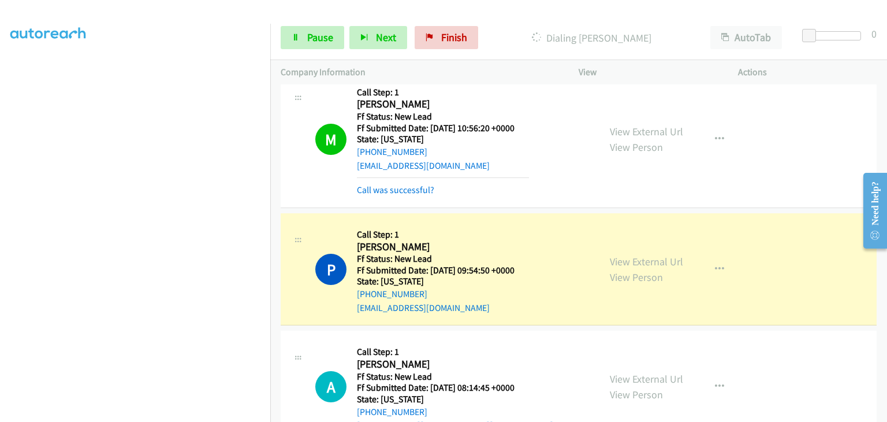
scroll to position [369, 0]
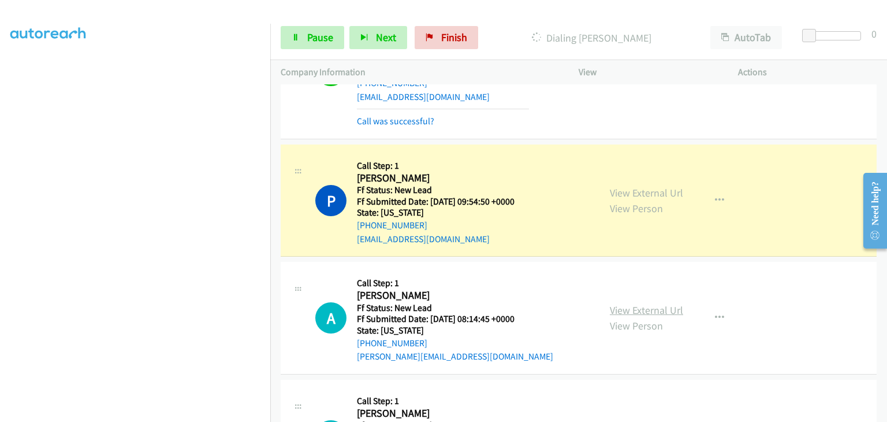
drag, startPoint x: 653, startPoint y: 310, endPoint x: 647, endPoint y: 306, distance: 6.2
click at [661, 313] on link "View External Url" at bounding box center [646, 309] width 73 height 13
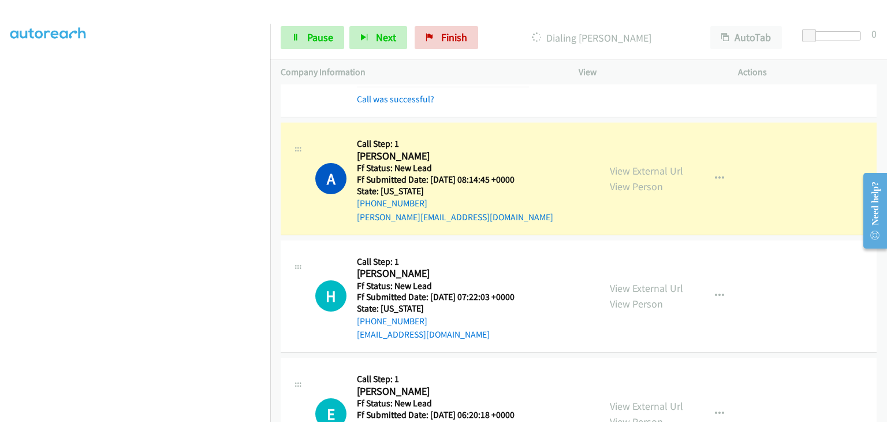
scroll to position [542, 0]
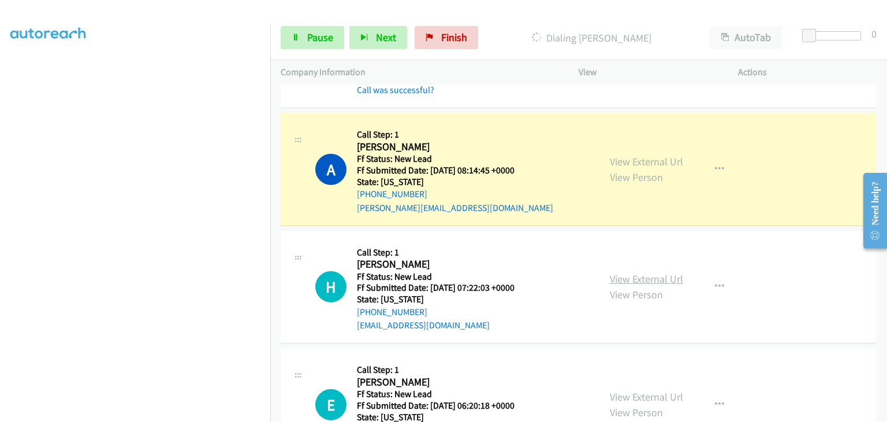
click at [649, 273] on link "View External Url" at bounding box center [646, 278] width 73 height 13
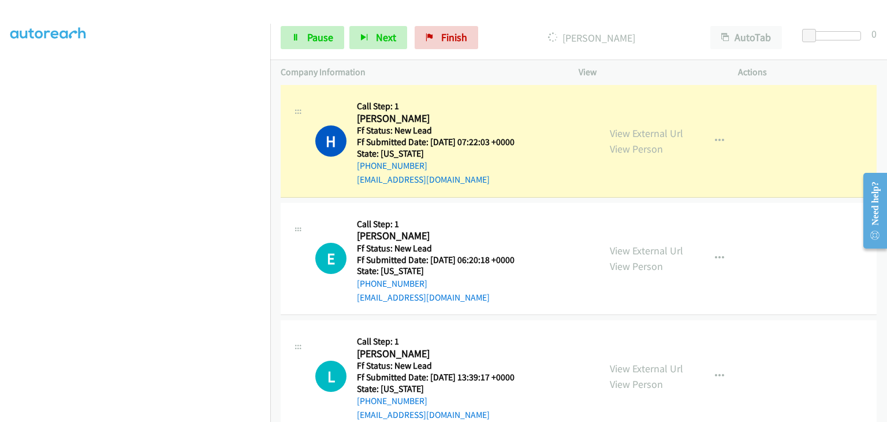
scroll to position [715, 0]
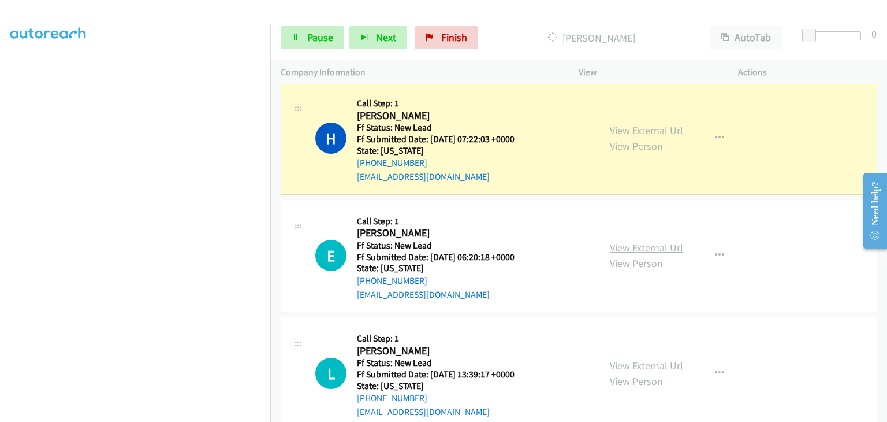
click at [620, 246] on link "View External Url" at bounding box center [646, 247] width 73 height 13
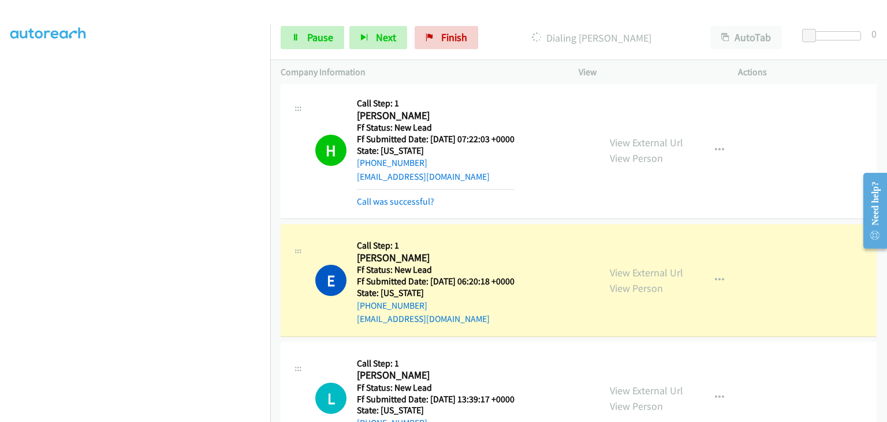
scroll to position [226, 0]
drag, startPoint x: 334, startPoint y: 35, endPoint x: 363, endPoint y: 6, distance: 40.8
click at [334, 35] on link "Pause" at bounding box center [313, 37] width 64 height 23
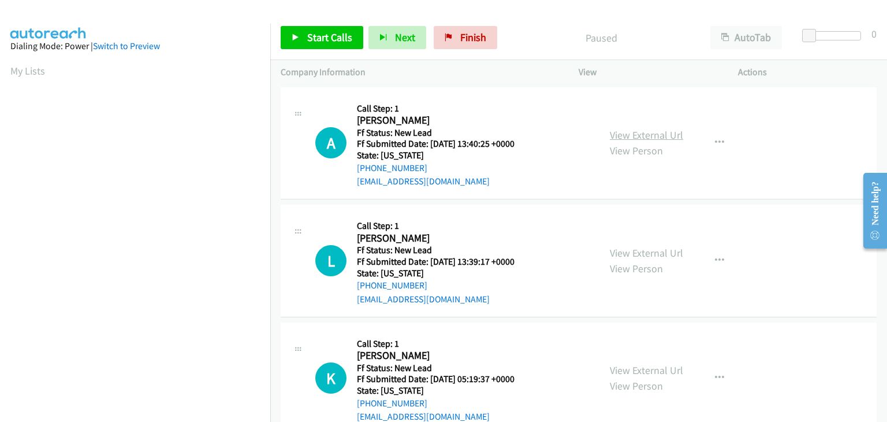
click at [634, 137] on link "View External Url" at bounding box center [646, 134] width 73 height 13
click at [305, 40] on link "Start Calls" at bounding box center [322, 37] width 83 height 23
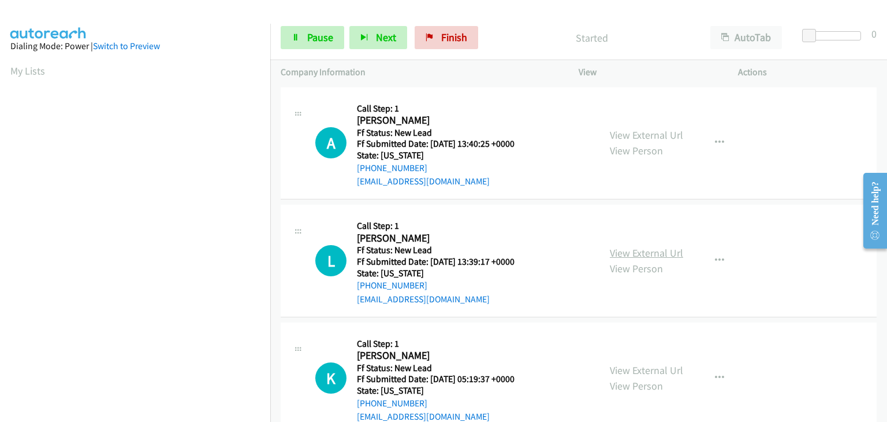
click at [620, 249] on link "View External Url" at bounding box center [646, 252] width 73 height 13
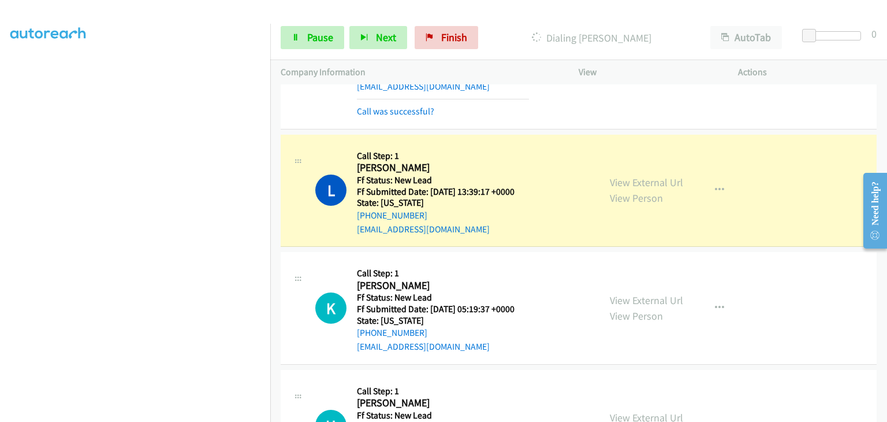
scroll to position [115, 0]
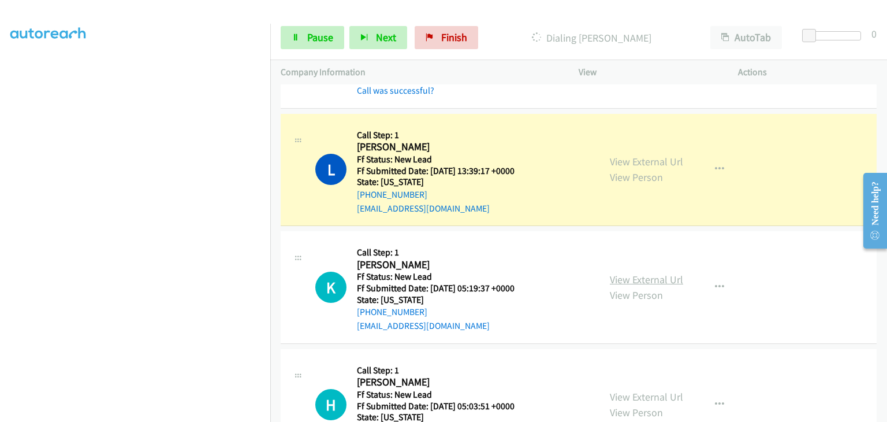
click at [654, 278] on link "View External Url" at bounding box center [646, 279] width 73 height 13
drag, startPoint x: 322, startPoint y: 35, endPoint x: 543, endPoint y: 33, distance: 221.2
click at [322, 35] on span "Pause" at bounding box center [320, 37] width 26 height 13
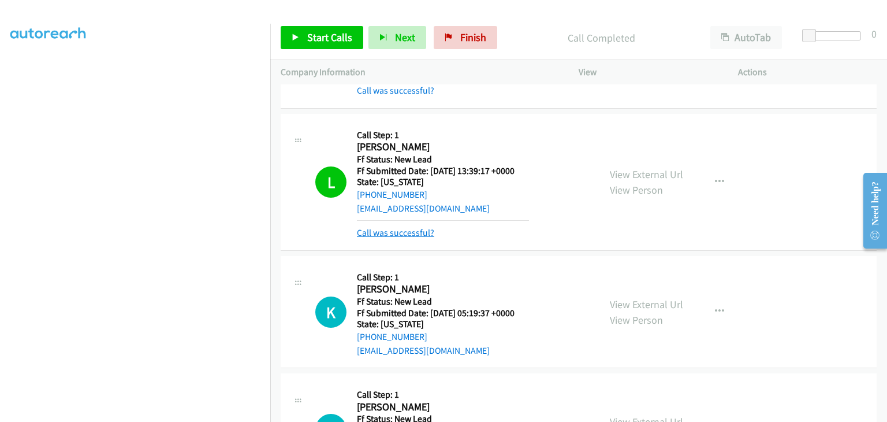
click at [405, 231] on link "Call was successful?" at bounding box center [395, 232] width 77 height 11
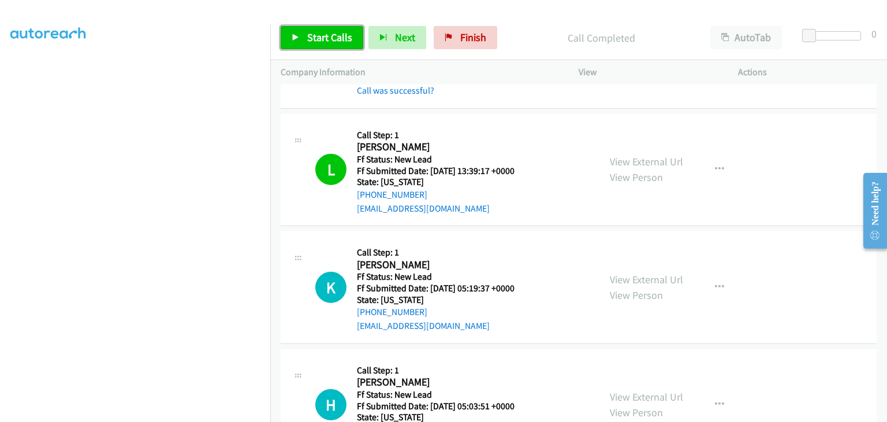
click at [337, 42] on span "Start Calls" at bounding box center [329, 37] width 45 height 13
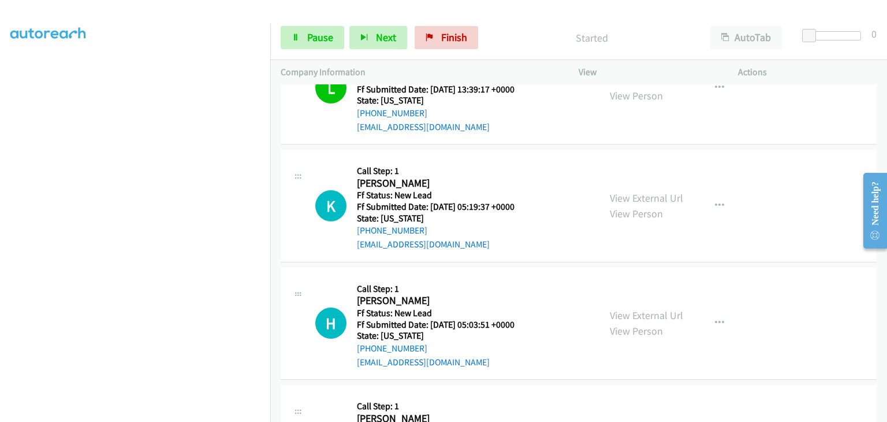
scroll to position [177, 0]
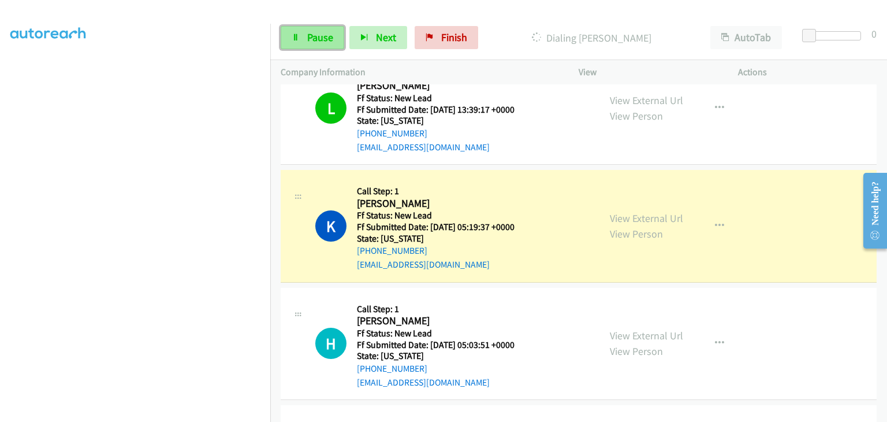
click at [307, 41] on span "Pause" at bounding box center [320, 37] width 26 height 13
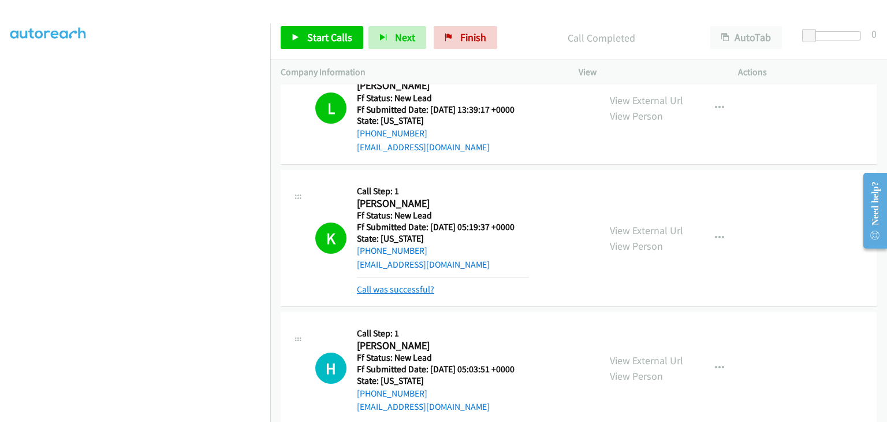
click at [407, 286] on link "Call was successful?" at bounding box center [395, 289] width 77 height 11
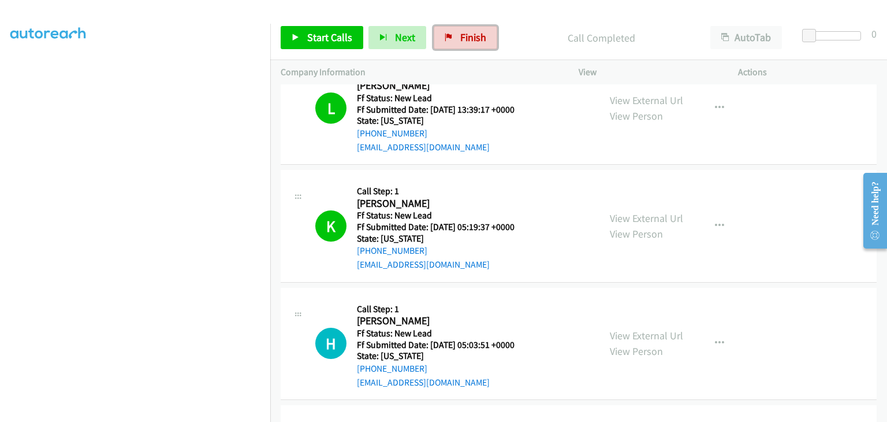
click at [468, 33] on span "Finish" at bounding box center [473, 37] width 26 height 13
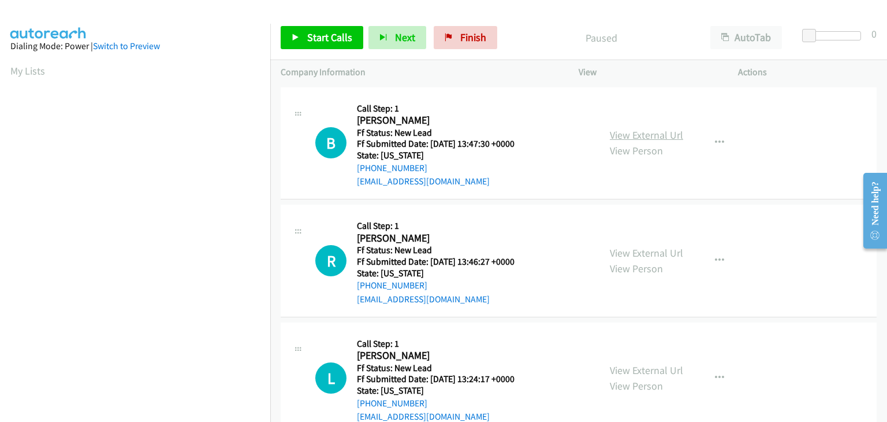
click at [633, 134] on link "View External Url" at bounding box center [646, 134] width 73 height 13
click at [318, 40] on span "Start Calls" at bounding box center [329, 37] width 45 height 13
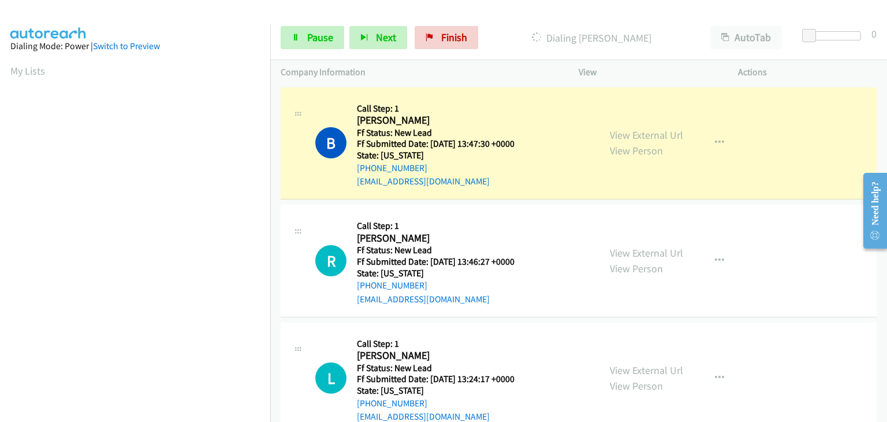
scroll to position [226, 0]
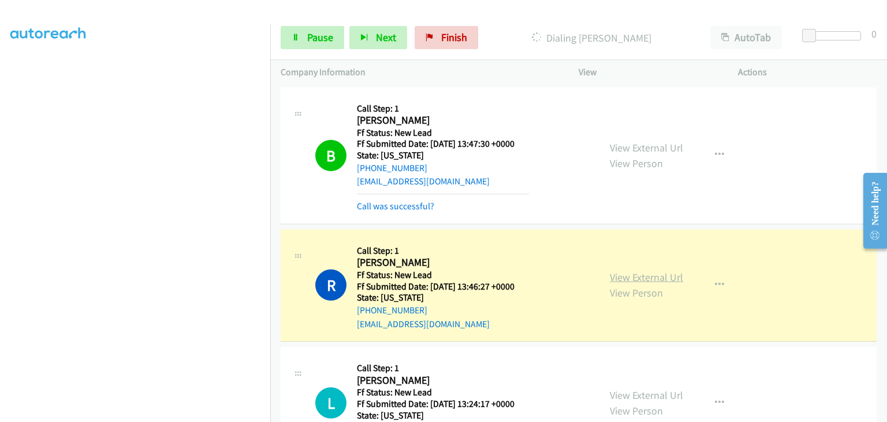
click at [626, 275] on link "View External Url" at bounding box center [646, 276] width 73 height 13
drag, startPoint x: 303, startPoint y: 36, endPoint x: 393, endPoint y: 40, distance: 90.2
click at [303, 35] on link "Pause" at bounding box center [313, 37] width 64 height 23
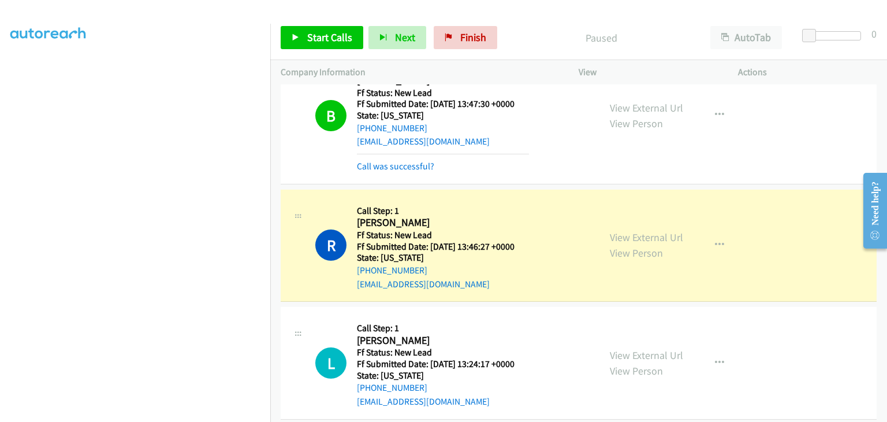
scroll to position [115, 0]
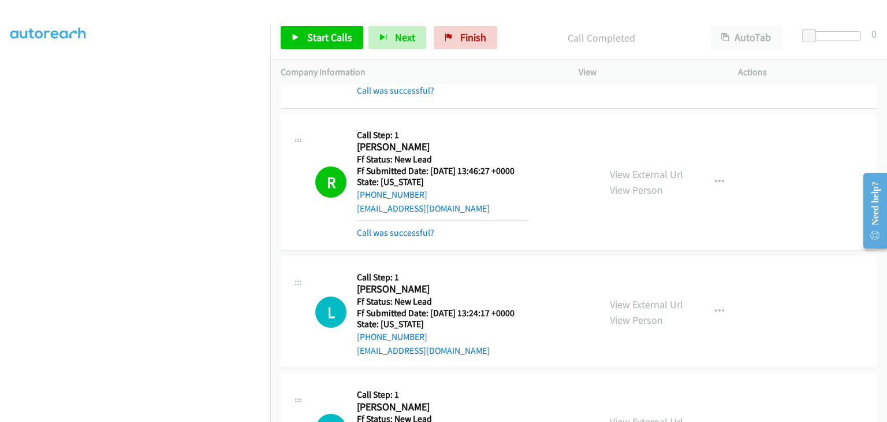
drag, startPoint x: 423, startPoint y: 228, endPoint x: 465, endPoint y: 236, distance: 43.6
click at [427, 230] on link "Call was successful?" at bounding box center [395, 232] width 77 height 11
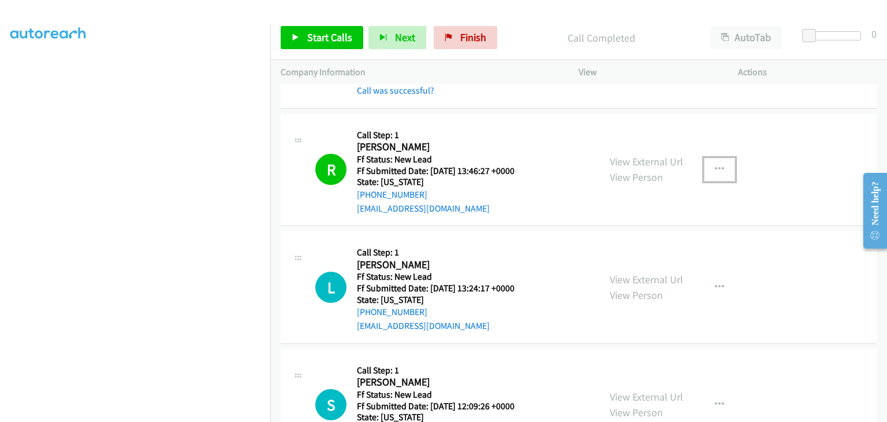
click at [713, 176] on button "button" at bounding box center [719, 169] width 31 height 23
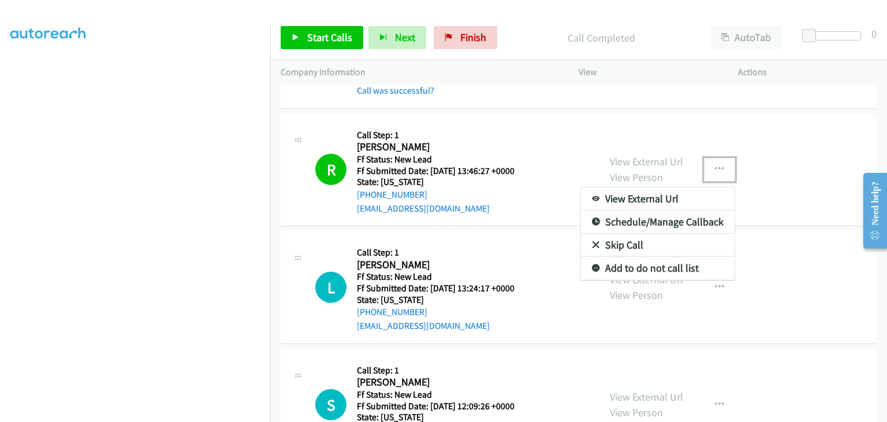
click at [661, 261] on link "Add to do not call list" at bounding box center [658, 267] width 154 height 23
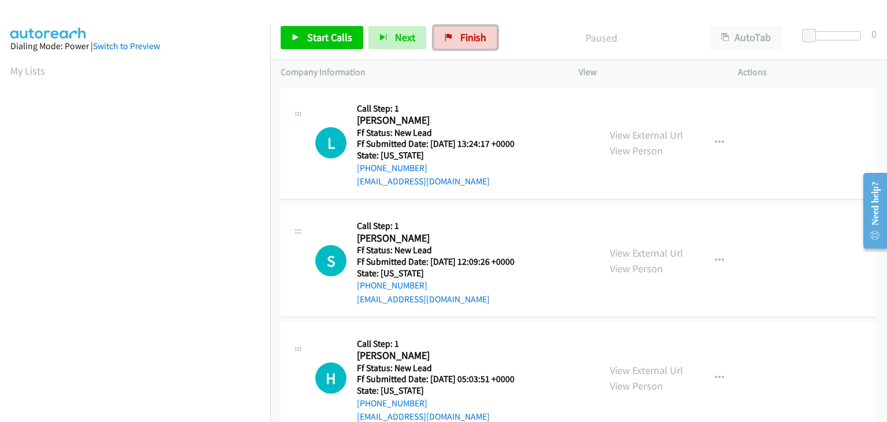
click at [463, 38] on span "Finish" at bounding box center [473, 37] width 26 height 13
click at [643, 135] on link "View External Url" at bounding box center [646, 134] width 73 height 13
click at [312, 41] on span "Start Calls" at bounding box center [329, 37] width 45 height 13
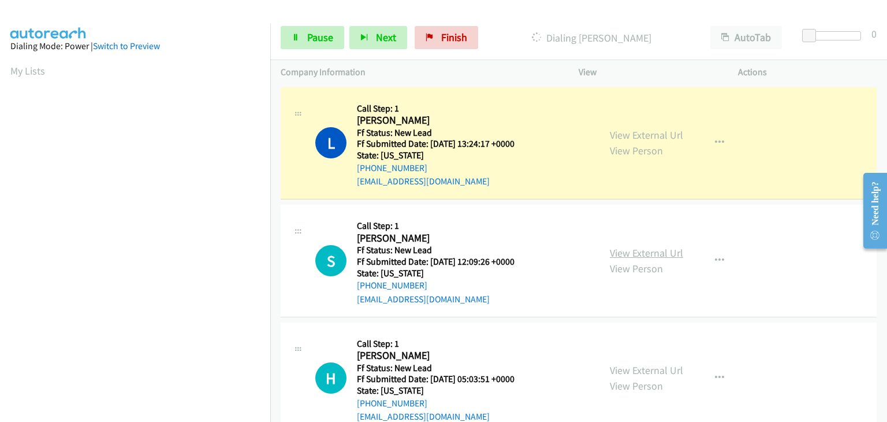
click at [649, 246] on link "View External Url" at bounding box center [646, 252] width 73 height 13
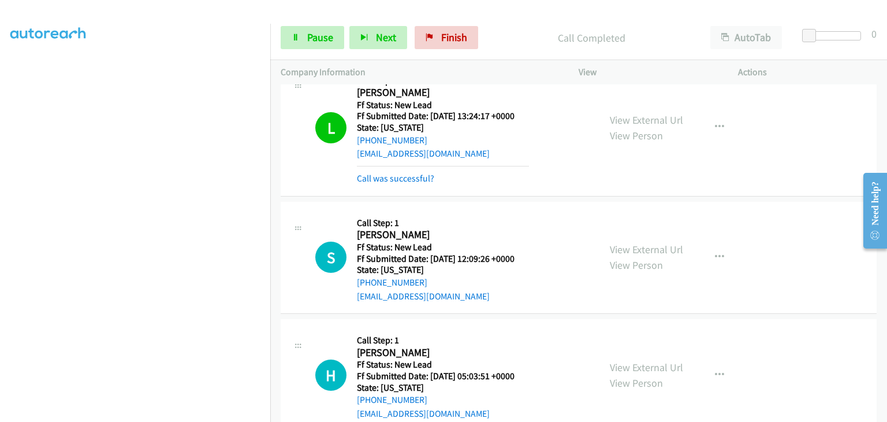
scroll to position [54, 0]
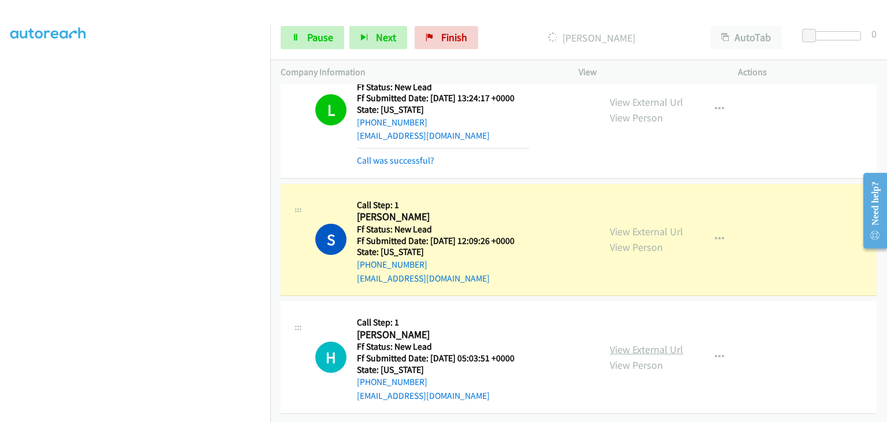
click at [635, 342] on link "View External Url" at bounding box center [646, 348] width 73 height 13
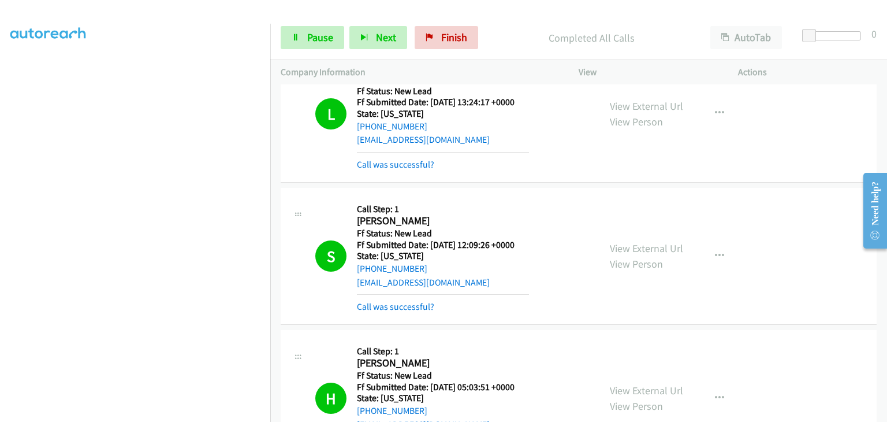
scroll to position [140, 0]
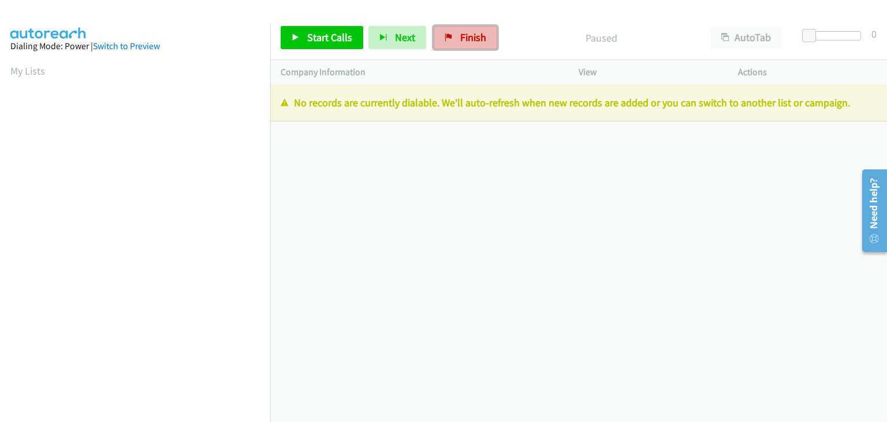
click at [464, 40] on span "Finish" at bounding box center [473, 37] width 26 height 13
click at [469, 40] on span "Finish" at bounding box center [473, 37] width 26 height 13
click at [479, 39] on span "Finish" at bounding box center [473, 37] width 26 height 13
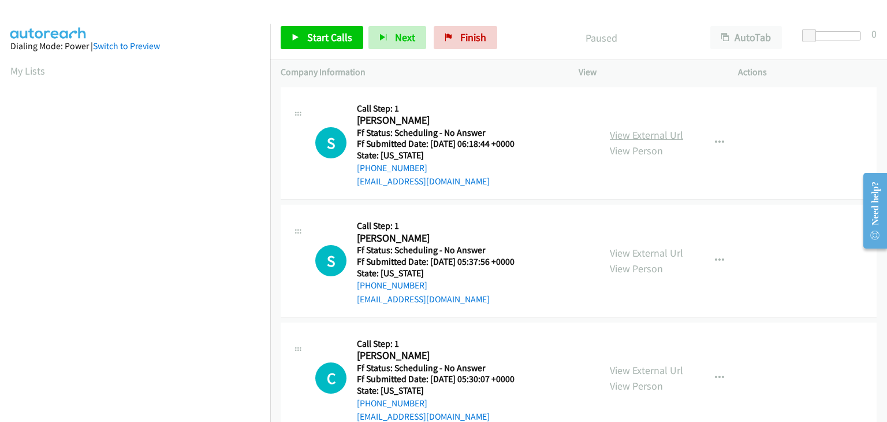
click at [655, 135] on link "View External Url" at bounding box center [646, 134] width 73 height 13
click at [613, 248] on link "View External Url" at bounding box center [646, 252] width 73 height 13
click at [624, 363] on link "View External Url" at bounding box center [646, 369] width 73 height 13
click at [654, 139] on link "View External Url" at bounding box center [646, 134] width 73 height 13
click at [610, 251] on link "View External Url" at bounding box center [646, 252] width 73 height 13
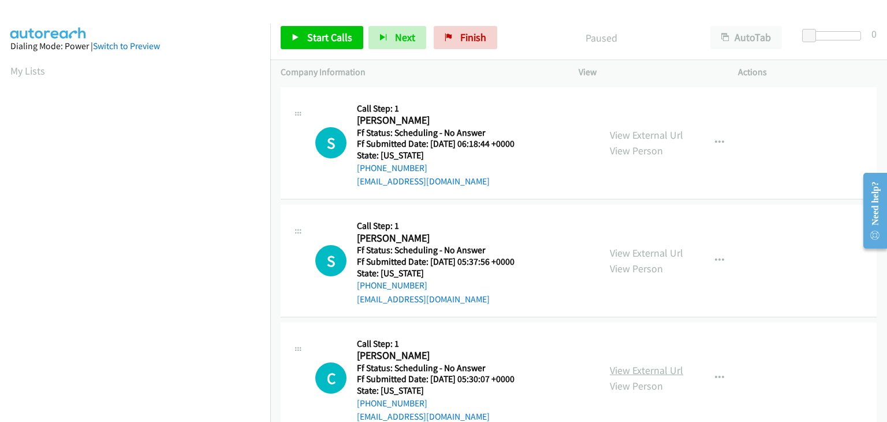
click at [648, 366] on link "View External Url" at bounding box center [646, 369] width 73 height 13
click at [319, 29] on link "Start Calls" at bounding box center [322, 37] width 83 height 23
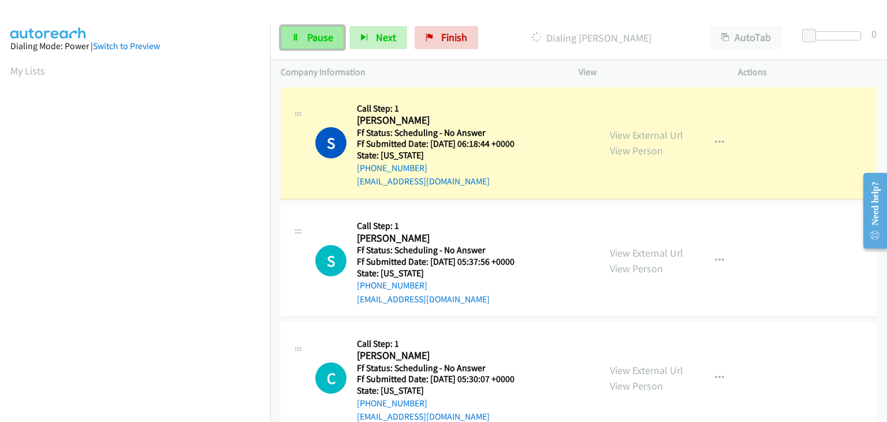
click at [294, 45] on link "Pause" at bounding box center [313, 37] width 64 height 23
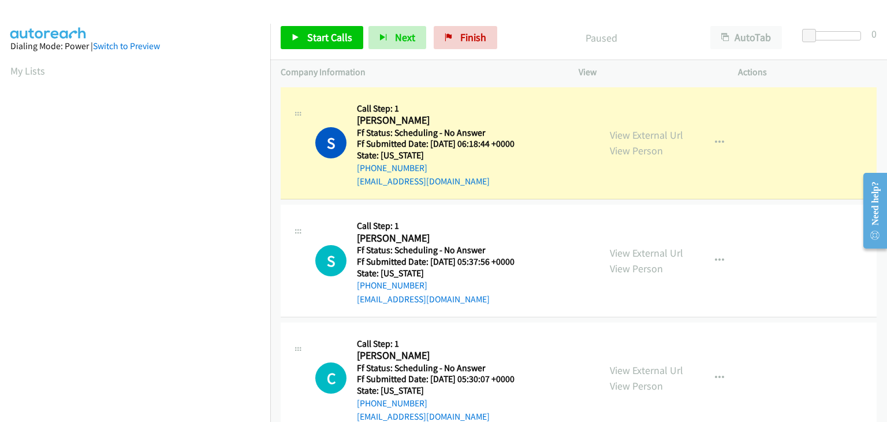
scroll to position [226, 0]
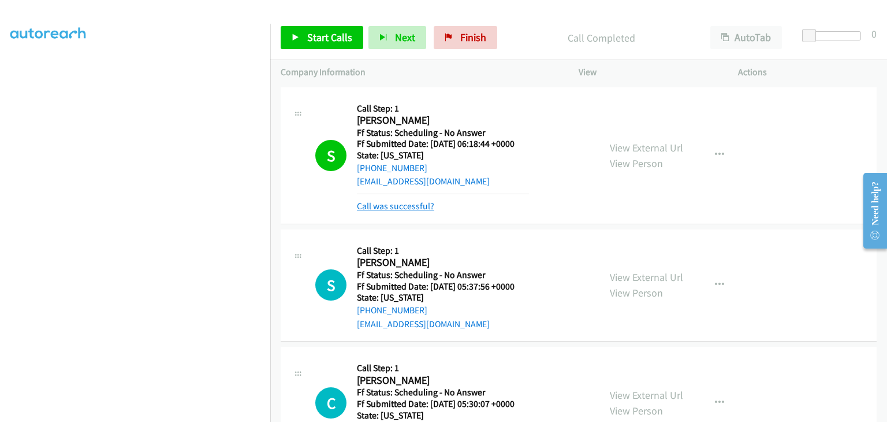
click at [400, 200] on link "Call was successful?" at bounding box center [395, 205] width 77 height 11
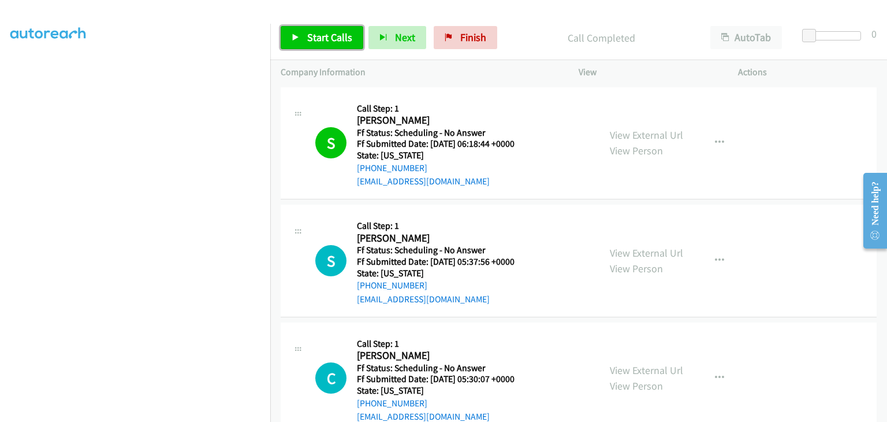
click at [337, 30] on link "Start Calls" at bounding box center [322, 37] width 83 height 23
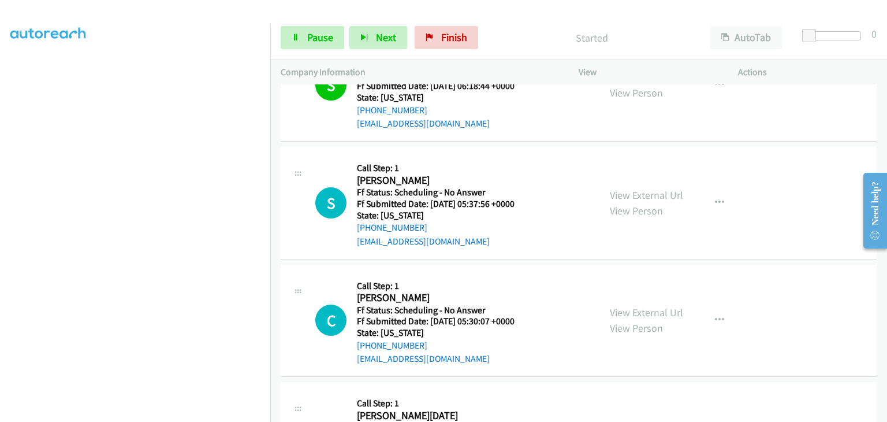
scroll to position [115, 0]
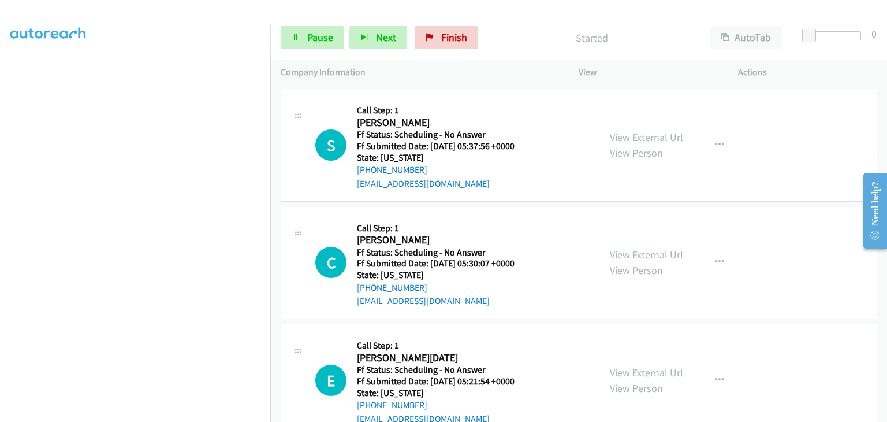
click at [642, 364] on div "View External Url View Person" at bounding box center [646, 379] width 73 height 31
click at [641, 366] on link "View External Url" at bounding box center [646, 372] width 73 height 13
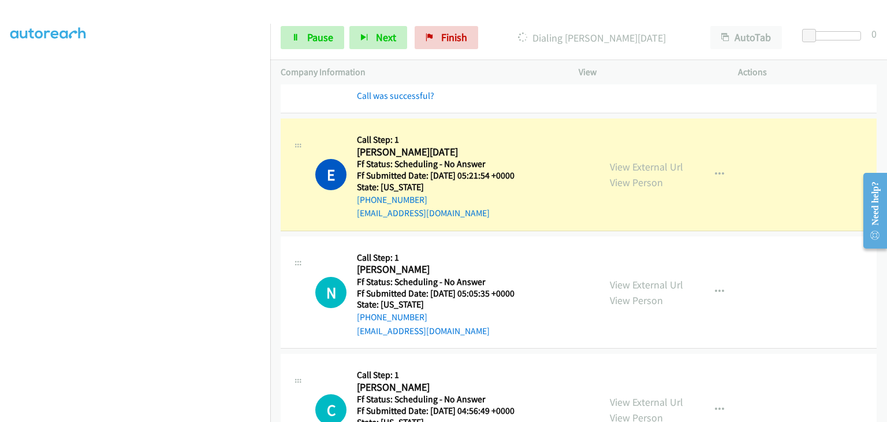
scroll to position [404, 0]
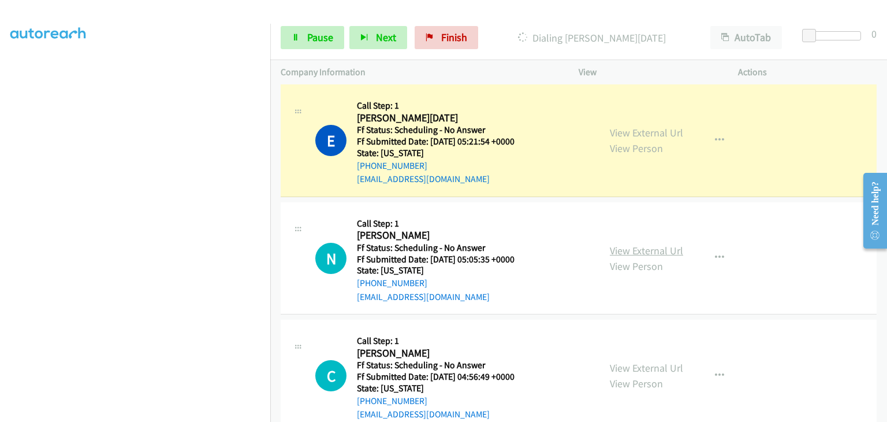
click at [617, 246] on link "View External Url" at bounding box center [646, 250] width 73 height 13
click at [619, 370] on link "View External Url" at bounding box center [646, 367] width 73 height 13
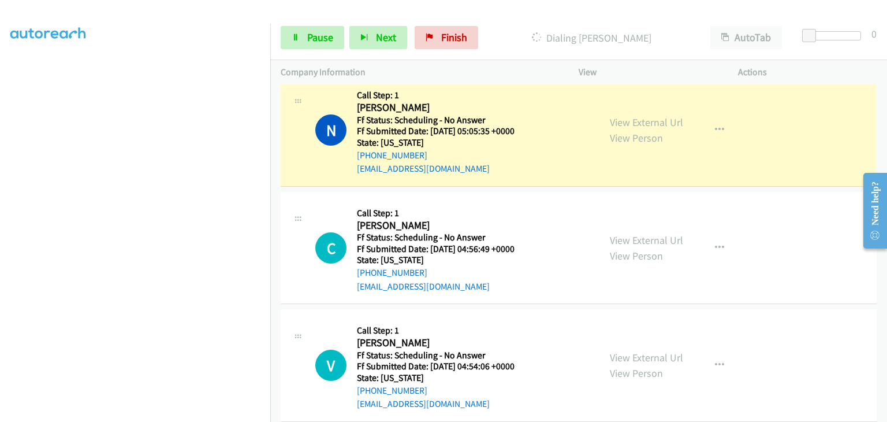
scroll to position [577, 0]
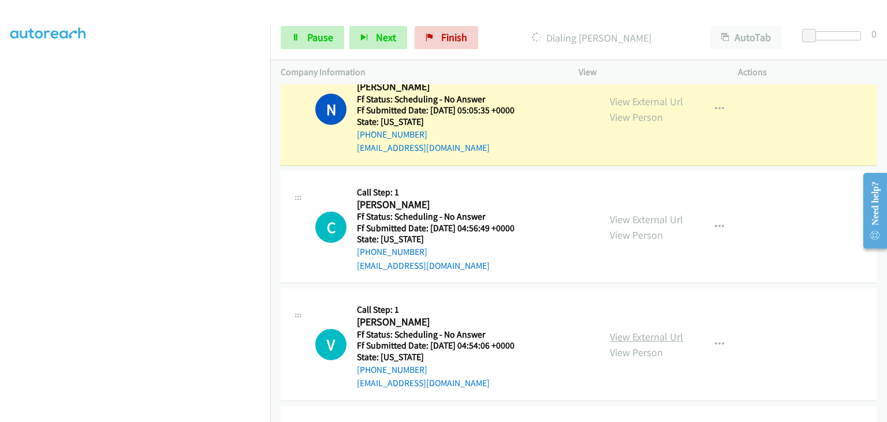
click at [627, 335] on link "View External Url" at bounding box center [646, 336] width 73 height 13
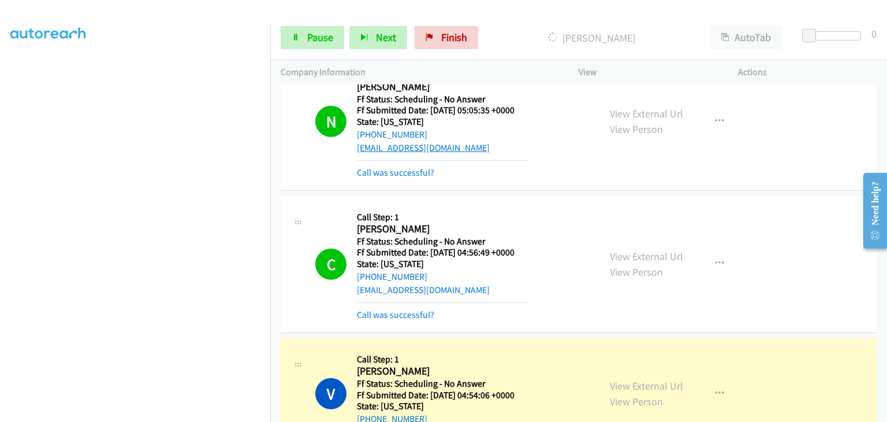
scroll to position [635, 0]
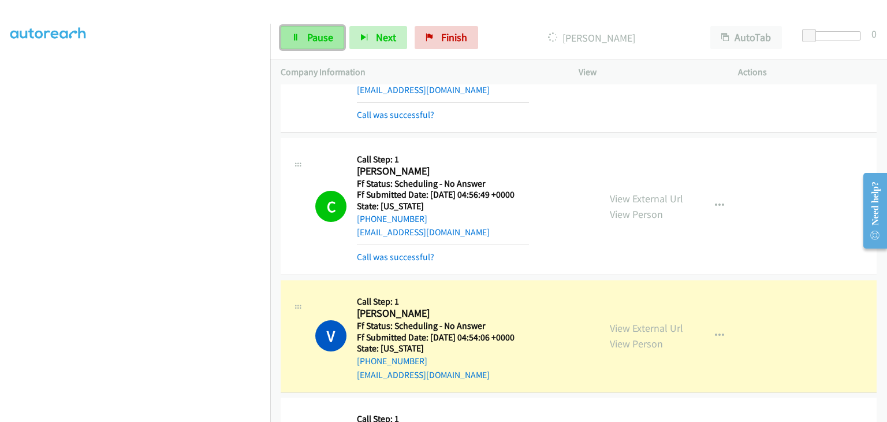
click at [323, 31] on span "Pause" at bounding box center [320, 37] width 26 height 13
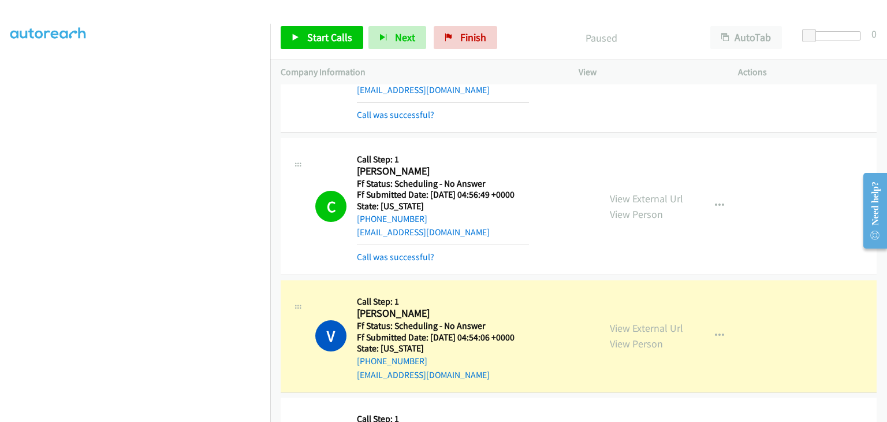
scroll to position [226, 0]
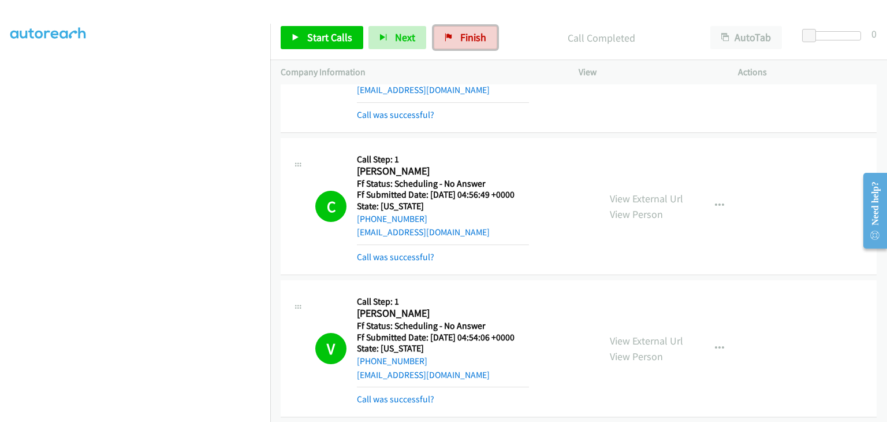
drag, startPoint x: 447, startPoint y: 35, endPoint x: 486, endPoint y: 58, distance: 45.1
click at [447, 35] on icon at bounding box center [449, 38] width 8 height 8
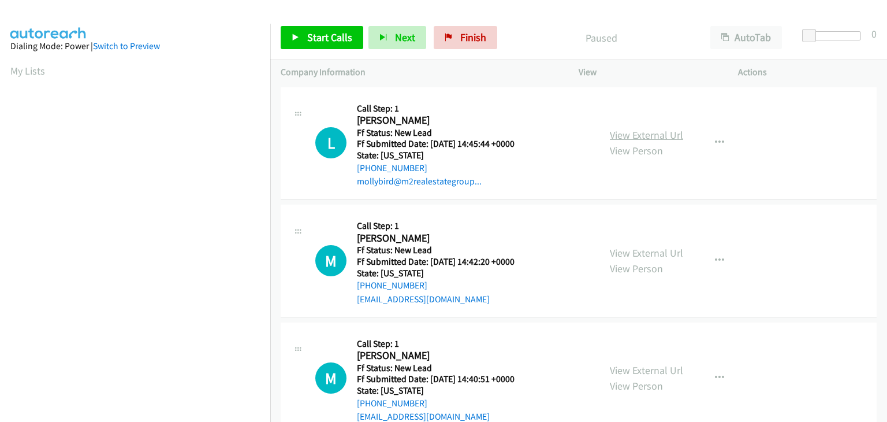
click at [637, 132] on link "View External Url" at bounding box center [646, 134] width 73 height 13
drag, startPoint x: 338, startPoint y: 41, endPoint x: 360, endPoint y: 41, distance: 21.9
click at [339, 41] on span "Start Calls" at bounding box center [329, 37] width 45 height 13
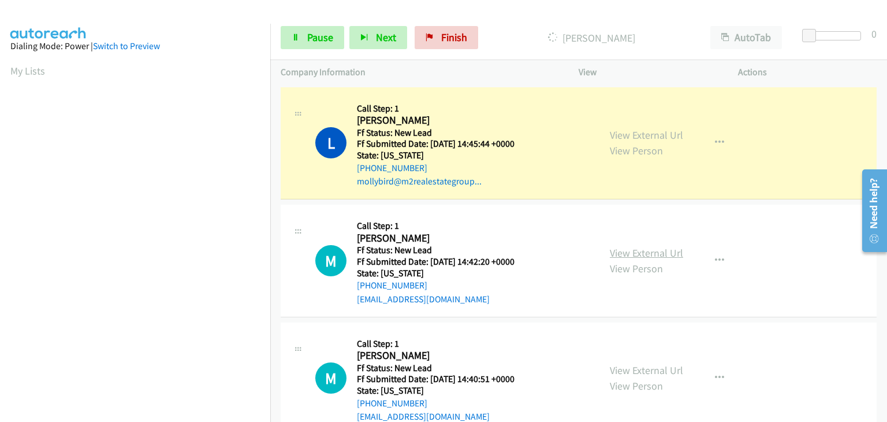
click at [632, 248] on link "View External Url" at bounding box center [646, 252] width 73 height 13
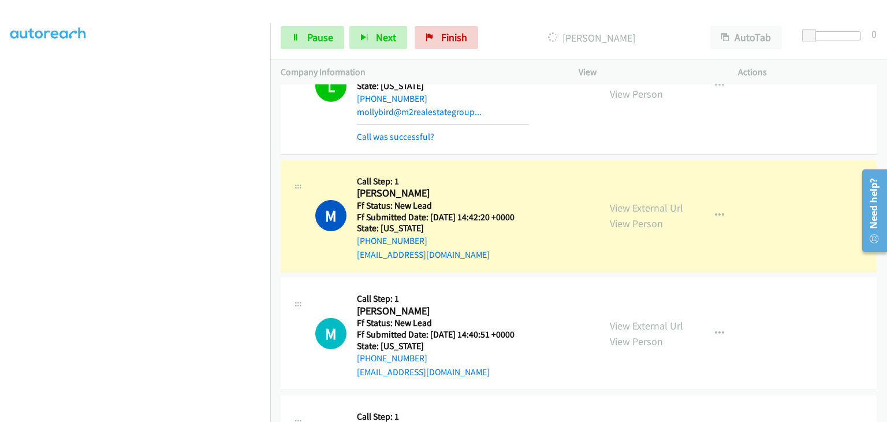
scroll to position [115, 0]
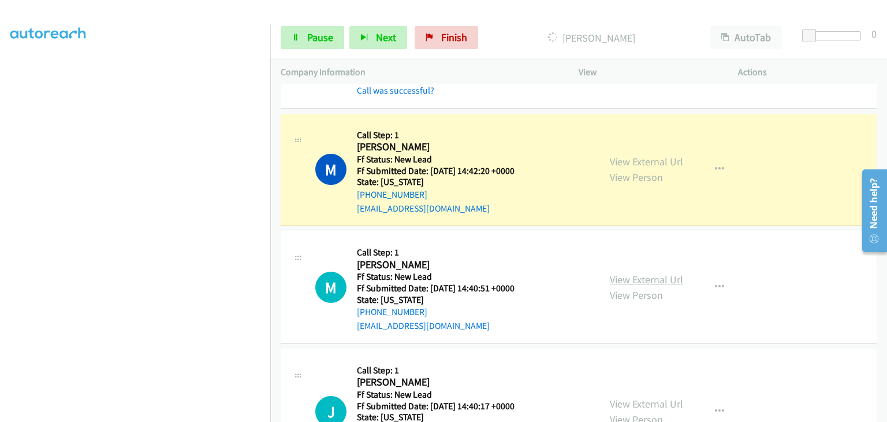
click at [645, 273] on link "View External Url" at bounding box center [646, 279] width 73 height 13
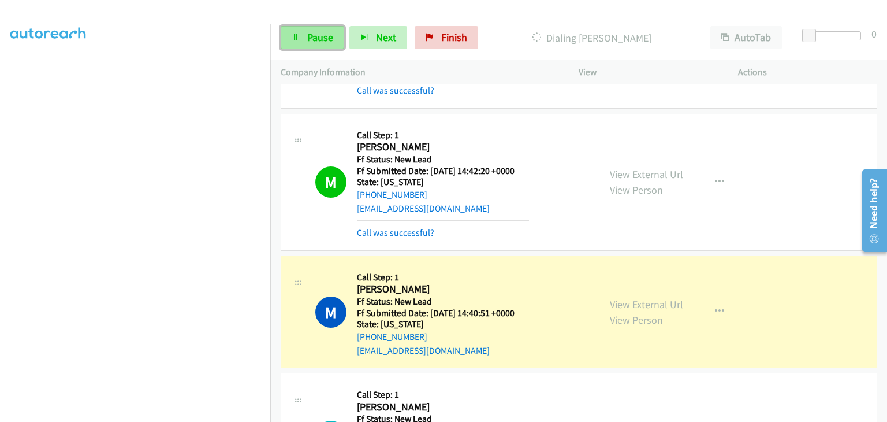
click at [312, 35] on span "Pause" at bounding box center [320, 37] width 26 height 13
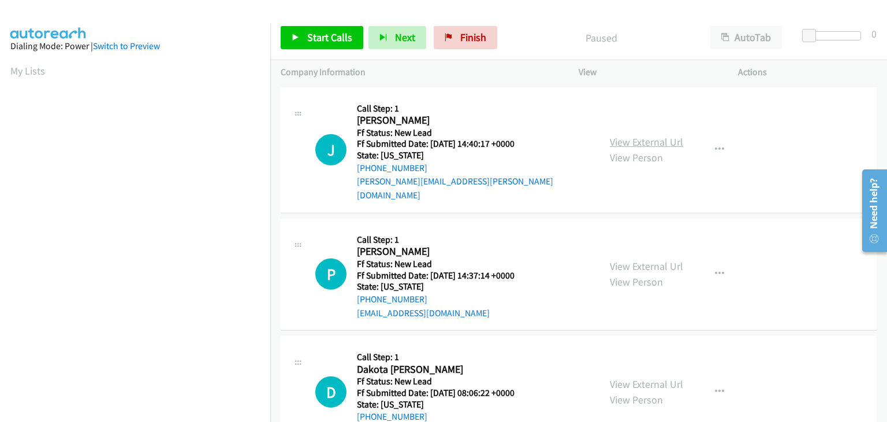
click at [625, 135] on link "View External Url" at bounding box center [646, 141] width 73 height 13
click at [300, 36] on link "Start Calls" at bounding box center [322, 37] width 83 height 23
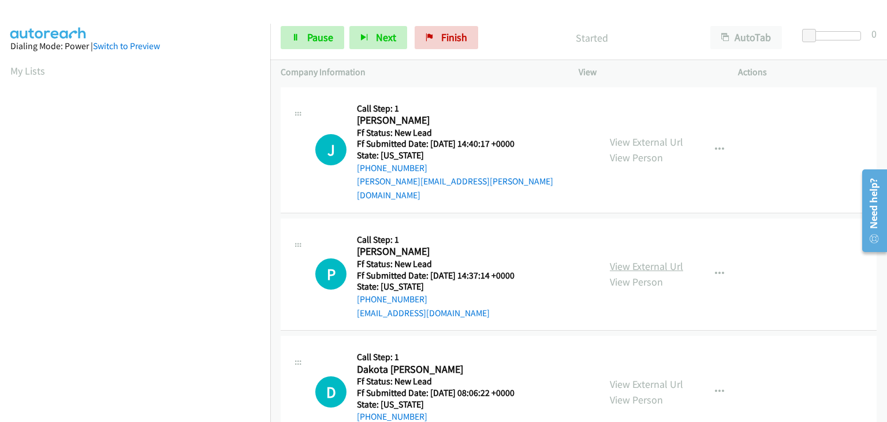
click at [635, 259] on link "View External Url" at bounding box center [646, 265] width 73 height 13
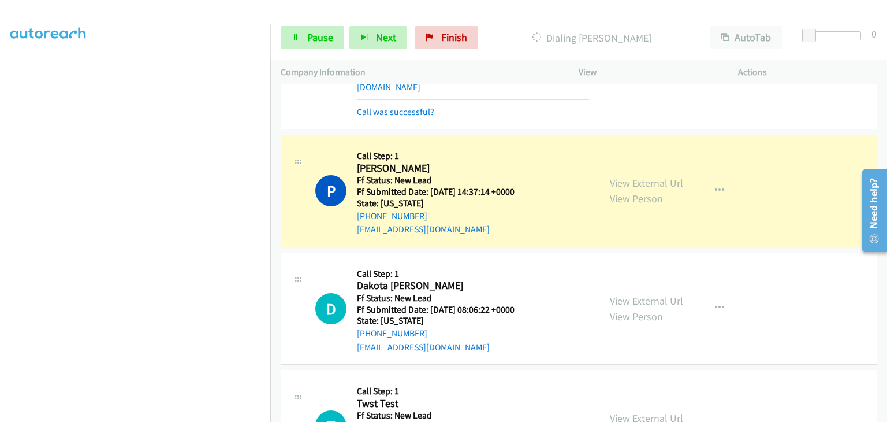
scroll to position [115, 0]
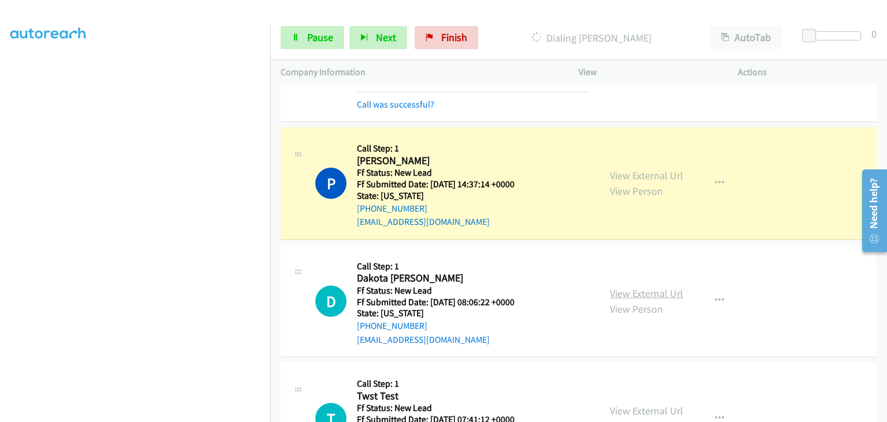
click at [622, 286] on link "View External Url" at bounding box center [646, 292] width 73 height 13
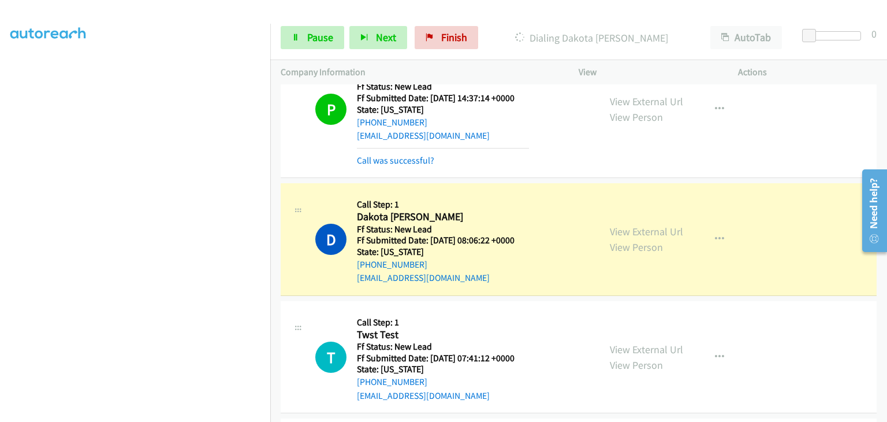
scroll to position [231, 0]
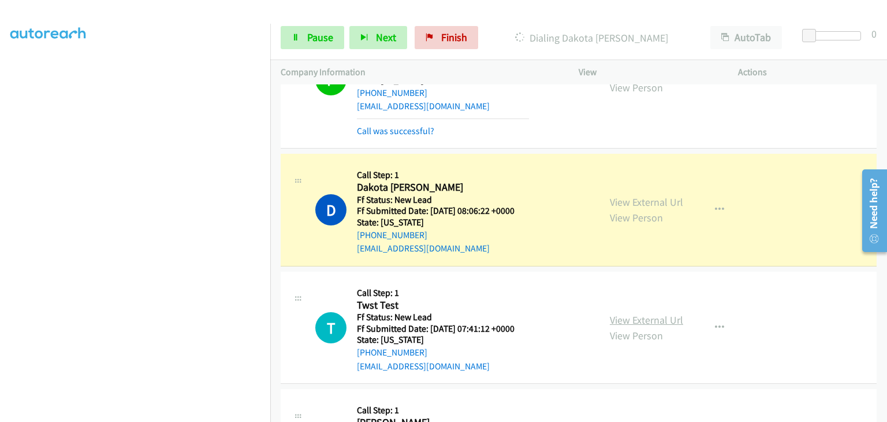
click at [622, 313] on link "View External Url" at bounding box center [646, 319] width 73 height 13
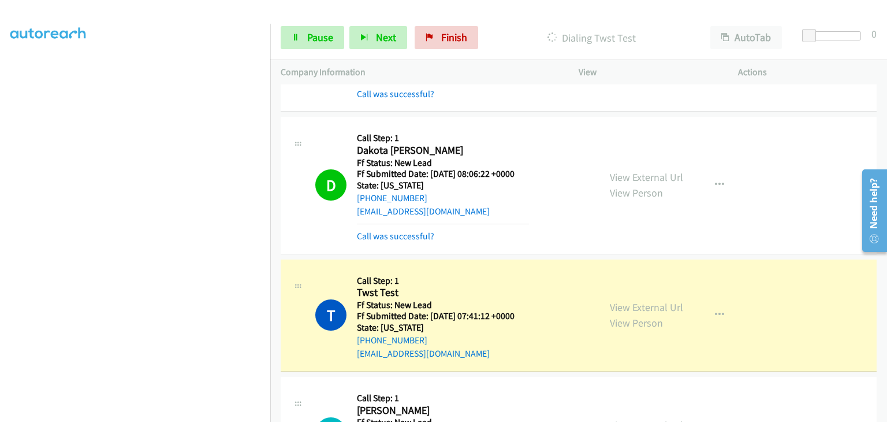
scroll to position [289, 0]
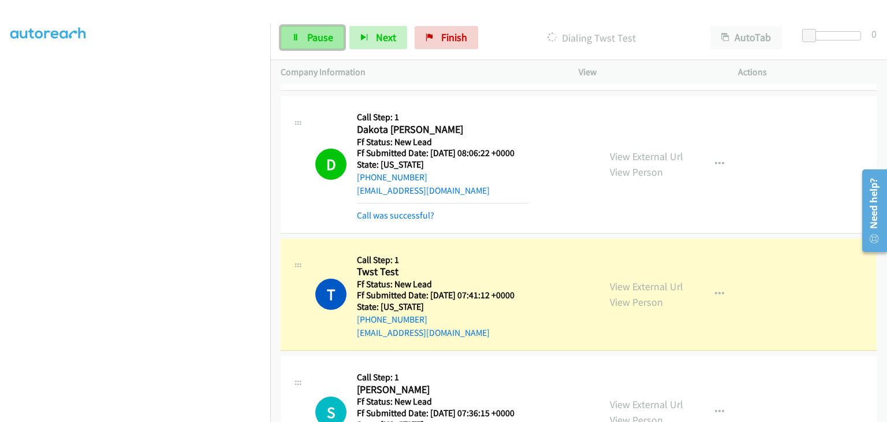
click at [325, 42] on span "Pause" at bounding box center [320, 37] width 26 height 13
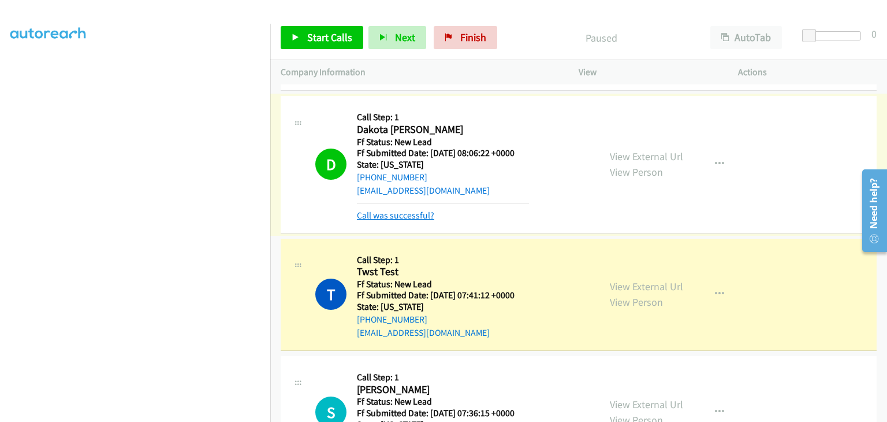
click at [396, 210] on link "Call was successful?" at bounding box center [395, 215] width 77 height 11
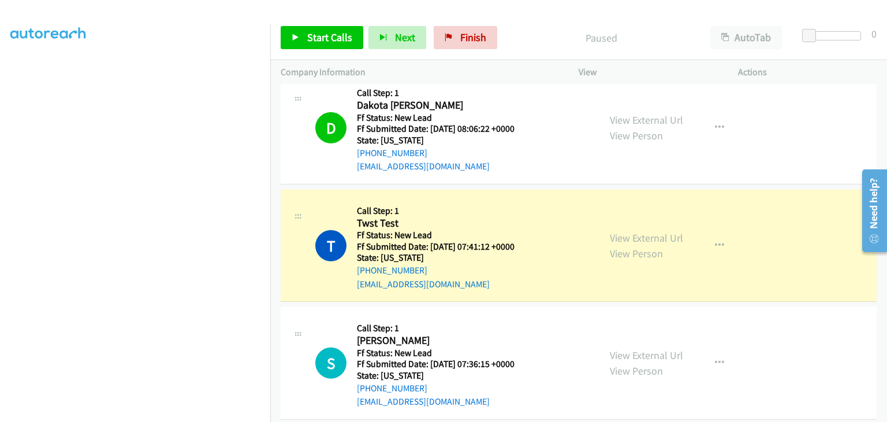
scroll to position [226, 0]
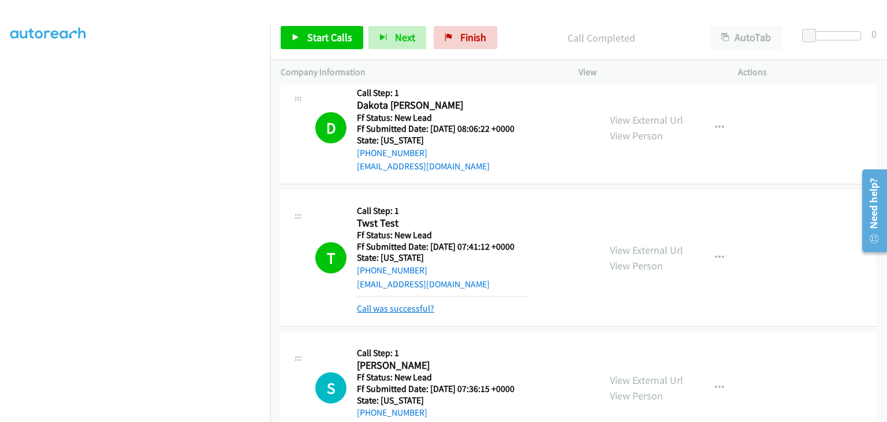
click at [419, 303] on link "Call was successful?" at bounding box center [395, 308] width 77 height 11
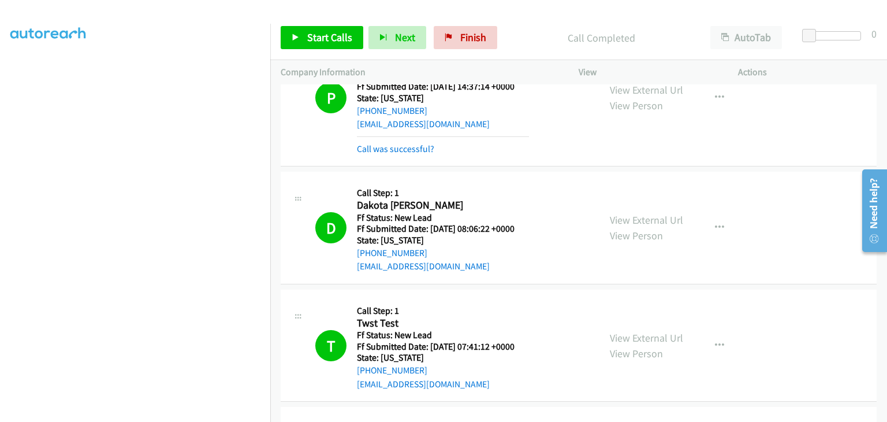
scroll to position [140, 0]
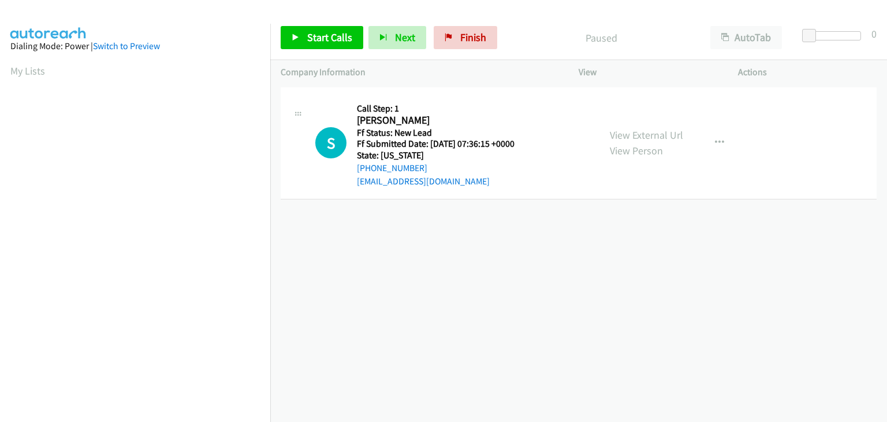
drag, startPoint x: 648, startPoint y: 131, endPoint x: 315, endPoint y: 162, distance: 334.6
drag, startPoint x: 654, startPoint y: 131, endPoint x: 269, endPoint y: 203, distance: 391.8
click at [644, 136] on link "View External Url" at bounding box center [646, 134] width 73 height 13
drag, startPoint x: 330, startPoint y: 29, endPoint x: 335, endPoint y: 33, distance: 7.4
click at [330, 29] on link "Start Calls" at bounding box center [322, 37] width 83 height 23
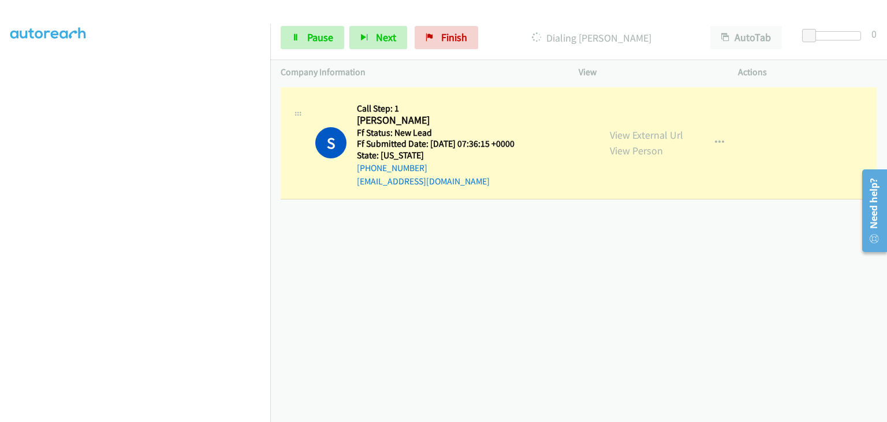
scroll to position [226, 0]
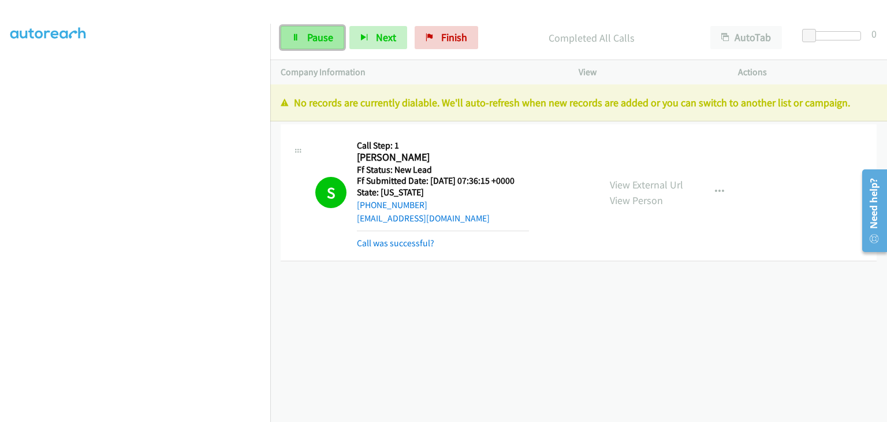
click at [315, 38] on span "Pause" at bounding box center [320, 37] width 26 height 13
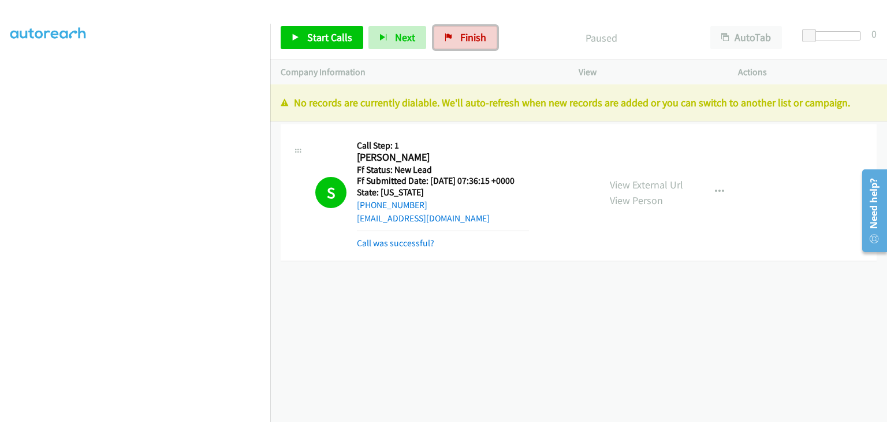
click at [463, 35] on span "Finish" at bounding box center [473, 37] width 26 height 13
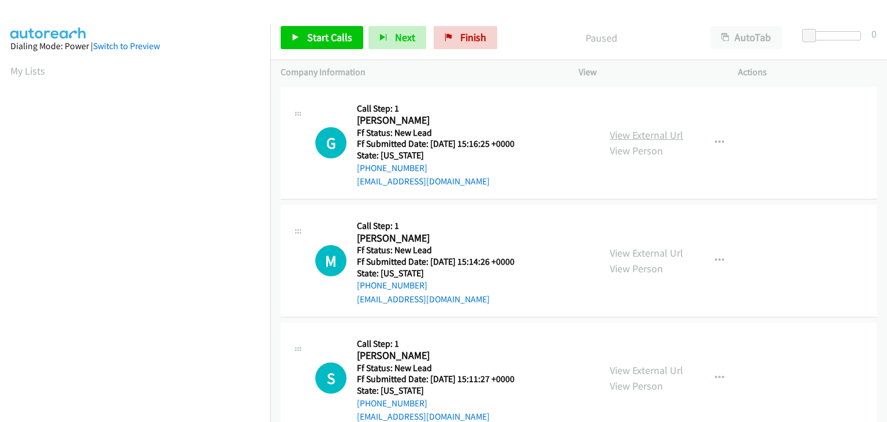
click at [645, 136] on link "View External Url" at bounding box center [646, 134] width 73 height 13
drag, startPoint x: 333, startPoint y: 38, endPoint x: 344, endPoint y: 38, distance: 11.6
click at [333, 38] on span "Start Calls" at bounding box center [329, 37] width 45 height 13
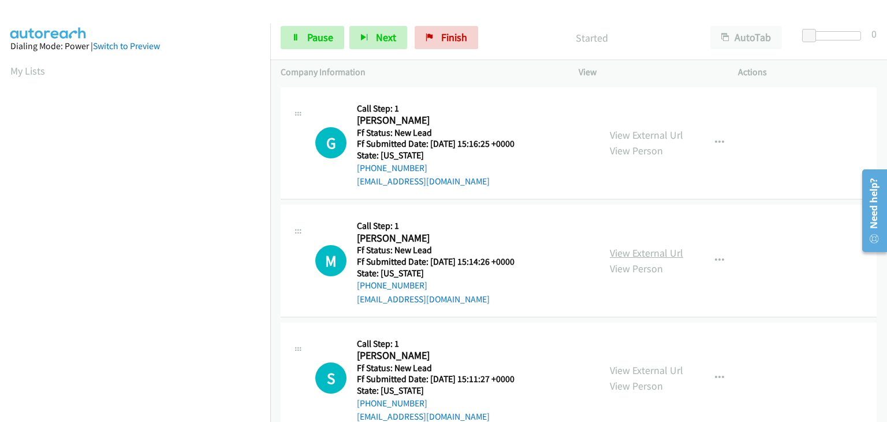
click at [610, 252] on link "View External Url" at bounding box center [646, 252] width 73 height 13
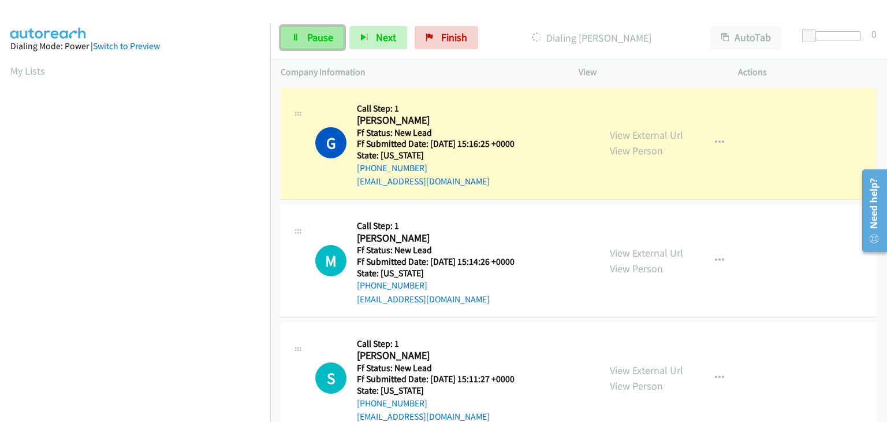
click at [316, 41] on span "Pause" at bounding box center [320, 37] width 26 height 13
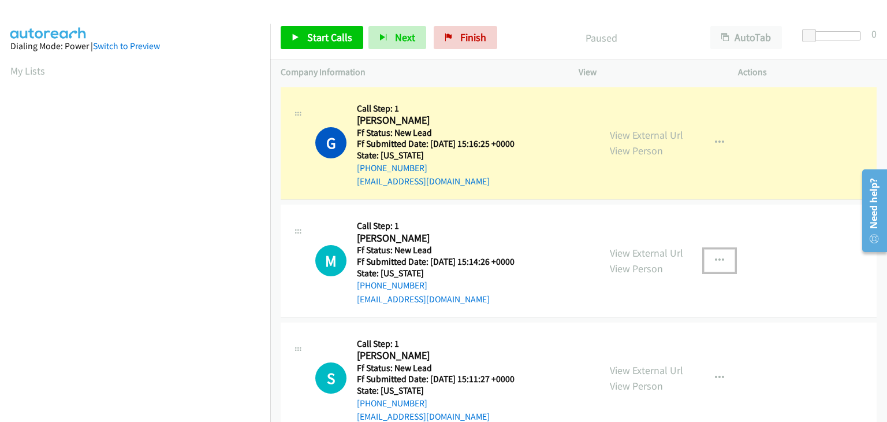
click at [715, 261] on icon "button" at bounding box center [719, 260] width 9 height 9
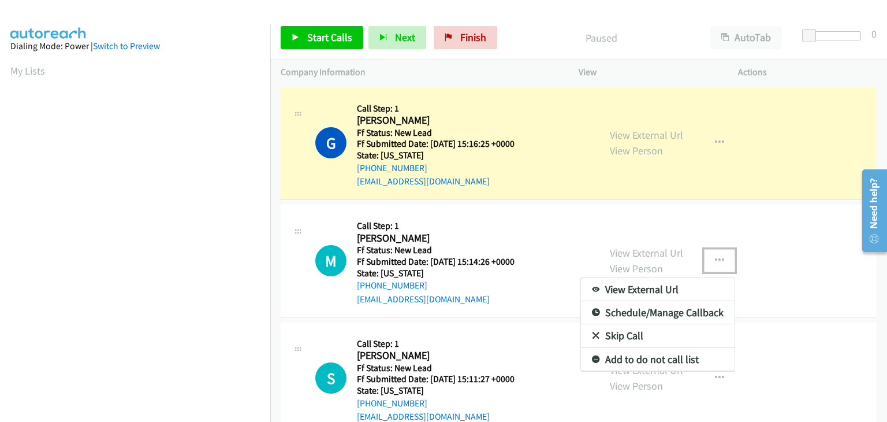
click at [632, 331] on link "Skip Call" at bounding box center [658, 335] width 154 height 23
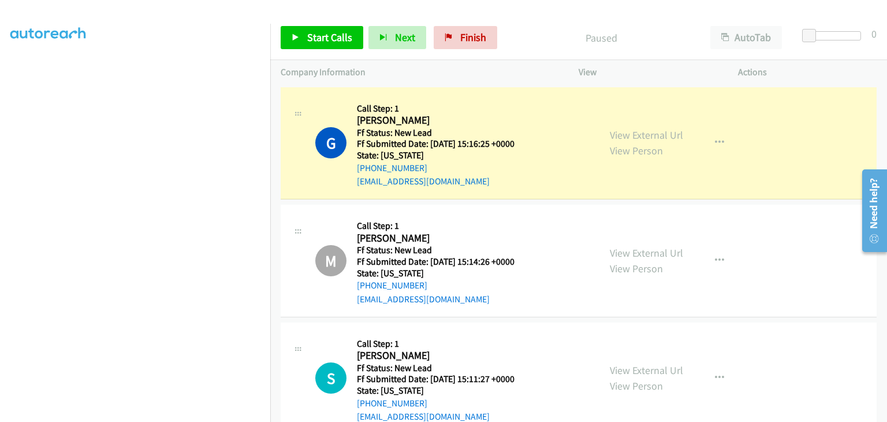
scroll to position [226, 0]
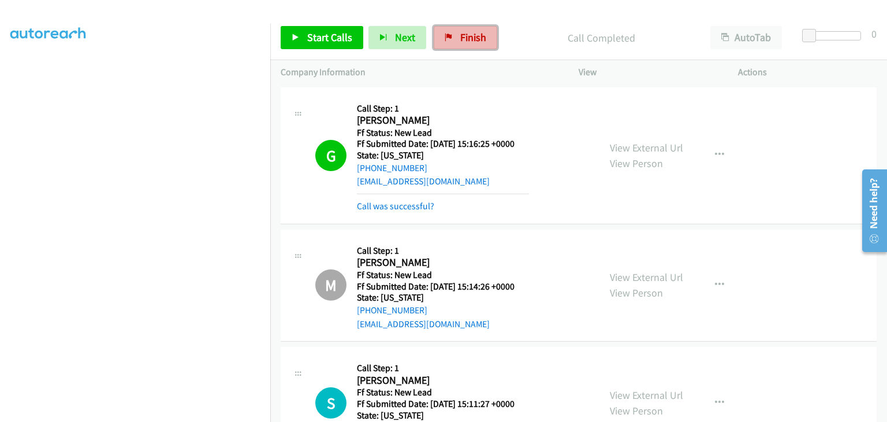
click at [452, 43] on link "Finish" at bounding box center [466, 37] width 64 height 23
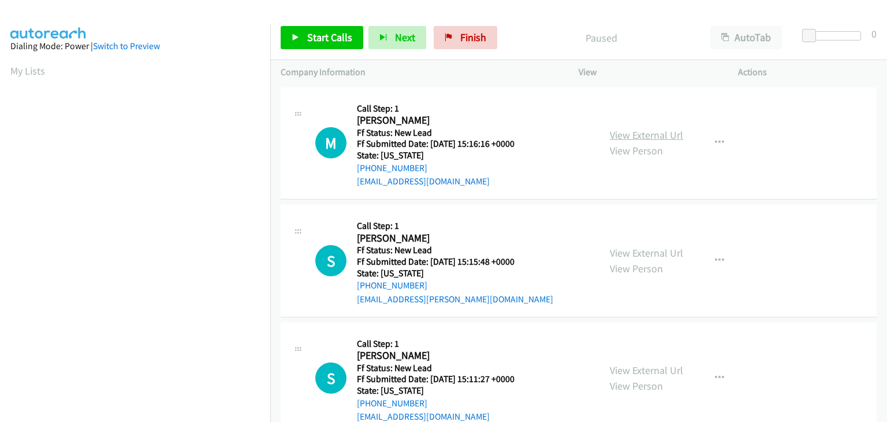
click at [644, 138] on link "View External Url" at bounding box center [646, 134] width 73 height 13
click at [315, 36] on span "Start Calls" at bounding box center [329, 37] width 45 height 13
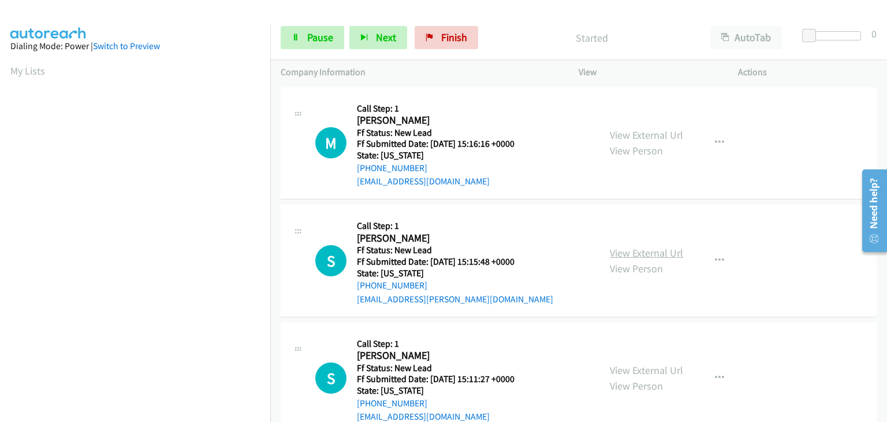
click at [652, 247] on link "View External Url" at bounding box center [646, 252] width 73 height 13
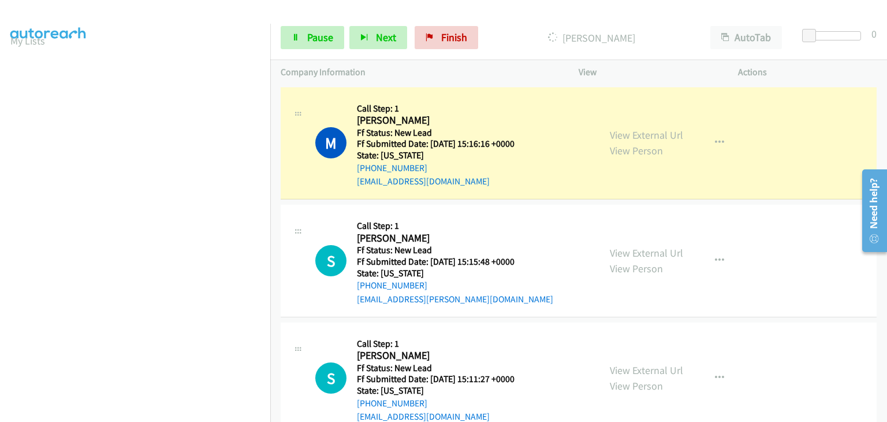
scroll to position [58, 0]
click at [294, 38] on icon at bounding box center [296, 38] width 8 height 8
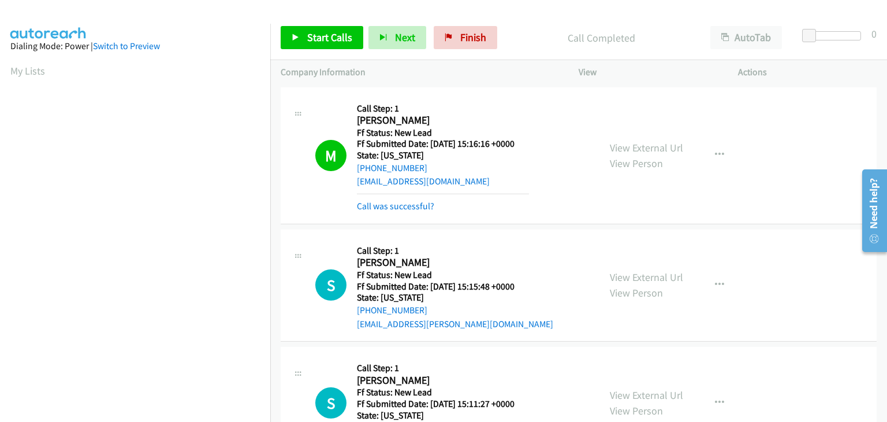
scroll to position [226, 0]
click at [325, 33] on span "Start Calls" at bounding box center [329, 37] width 45 height 13
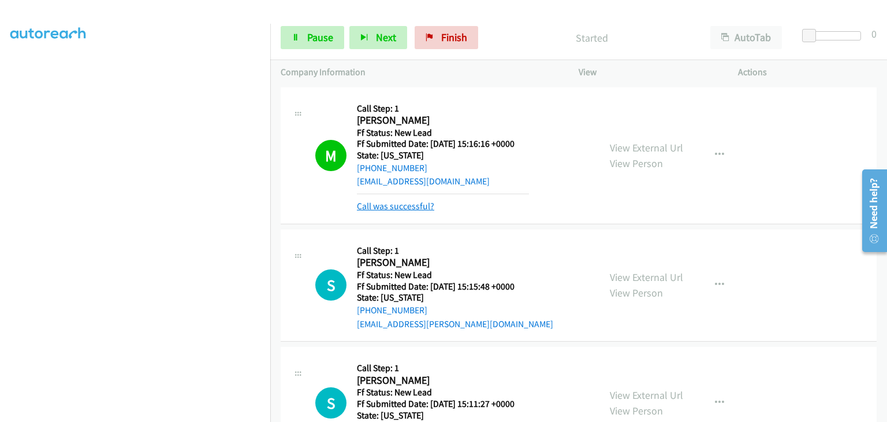
click at [404, 204] on link "Call was successful?" at bounding box center [395, 205] width 77 height 11
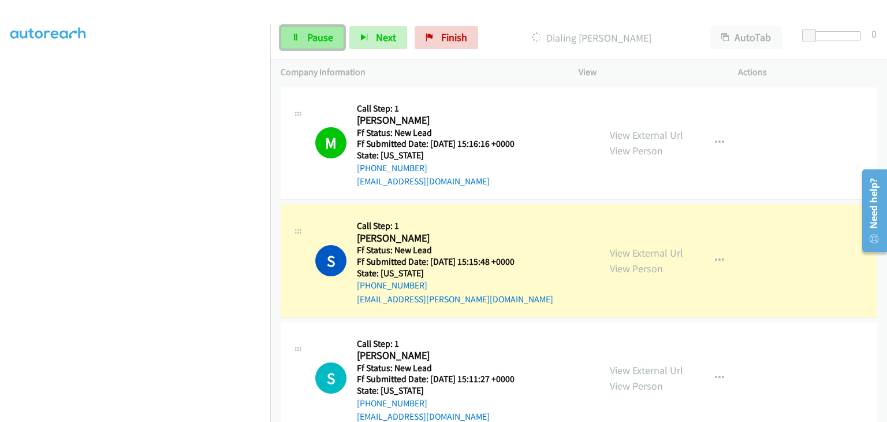
click at [318, 40] on span "Pause" at bounding box center [320, 37] width 26 height 13
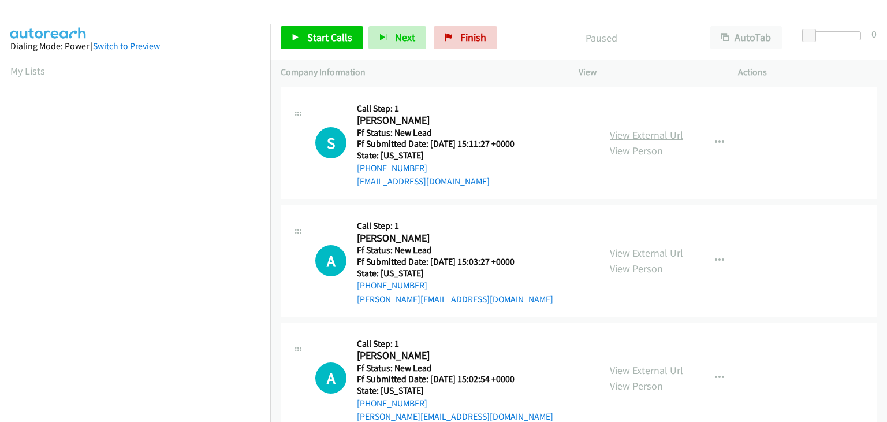
click at [620, 137] on link "View External Url" at bounding box center [646, 134] width 73 height 13
click at [336, 28] on link "Start Calls" at bounding box center [322, 37] width 83 height 23
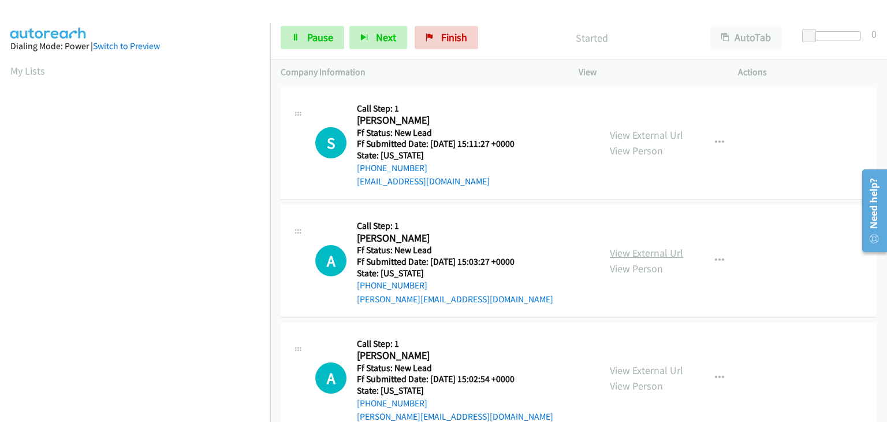
click at [635, 252] on link "View External Url" at bounding box center [646, 252] width 73 height 13
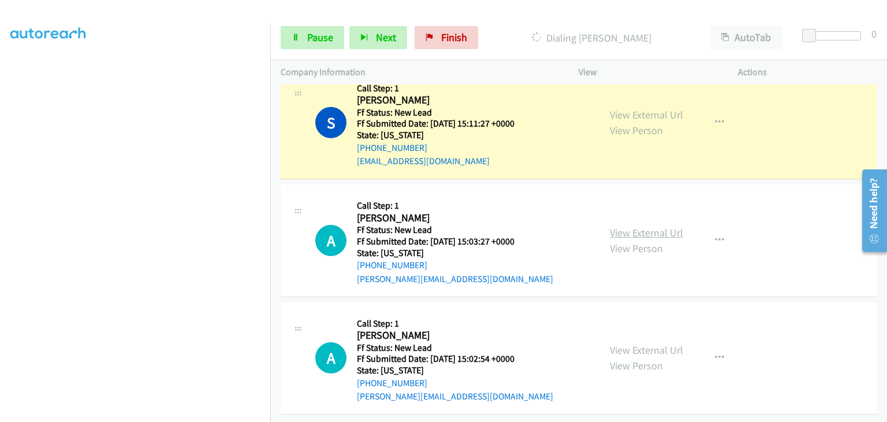
scroll to position [29, 0]
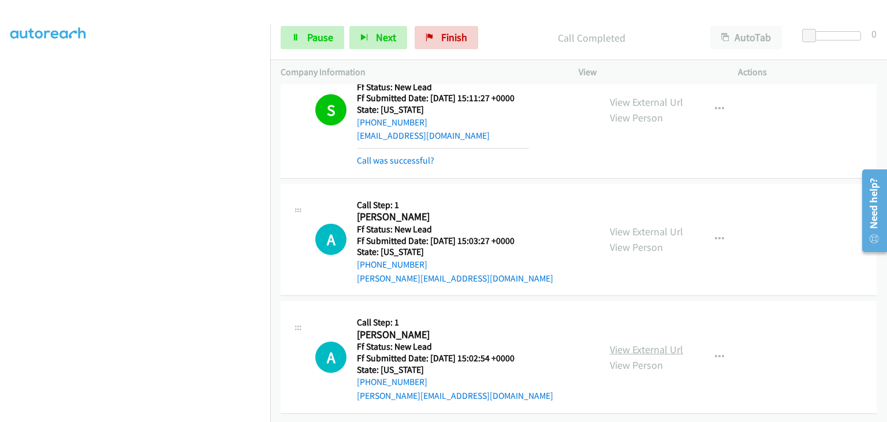
drag, startPoint x: 642, startPoint y: 337, endPoint x: 627, endPoint y: 338, distance: 15.0
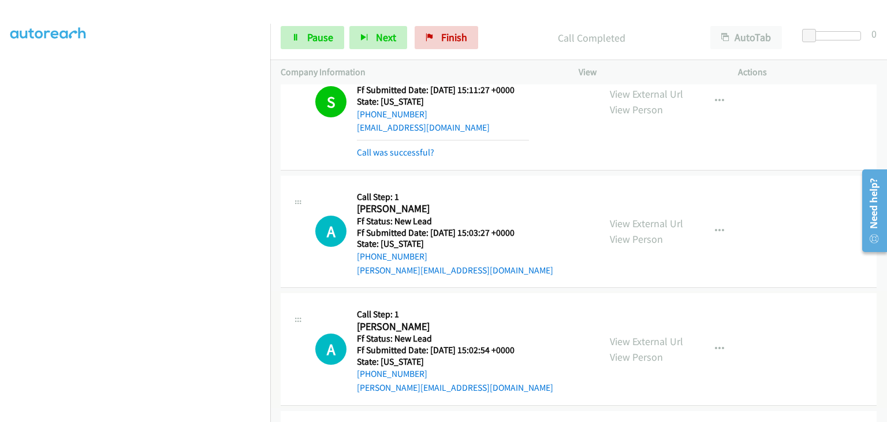
drag, startPoint x: 637, startPoint y: 335, endPoint x: 587, endPoint y: 321, distance: 52.7
click at [629, 344] on link "View External Url" at bounding box center [646, 340] width 73 height 13
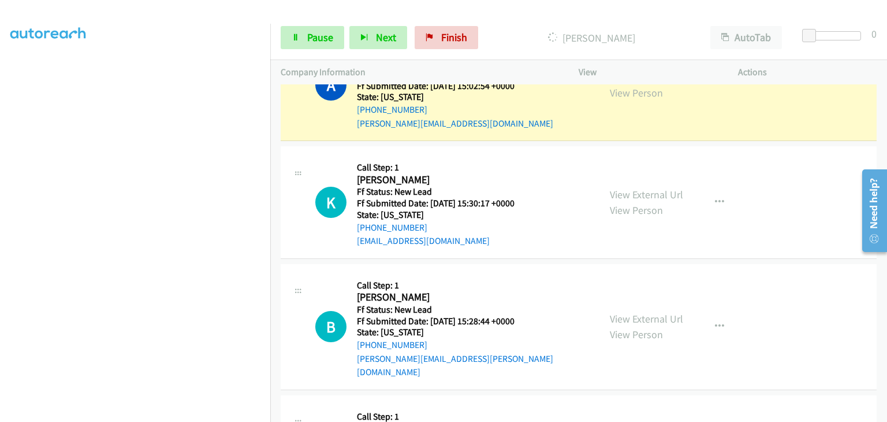
scroll to position [227, 0]
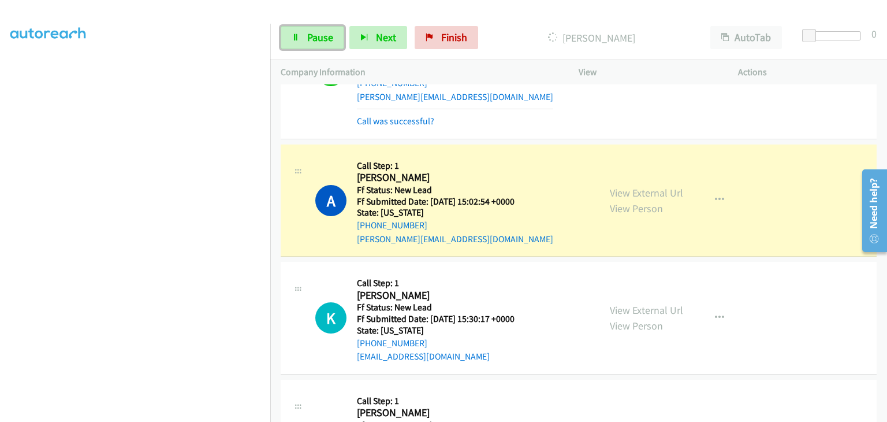
drag, startPoint x: 308, startPoint y: 38, endPoint x: 545, endPoint y: 95, distance: 244.1
click at [309, 38] on span "Pause" at bounding box center [320, 37] width 26 height 13
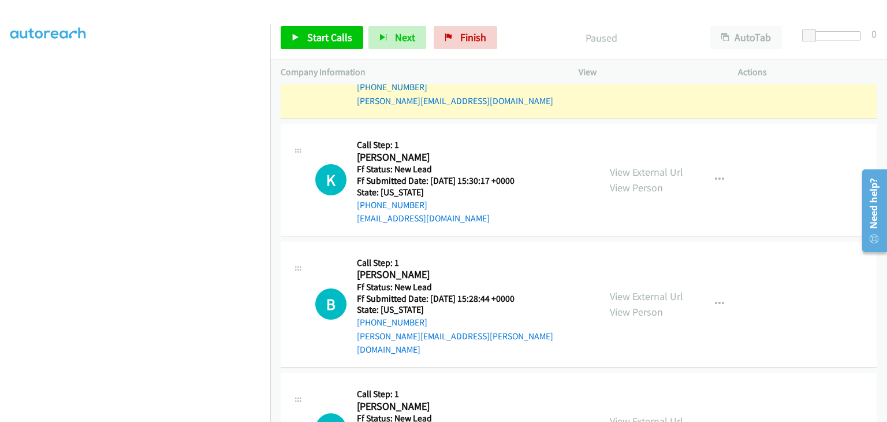
scroll to position [257, 0]
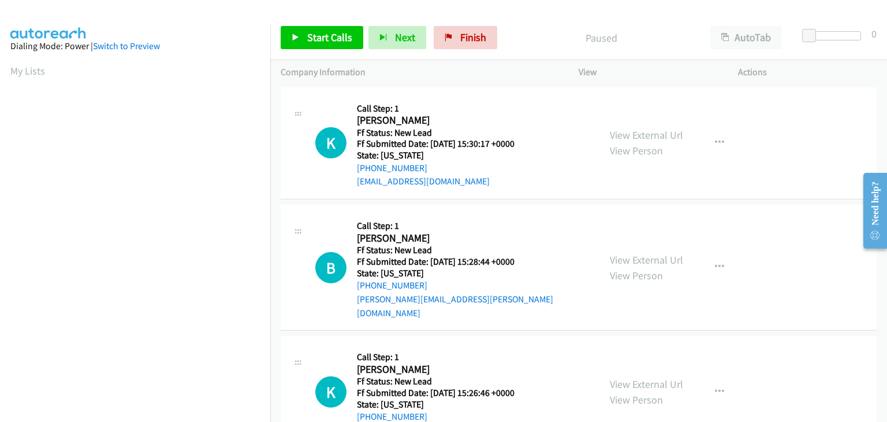
scroll to position [226, 0]
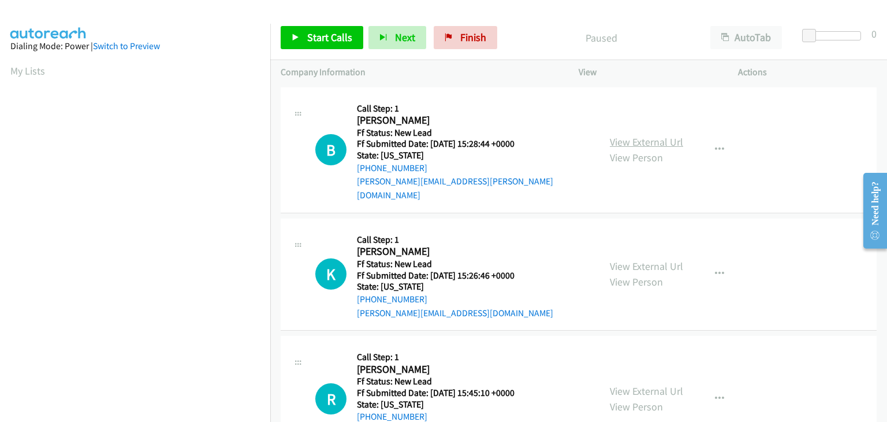
click at [644, 135] on link "View External Url" at bounding box center [646, 141] width 73 height 13
click at [340, 28] on link "Start Calls" at bounding box center [322, 37] width 83 height 23
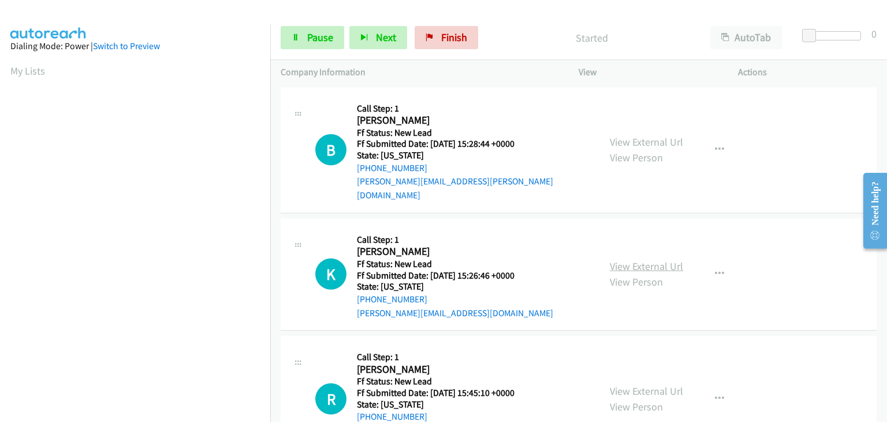
click at [641, 259] on link "View External Url" at bounding box center [646, 265] width 73 height 13
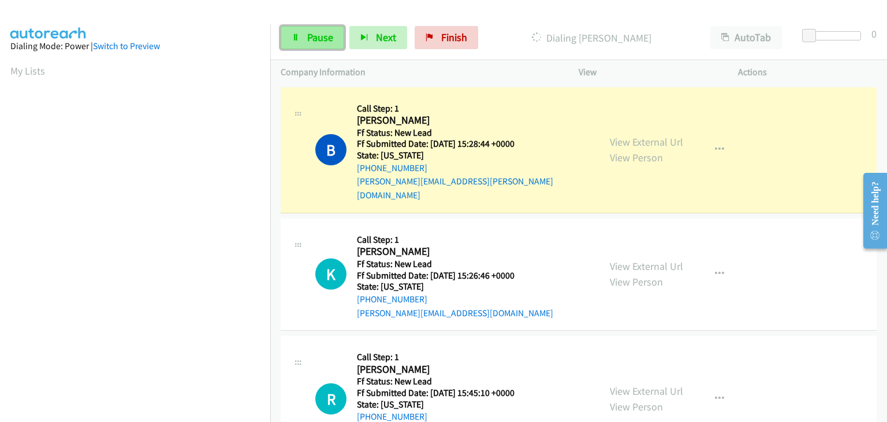
click at [331, 38] on span "Pause" at bounding box center [320, 37] width 26 height 13
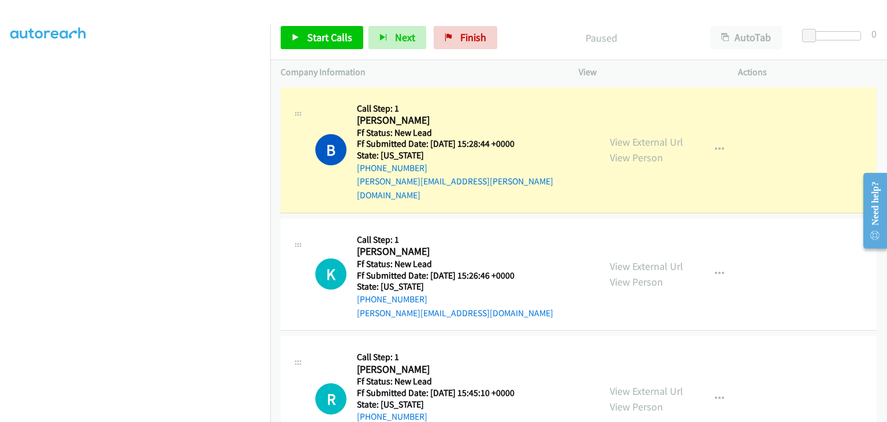
scroll to position [226, 0]
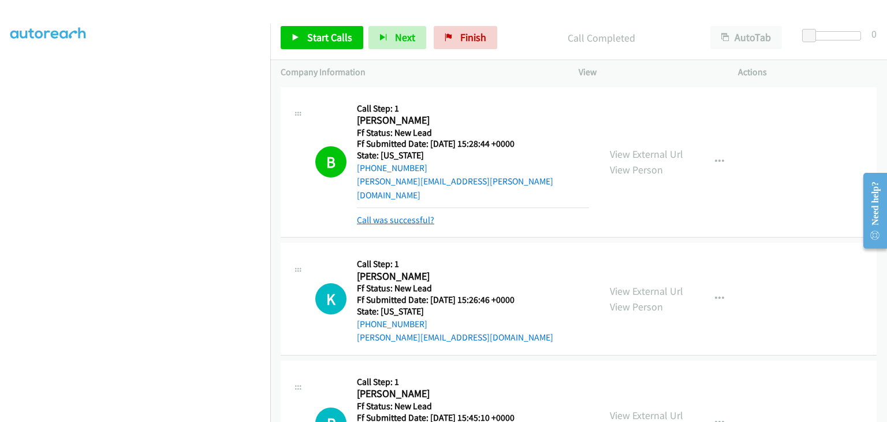
click at [413, 214] on link "Call was successful?" at bounding box center [395, 219] width 77 height 11
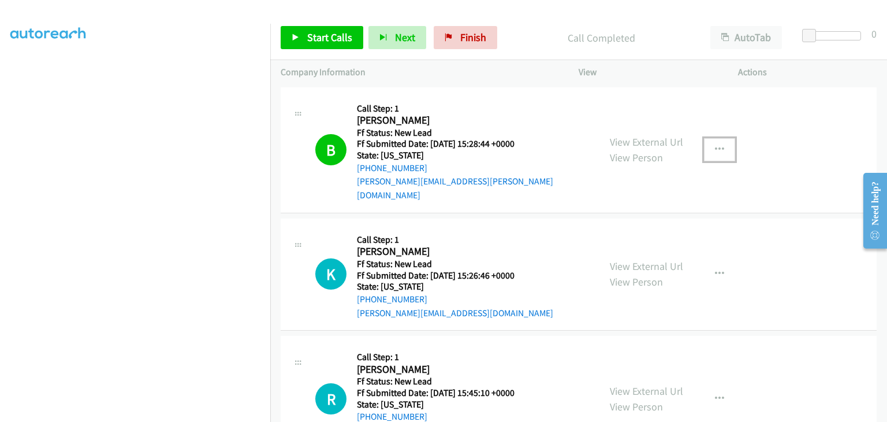
click at [715, 145] on icon "button" at bounding box center [719, 149] width 9 height 9
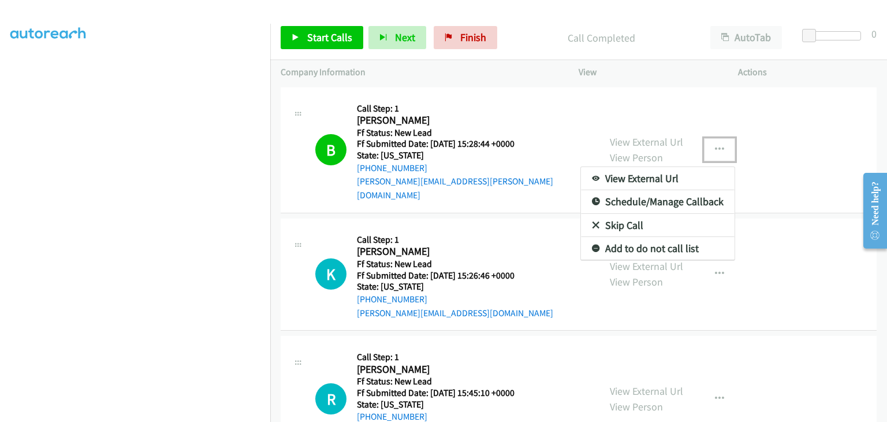
click at [648, 239] on link "Add to do not call list" at bounding box center [658, 248] width 154 height 23
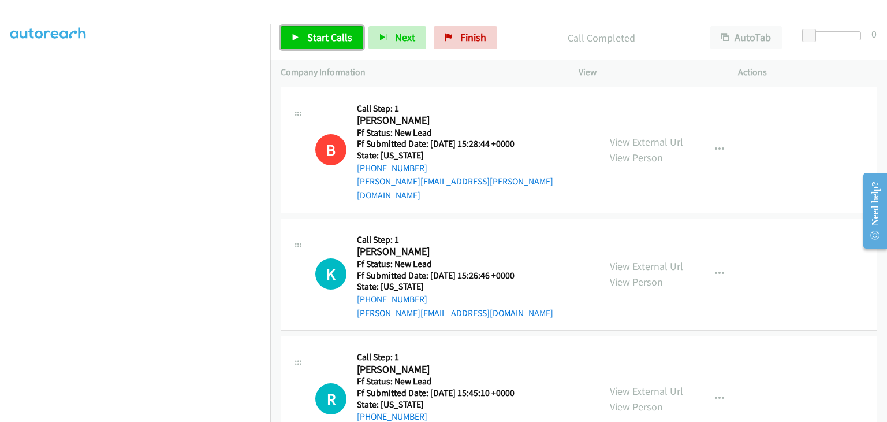
click at [341, 44] on link "Start Calls" at bounding box center [322, 37] width 83 height 23
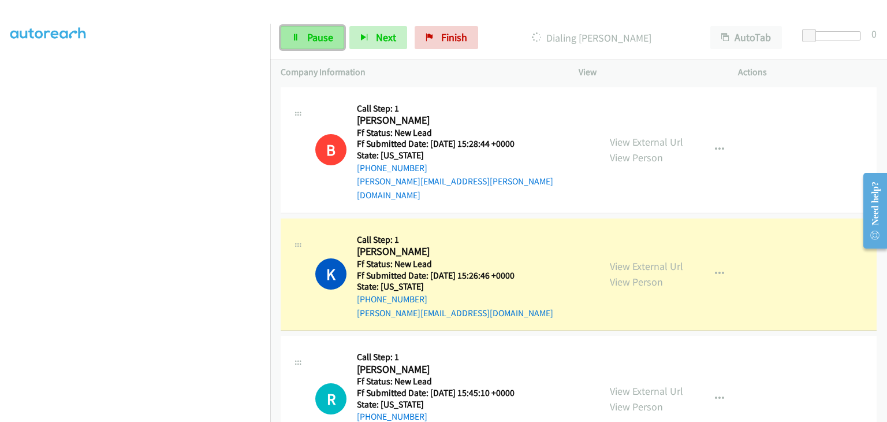
click at [324, 40] on span "Pause" at bounding box center [320, 37] width 26 height 13
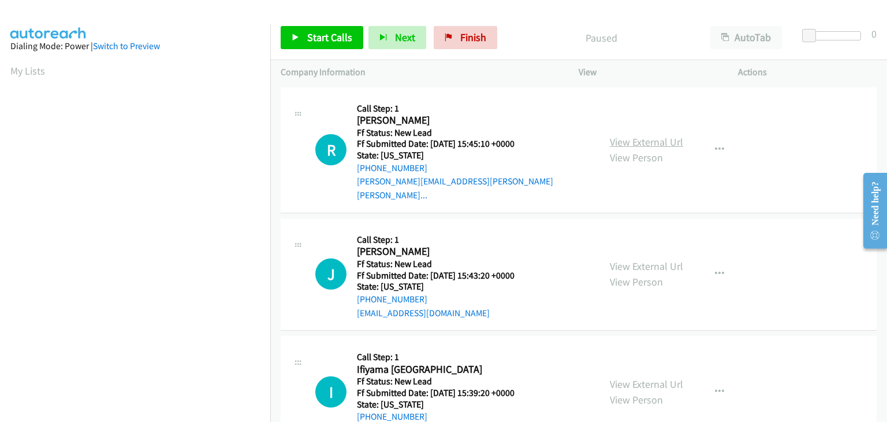
click at [624, 137] on link "View External Url" at bounding box center [646, 141] width 73 height 13
drag, startPoint x: 310, startPoint y: 35, endPoint x: 500, endPoint y: 79, distance: 194.9
click at [310, 35] on span "Start Calls" at bounding box center [329, 37] width 45 height 13
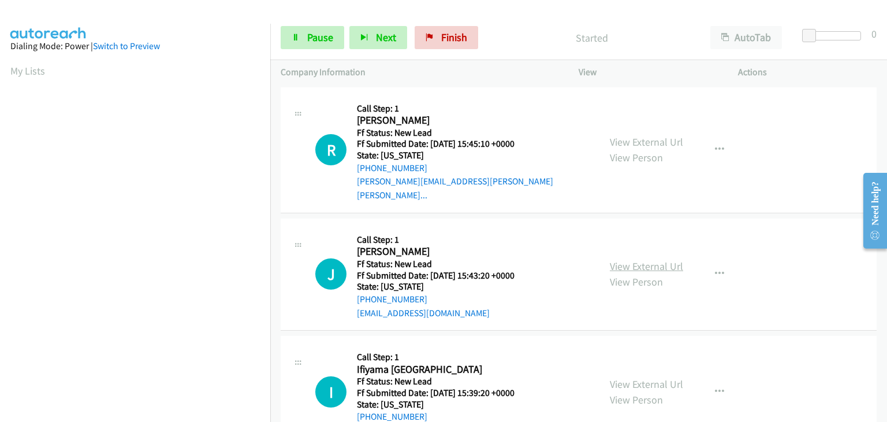
click at [656, 259] on link "View External Url" at bounding box center [646, 265] width 73 height 13
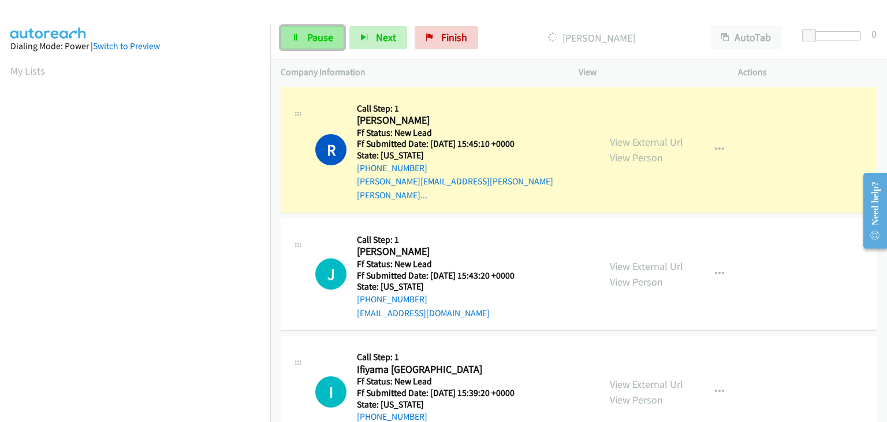
click at [321, 47] on link "Pause" at bounding box center [313, 37] width 64 height 23
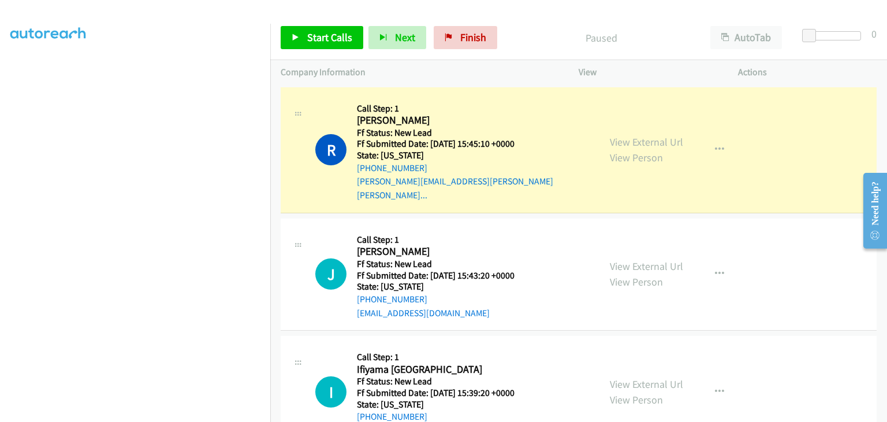
scroll to position [226, 0]
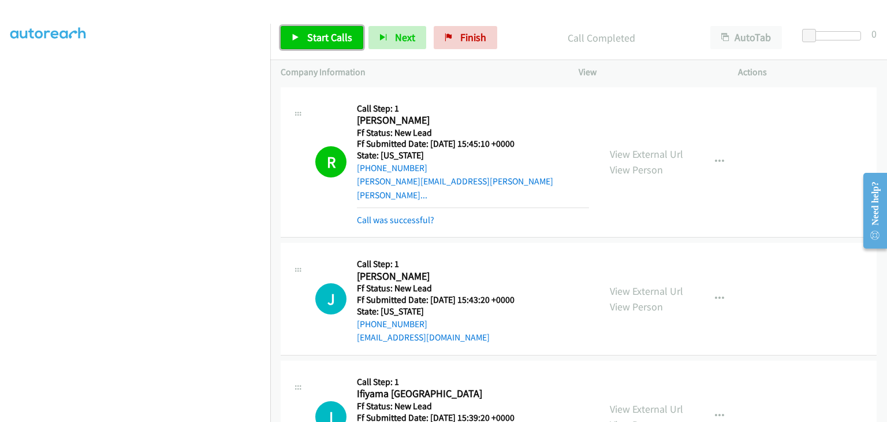
click at [301, 32] on link "Start Calls" at bounding box center [322, 37] width 83 height 23
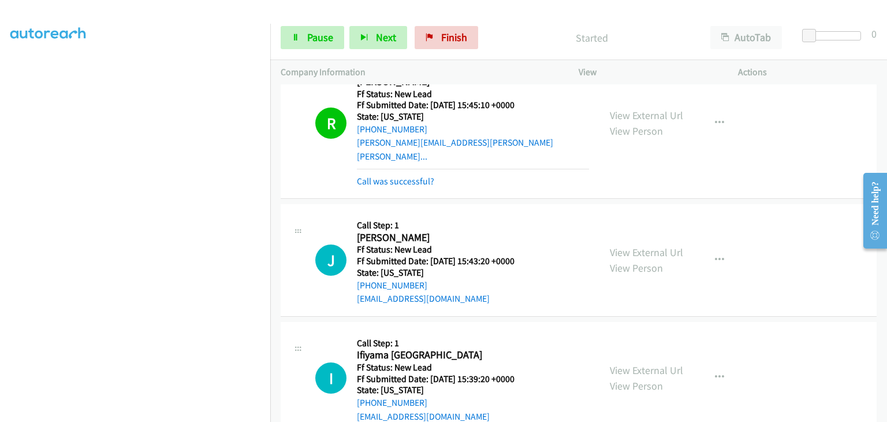
scroll to position [58, 0]
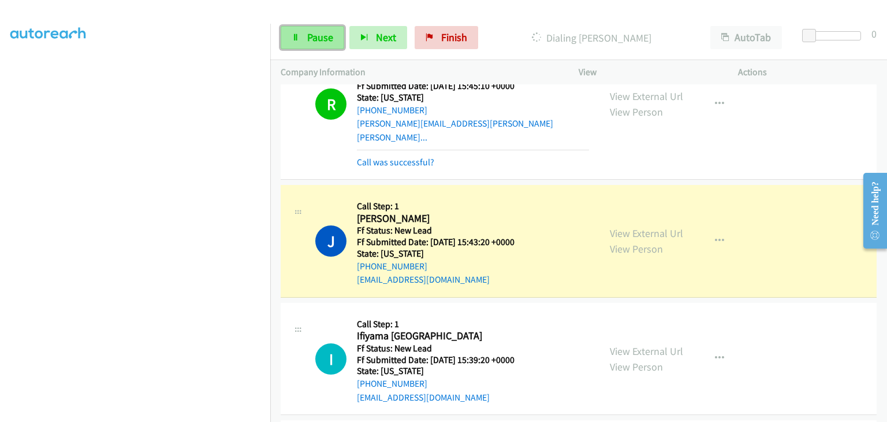
click at [322, 39] on span "Pause" at bounding box center [320, 37] width 26 height 13
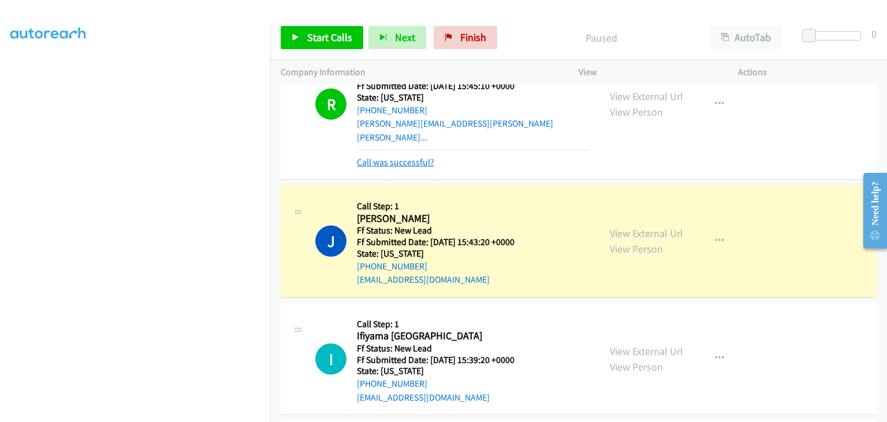
click at [411, 156] on link "Call was successful?" at bounding box center [395, 161] width 77 height 11
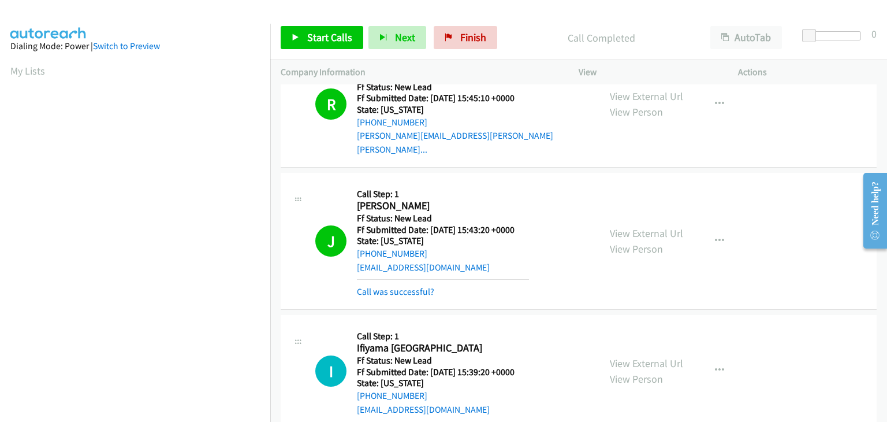
scroll to position [226, 0]
click at [413, 286] on link "Call was successful?" at bounding box center [395, 291] width 77 height 11
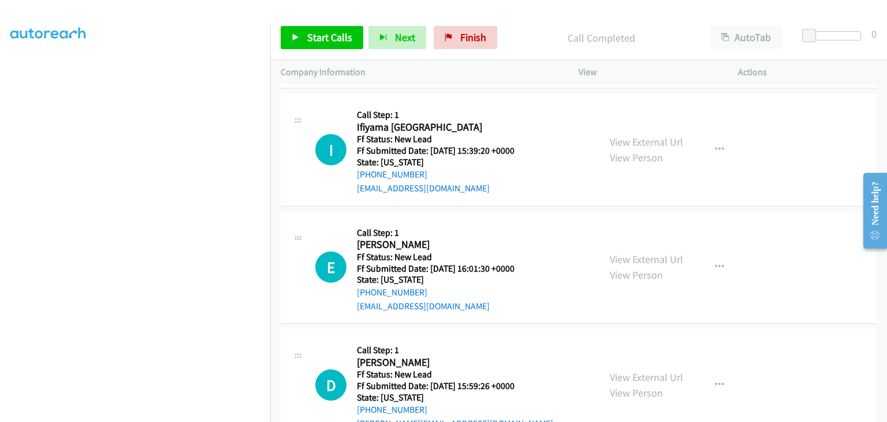
scroll to position [381, 0]
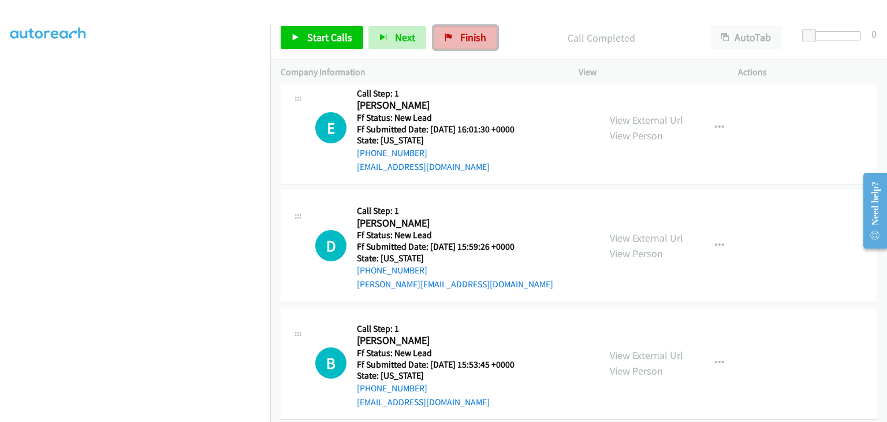
click at [465, 37] on span "Finish" at bounding box center [473, 37] width 26 height 13
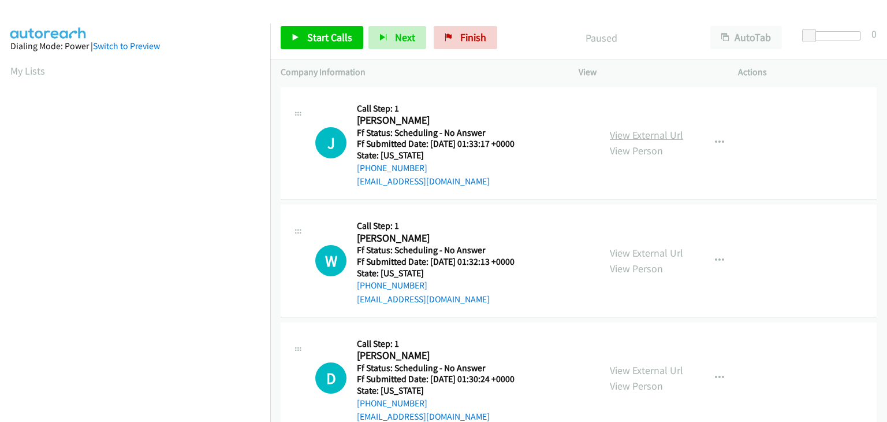
click at [649, 135] on link "View External Url" at bounding box center [646, 134] width 73 height 13
click at [339, 45] on link "Start Calls" at bounding box center [322, 37] width 83 height 23
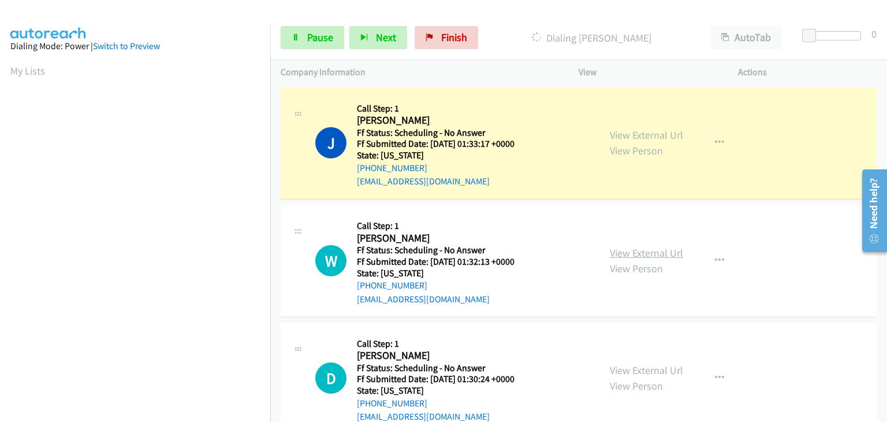
click at [654, 253] on link "View External Url" at bounding box center [646, 252] width 73 height 13
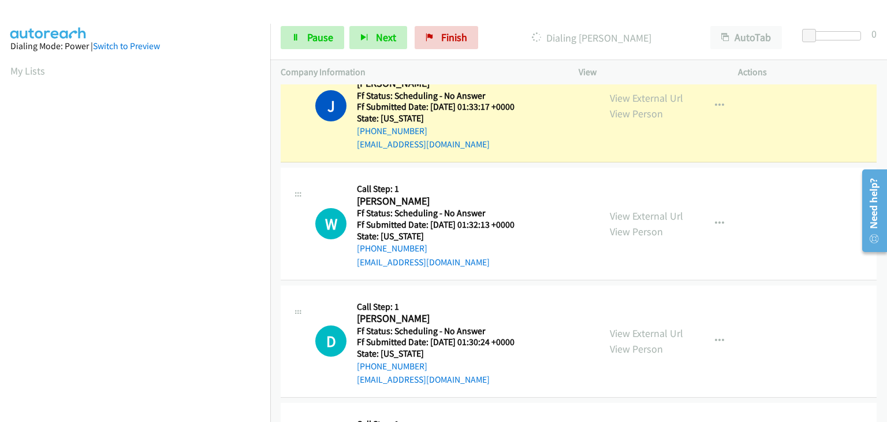
scroll to position [58, 0]
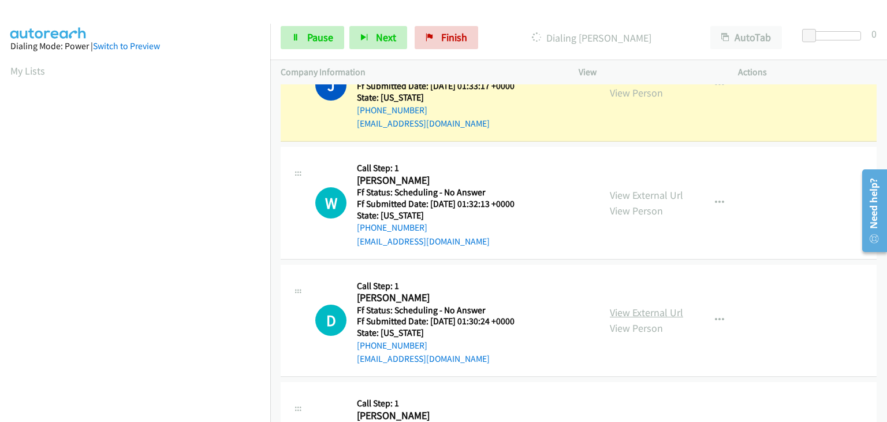
click at [631, 316] on link "View External Url" at bounding box center [646, 311] width 73 height 13
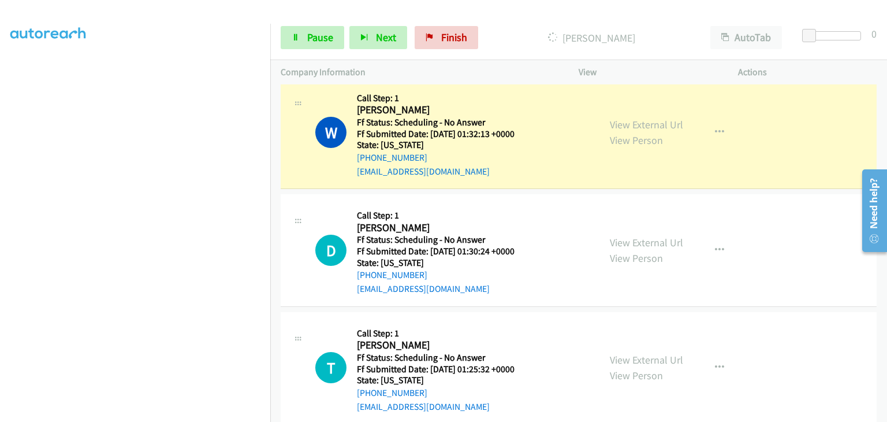
scroll to position [173, 0]
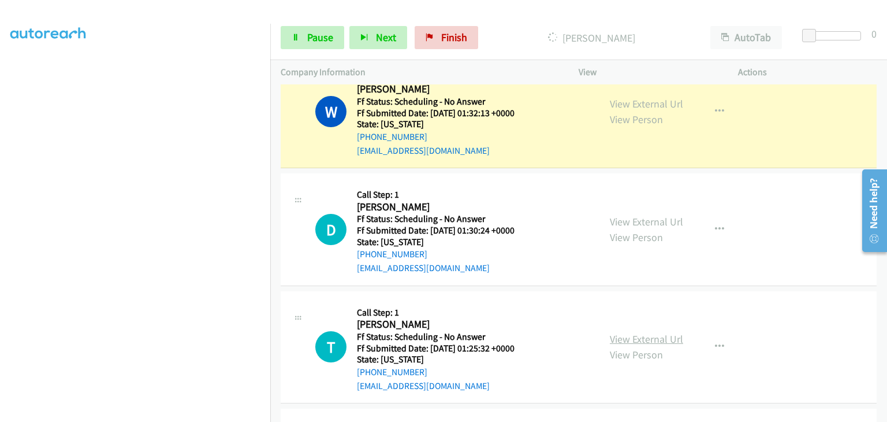
click at [652, 337] on link "View External Url" at bounding box center [646, 338] width 73 height 13
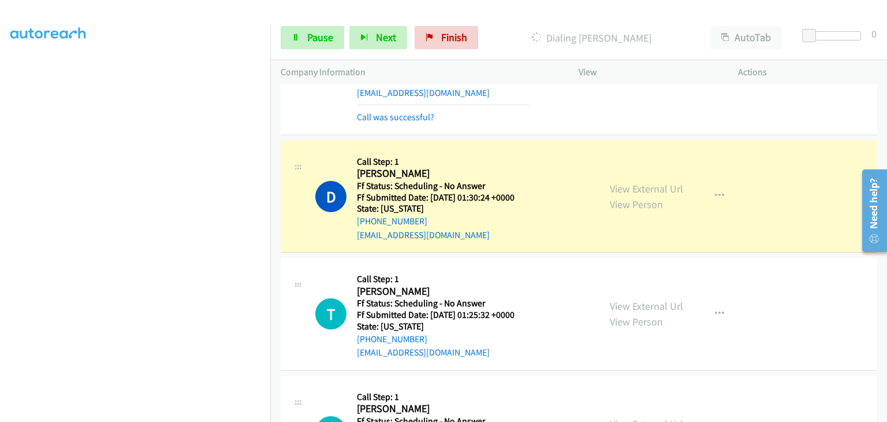
scroll to position [289, 0]
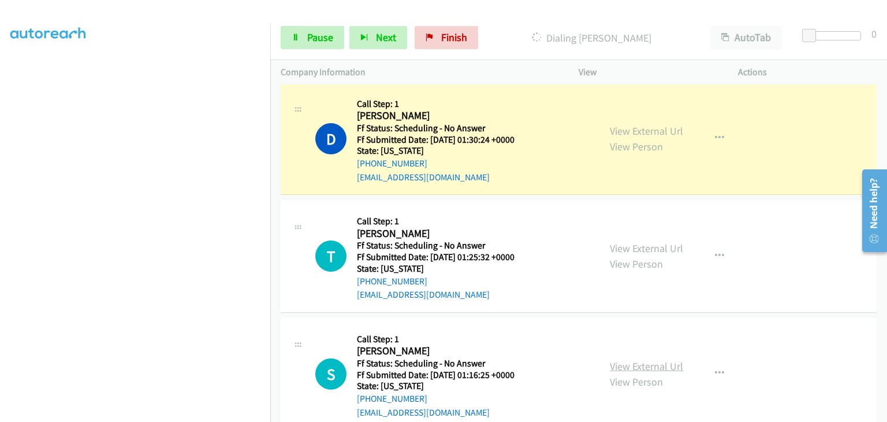
click at [644, 364] on link "View External Url" at bounding box center [646, 365] width 73 height 13
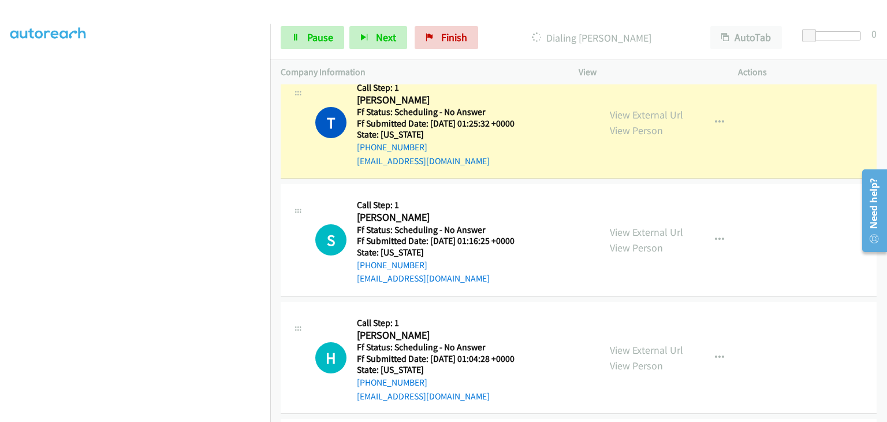
scroll to position [462, 0]
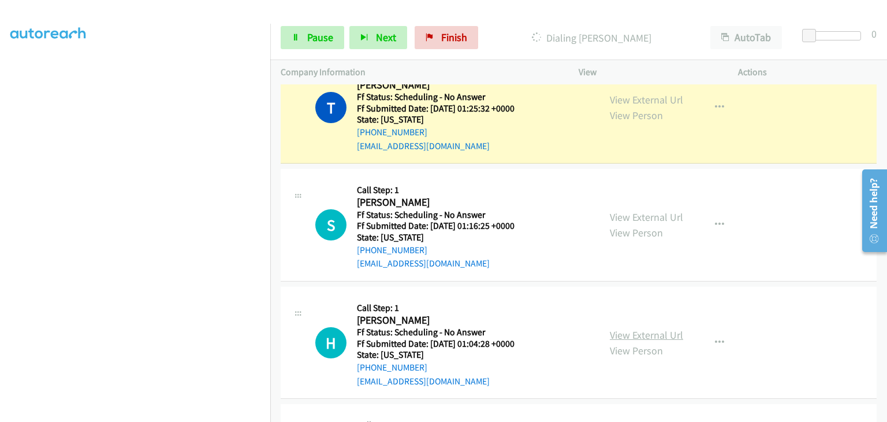
click at [639, 333] on link "View External Url" at bounding box center [646, 334] width 73 height 13
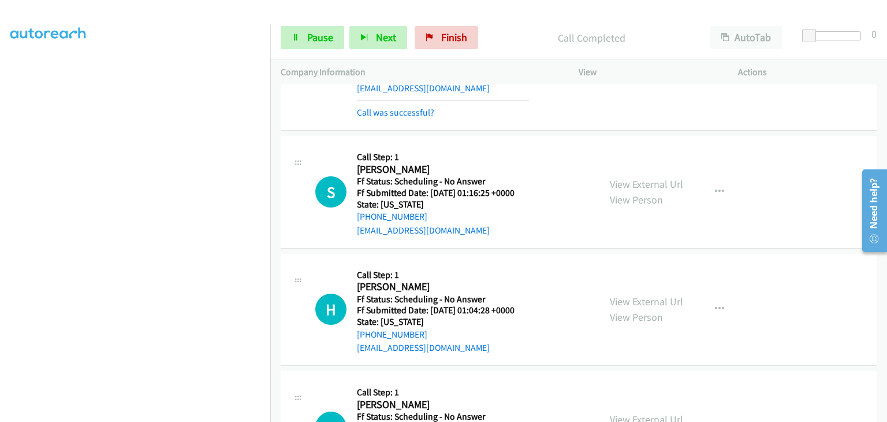
scroll to position [577, 0]
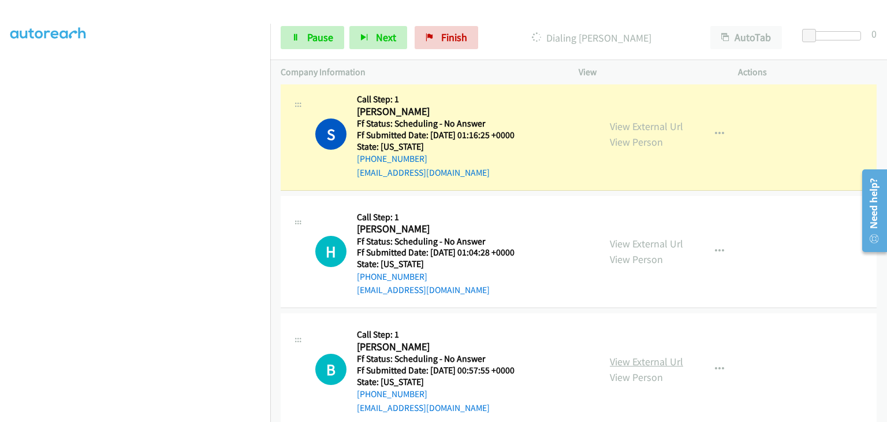
click at [641, 362] on link "View External Url" at bounding box center [646, 361] width 73 height 13
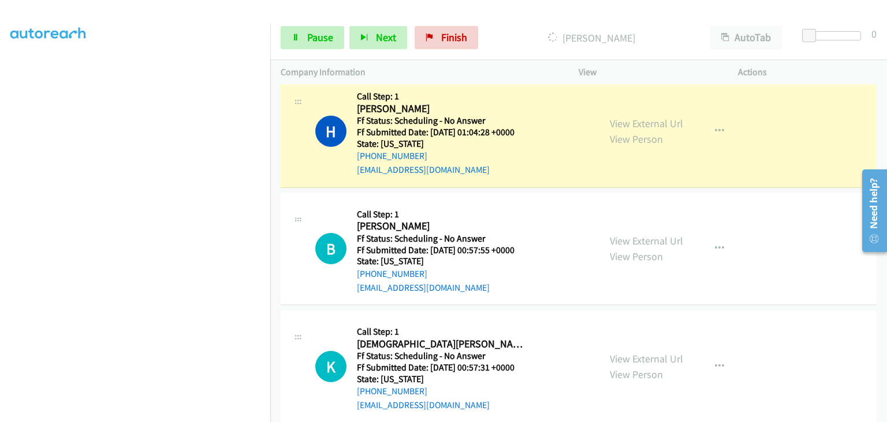
scroll to position [751, 0]
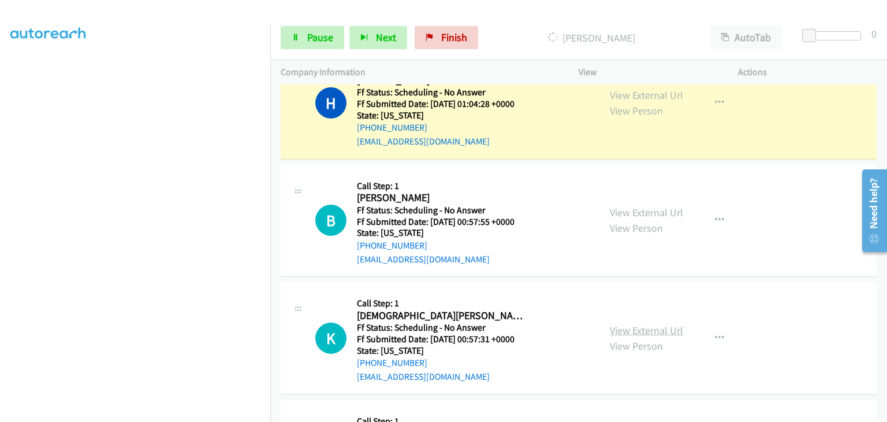
click at [647, 328] on link "View External Url" at bounding box center [646, 329] width 73 height 13
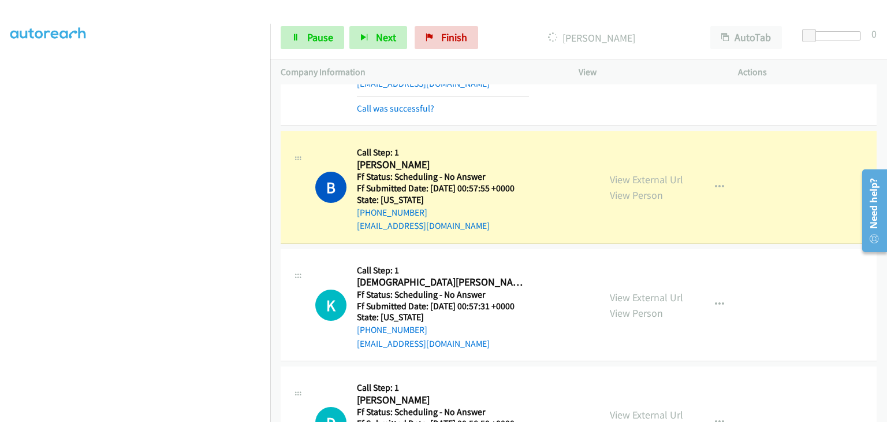
scroll to position [866, 0]
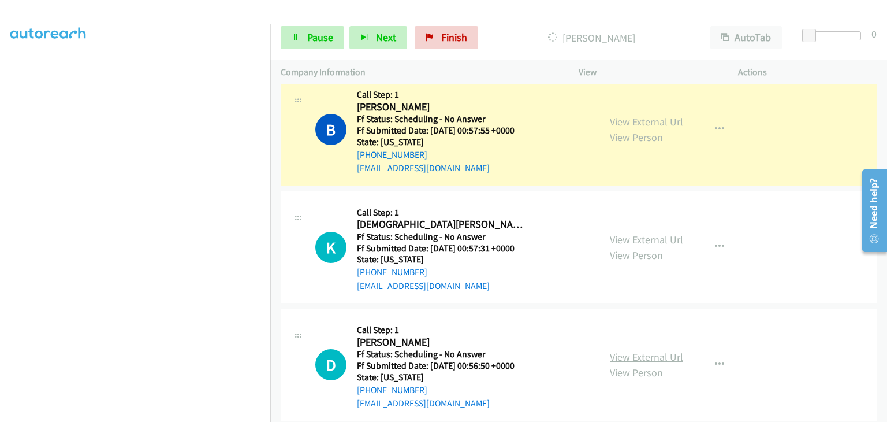
click at [627, 352] on link "View External Url" at bounding box center [646, 356] width 73 height 13
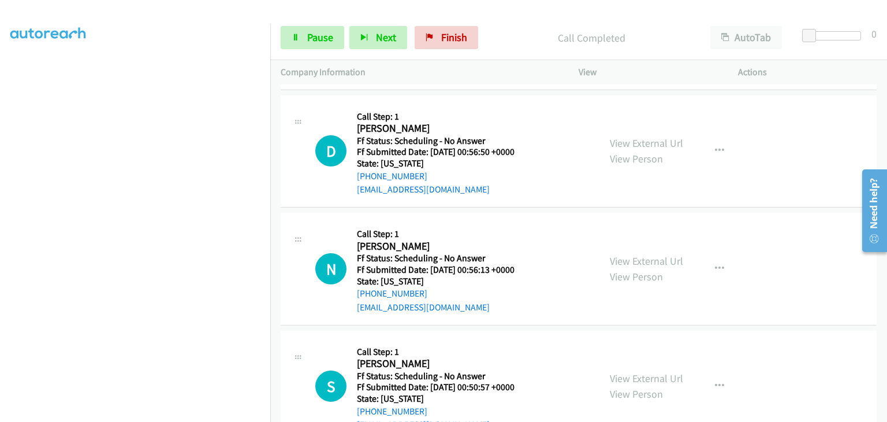
scroll to position [1155, 0]
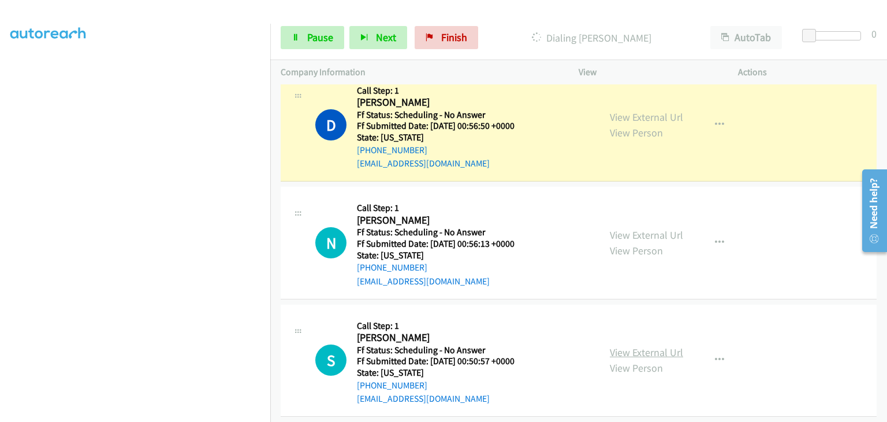
click at [644, 346] on link "View External Url" at bounding box center [646, 351] width 73 height 13
click at [640, 228] on link "View External Url" at bounding box center [646, 234] width 73 height 13
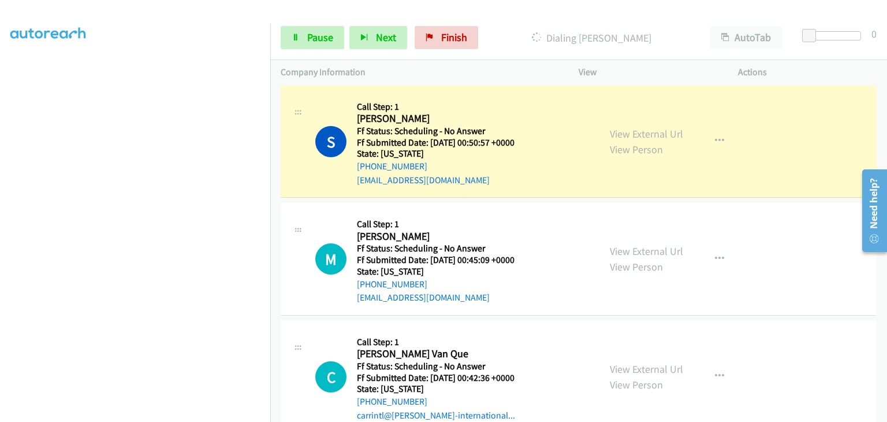
scroll to position [1444, 0]
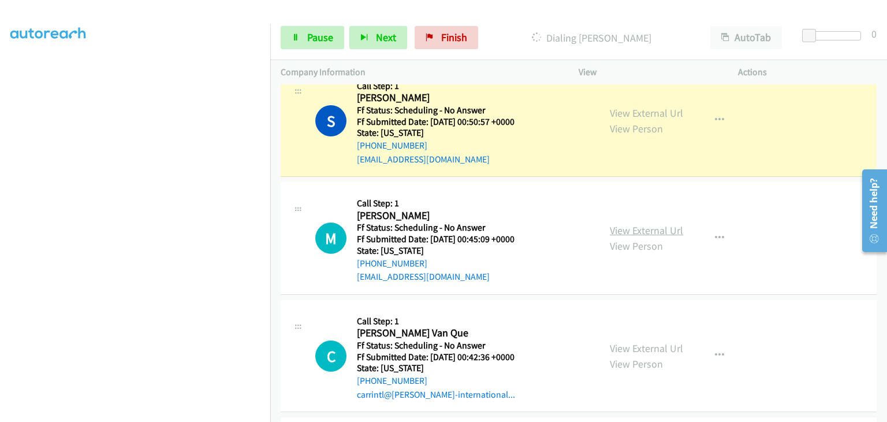
click at [610, 225] on link "View External Url" at bounding box center [646, 229] width 73 height 13
click at [614, 341] on link "View External Url" at bounding box center [646, 347] width 73 height 13
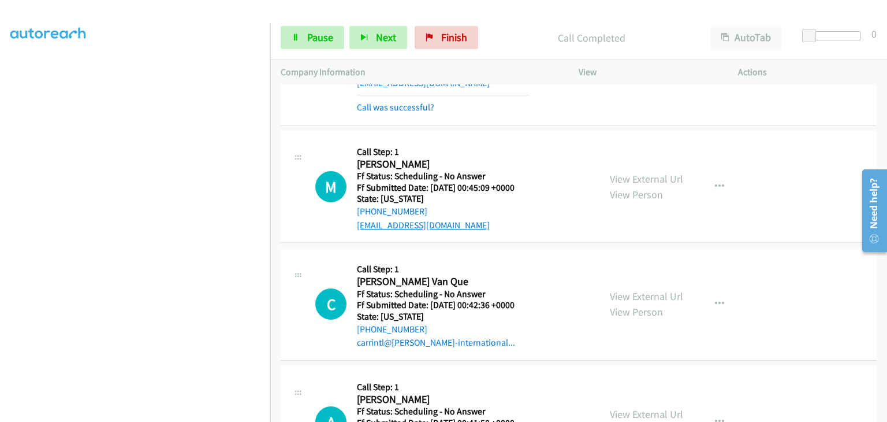
scroll to position [1559, 0]
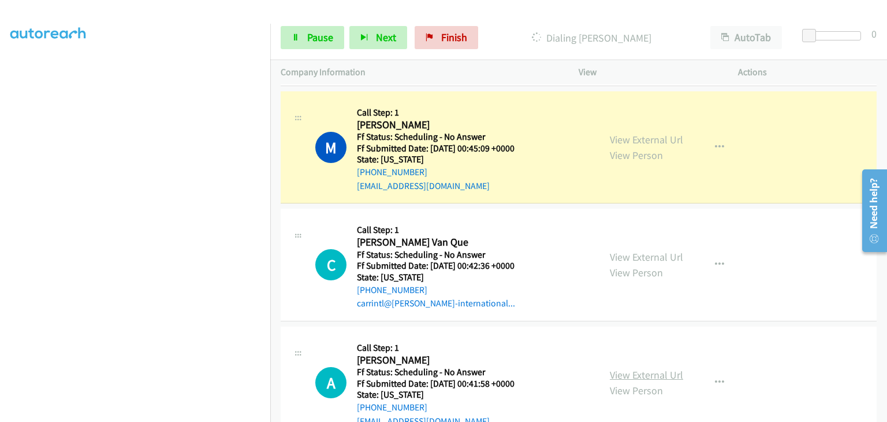
click at [625, 368] on link "View External Url" at bounding box center [646, 374] width 73 height 13
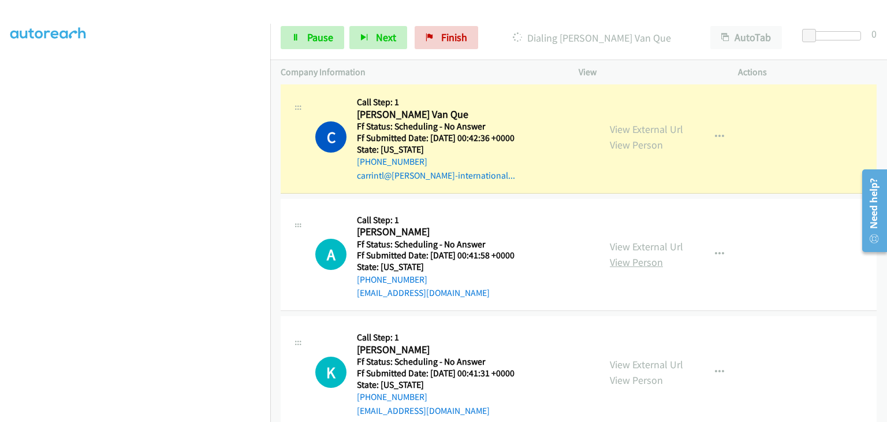
scroll to position [1732, 0]
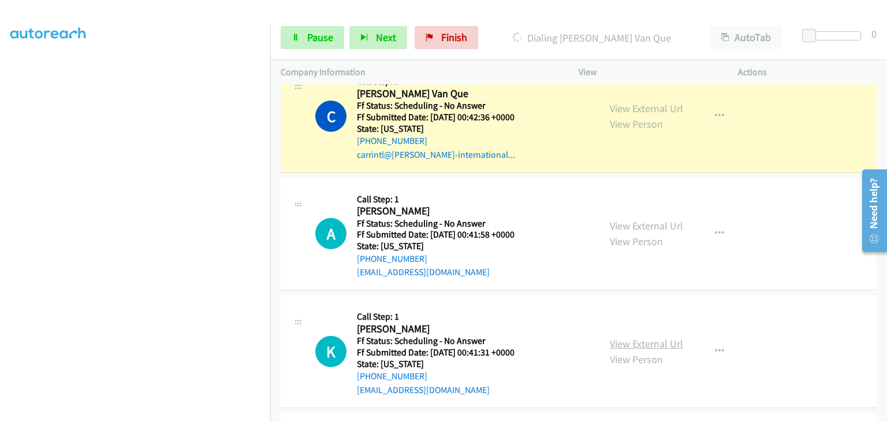
click at [623, 337] on link "View External Url" at bounding box center [646, 343] width 73 height 13
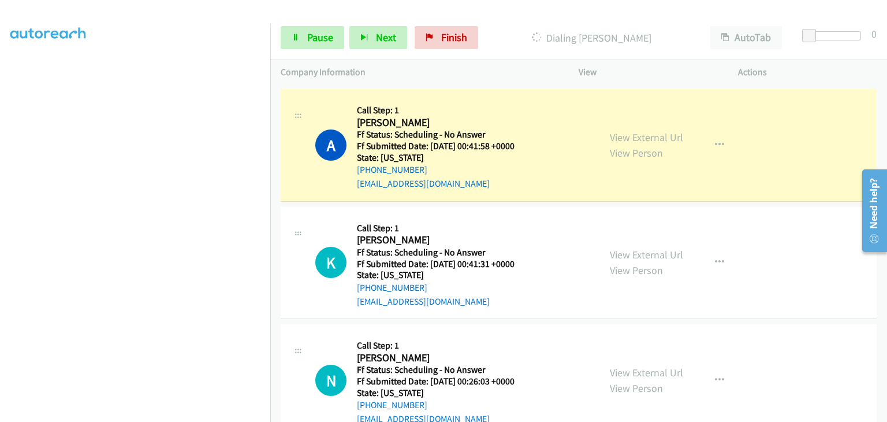
scroll to position [1848, 0]
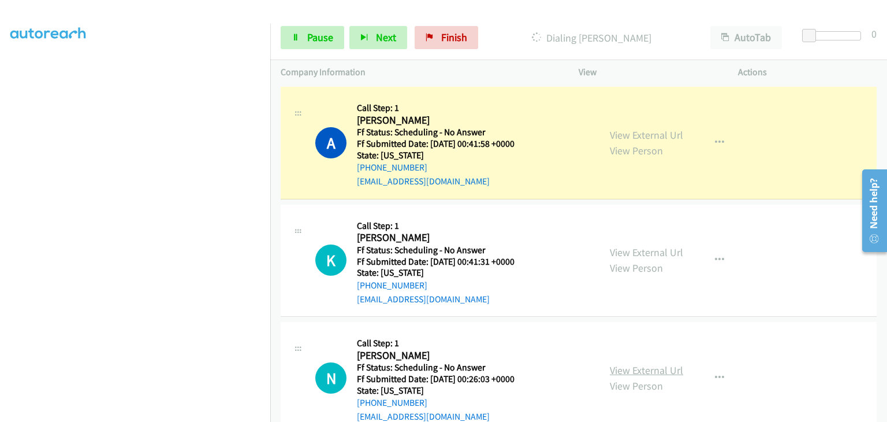
click at [622, 367] on link "View External Url" at bounding box center [646, 369] width 73 height 13
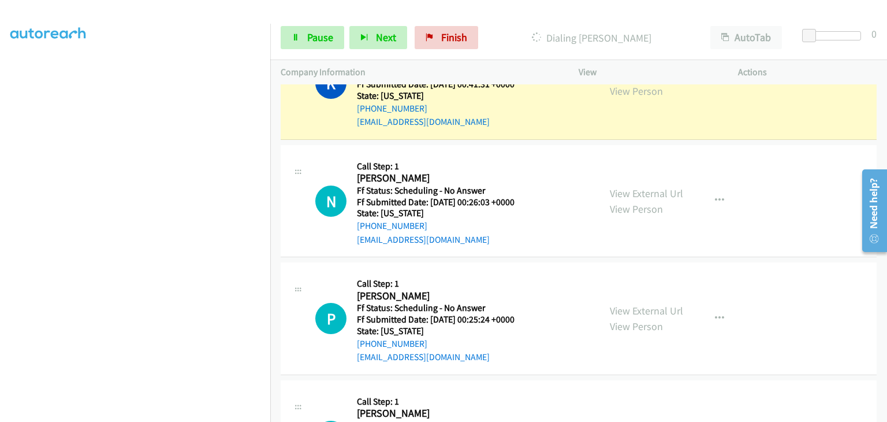
scroll to position [2021, 0]
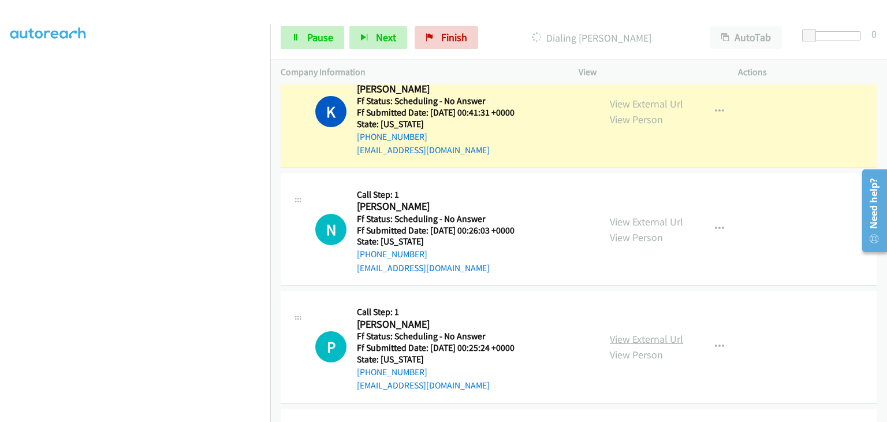
click at [643, 335] on link "View External Url" at bounding box center [646, 338] width 73 height 13
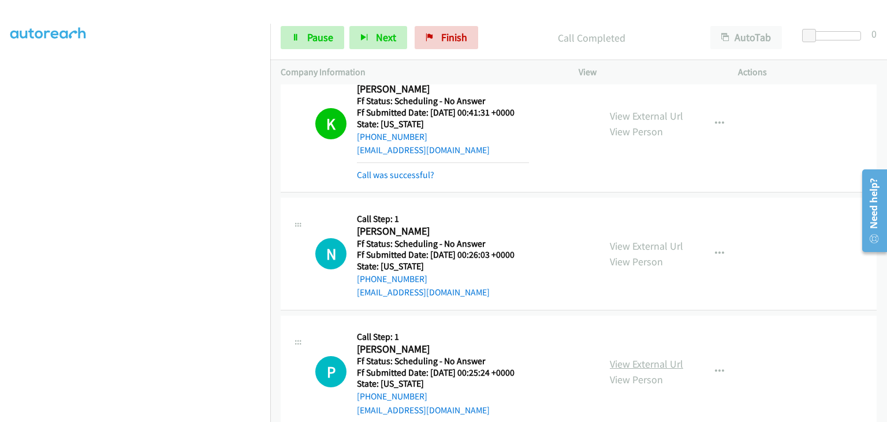
scroll to position [2079, 0]
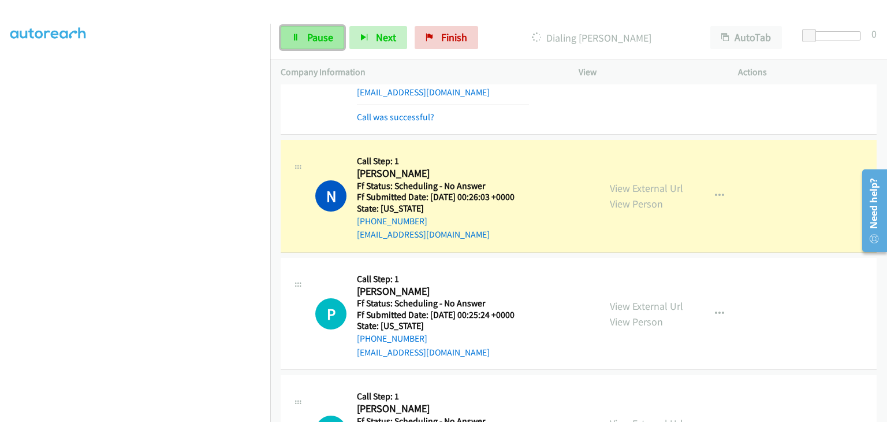
click at [341, 33] on link "Pause" at bounding box center [313, 37] width 64 height 23
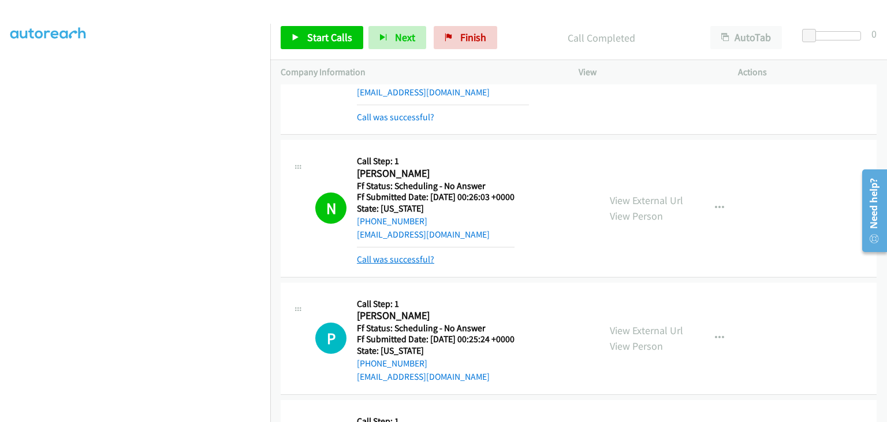
click at [373, 256] on link "Call was successful?" at bounding box center [395, 258] width 77 height 11
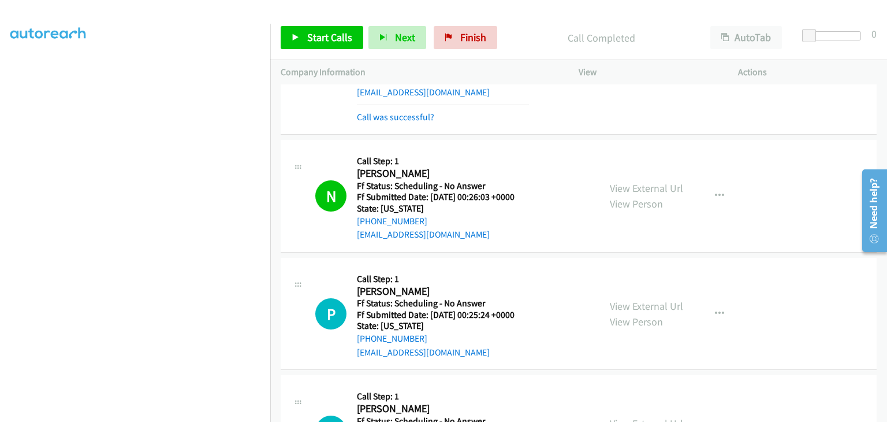
scroll to position [226, 0]
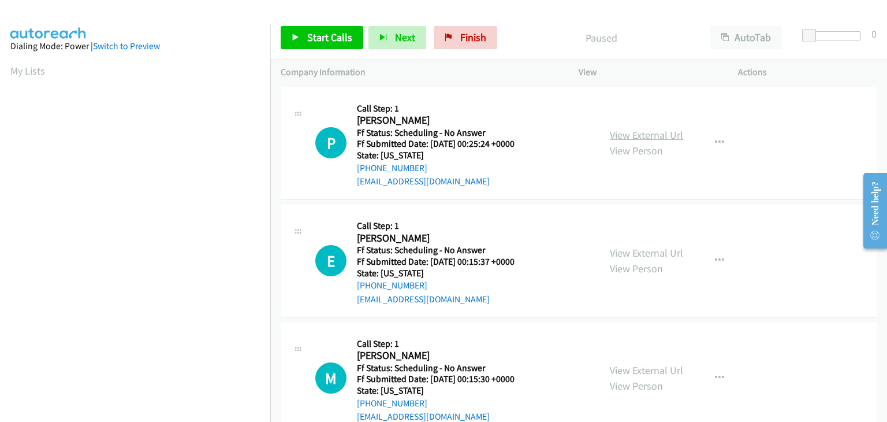
click at [620, 137] on link "View External Url" at bounding box center [646, 134] width 73 height 13
click at [662, 255] on link "View External Url" at bounding box center [646, 252] width 73 height 13
click at [640, 364] on link "View External Url" at bounding box center [646, 369] width 73 height 13
click at [318, 37] on span "Start Calls" at bounding box center [329, 37] width 45 height 13
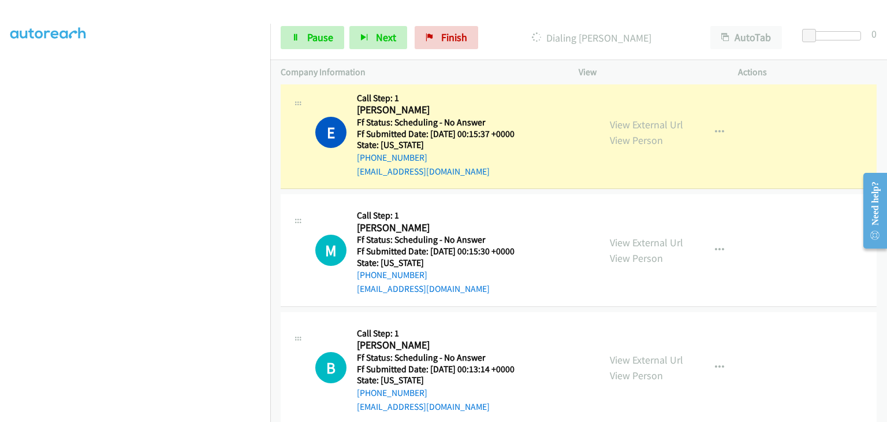
scroll to position [173, 0]
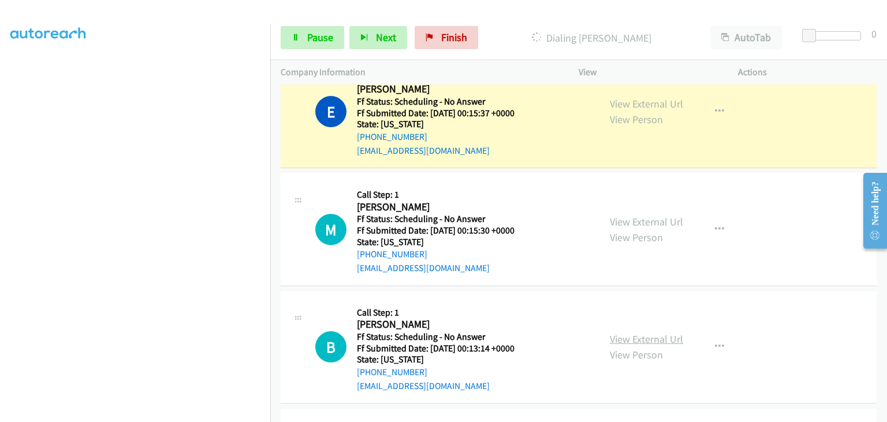
click at [635, 338] on link "View External Url" at bounding box center [646, 338] width 73 height 13
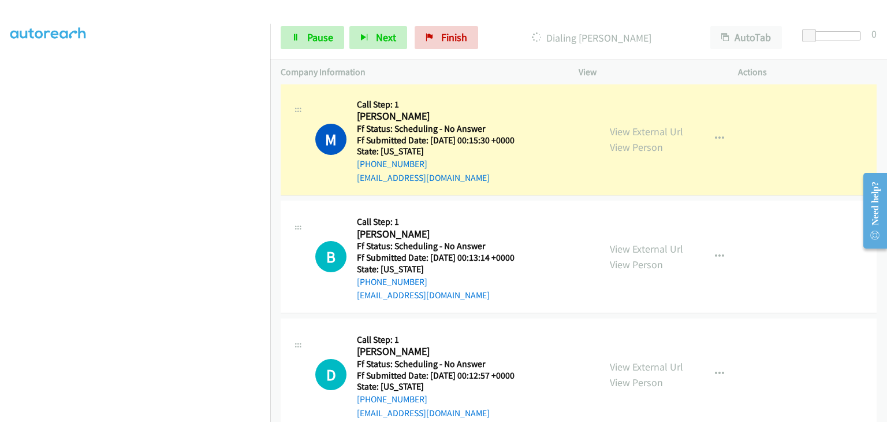
scroll to position [289, 0]
click at [647, 364] on link "View External Url" at bounding box center [646, 365] width 73 height 13
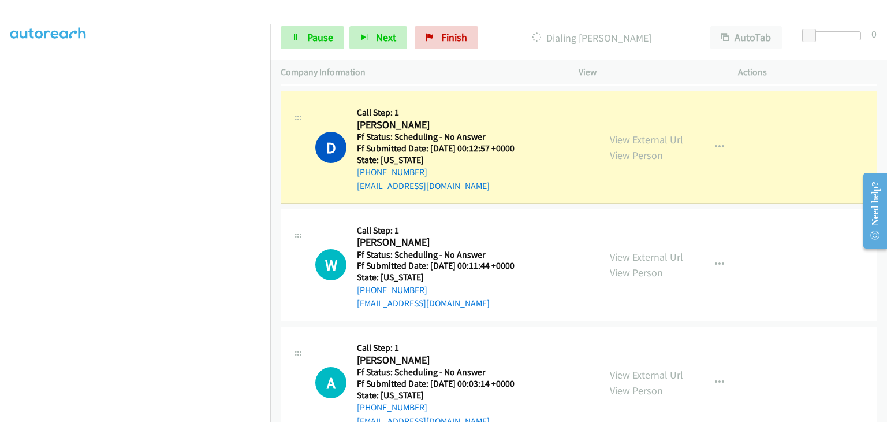
scroll to position [577, 0]
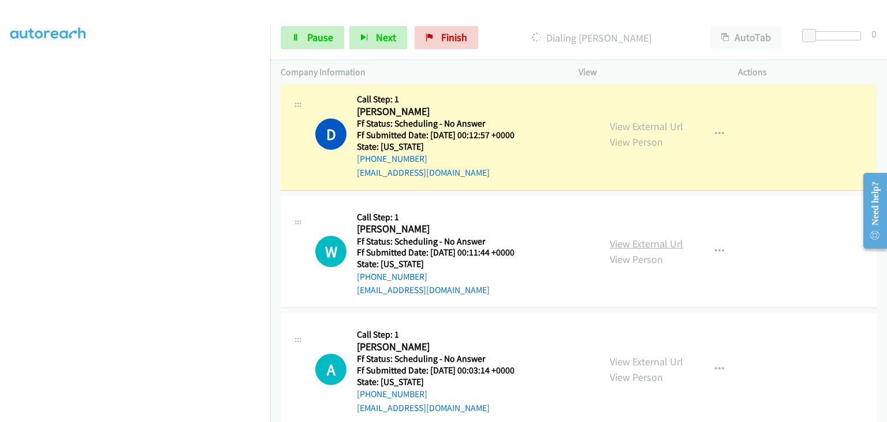
click at [637, 241] on link "View External Url" at bounding box center [646, 243] width 73 height 13
click at [637, 355] on link "View External Url" at bounding box center [646, 361] width 73 height 13
click at [320, 41] on span "Pause" at bounding box center [320, 37] width 26 height 13
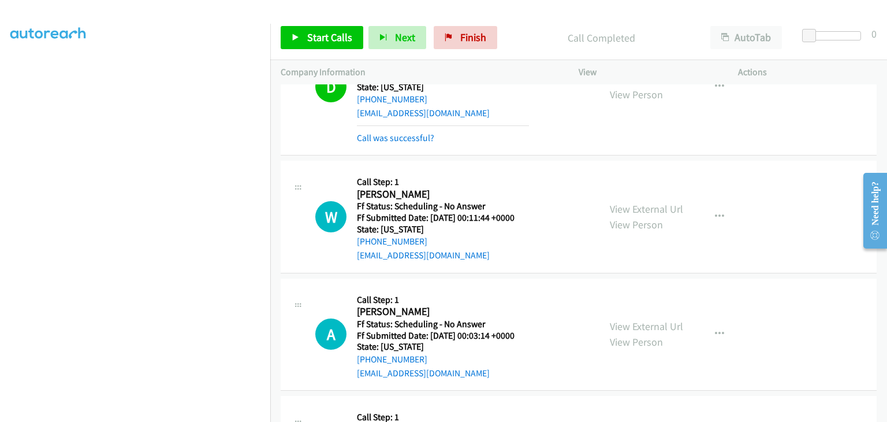
scroll to position [693, 0]
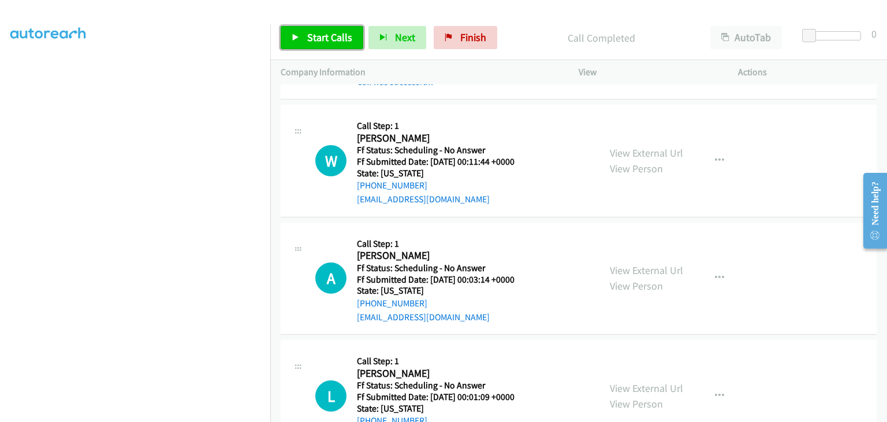
click at [350, 39] on span "Start Calls" at bounding box center [329, 37] width 45 height 13
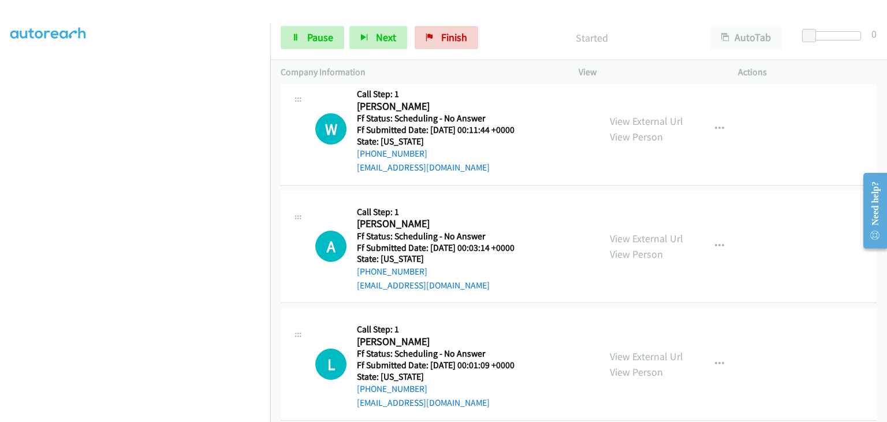
scroll to position [751, 0]
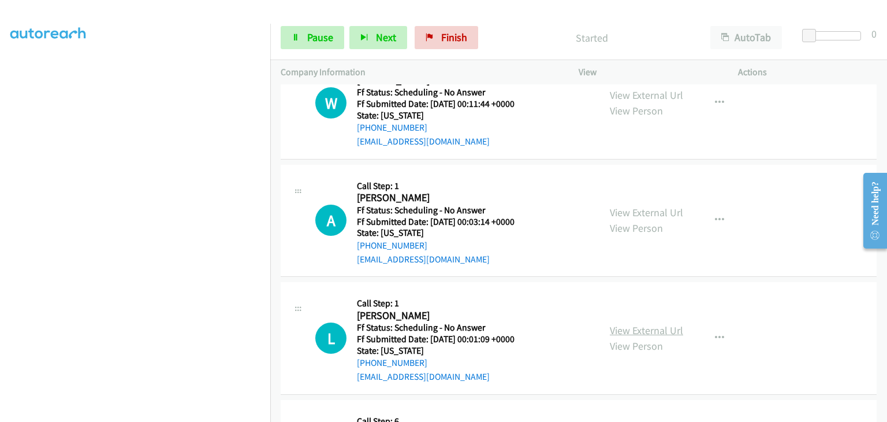
click at [663, 332] on link "View External Url" at bounding box center [646, 329] width 73 height 13
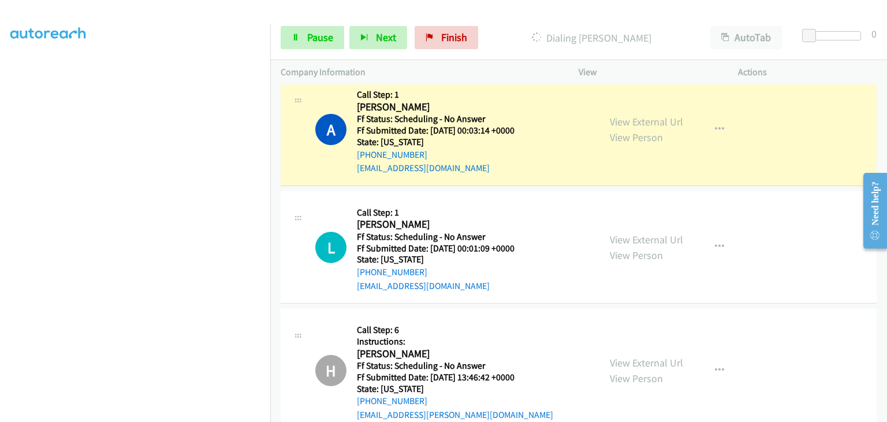
scroll to position [226, 0]
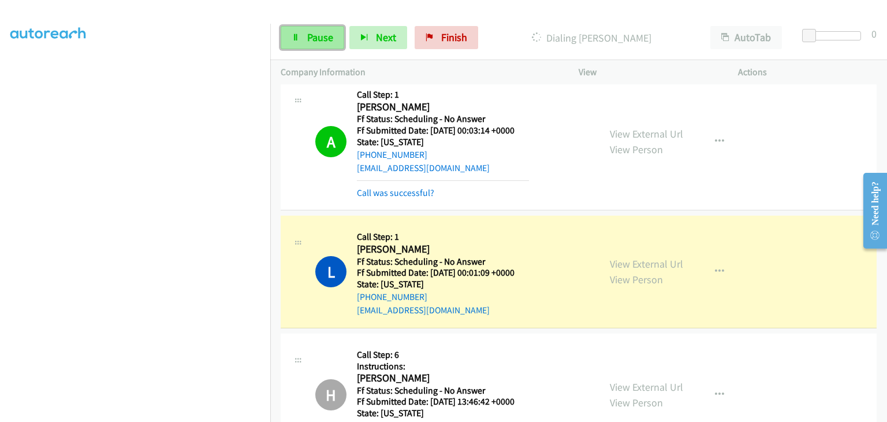
click at [318, 40] on span "Pause" at bounding box center [320, 37] width 26 height 13
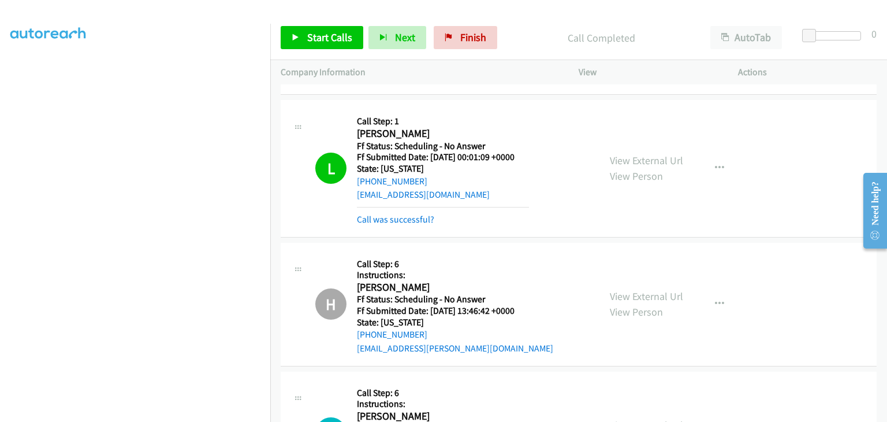
scroll to position [1039, 0]
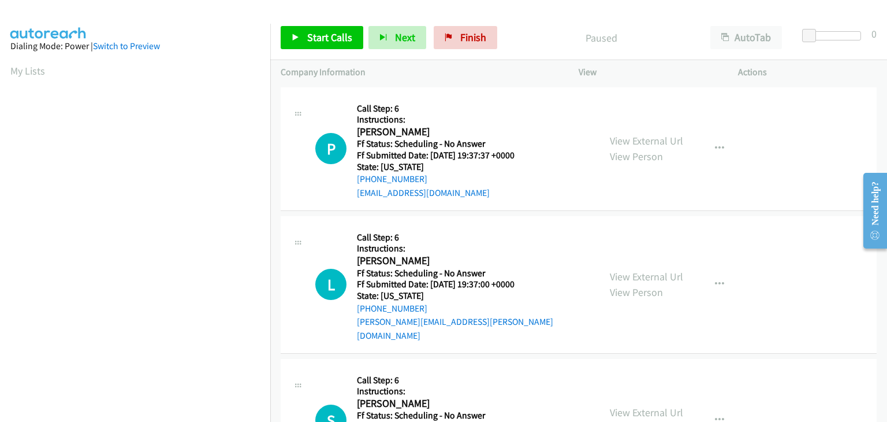
scroll to position [226, 0]
click at [628, 141] on link "View External Url" at bounding box center [646, 140] width 73 height 13
click at [634, 270] on link "View External Url" at bounding box center [646, 276] width 73 height 13
click at [647, 405] on link "View External Url" at bounding box center [646, 411] width 73 height 13
drag, startPoint x: 349, startPoint y: 35, endPoint x: 360, endPoint y: 33, distance: 11.0
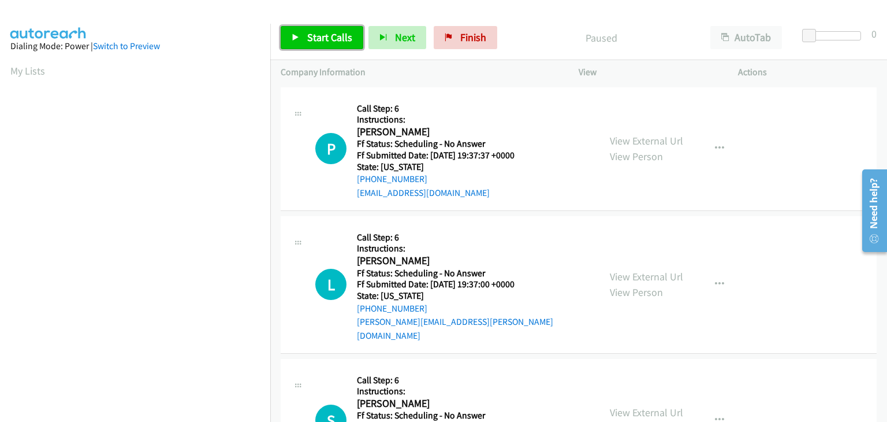
click at [349, 34] on span "Start Calls" at bounding box center [329, 37] width 45 height 13
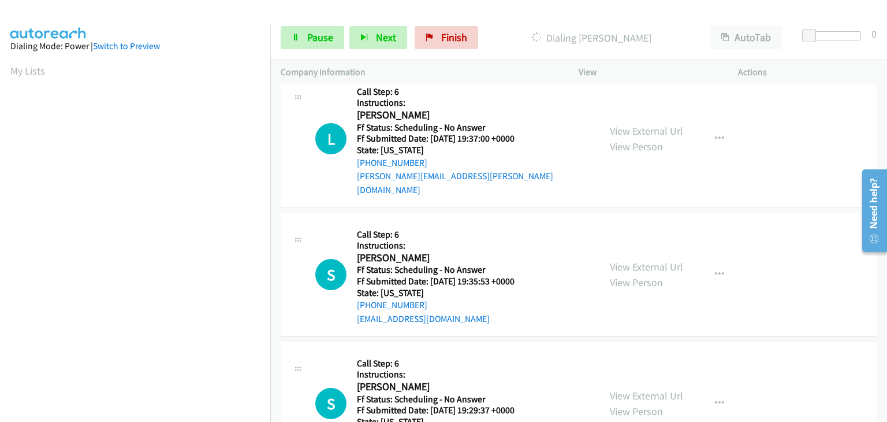
scroll to position [173, 0]
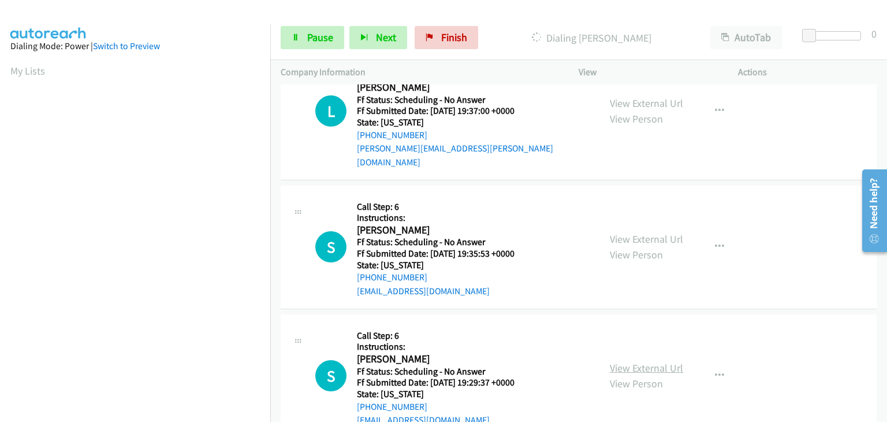
click at [635, 361] on link "View External Url" at bounding box center [646, 367] width 73 height 13
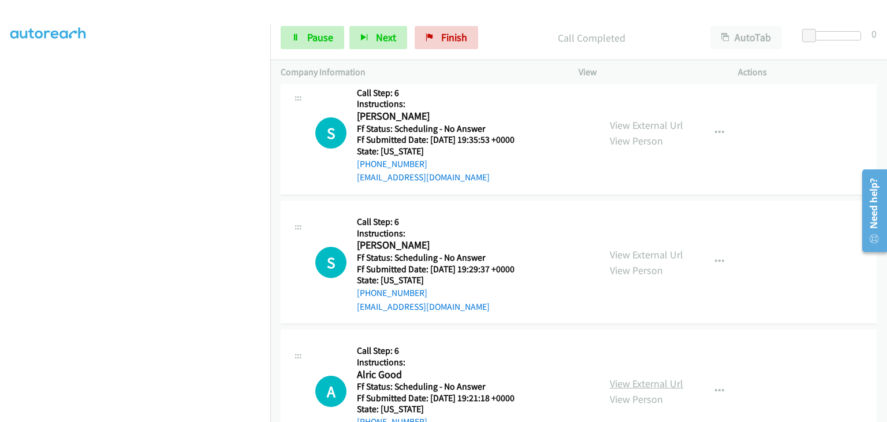
scroll to position [371, 0]
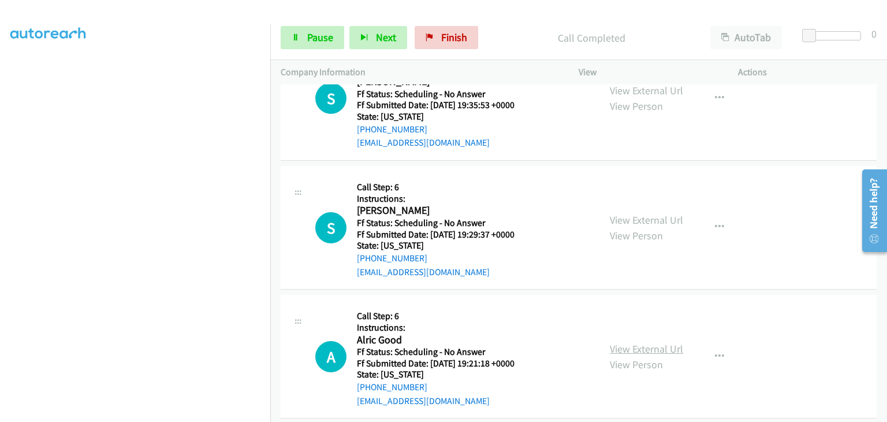
click at [625, 342] on link "View External Url" at bounding box center [646, 348] width 73 height 13
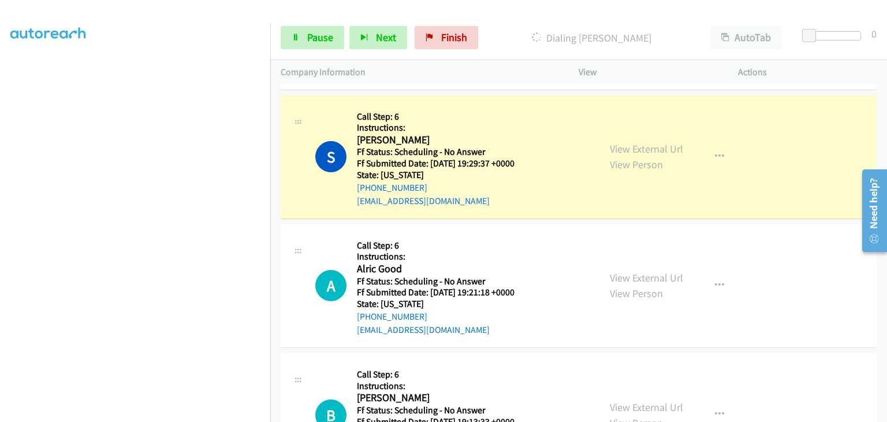
scroll to position [486, 0]
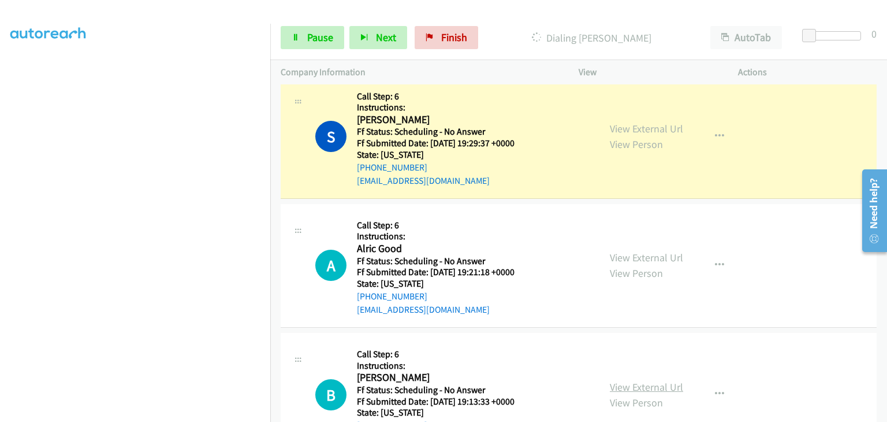
click at [631, 380] on link "View External Url" at bounding box center [646, 386] width 73 height 13
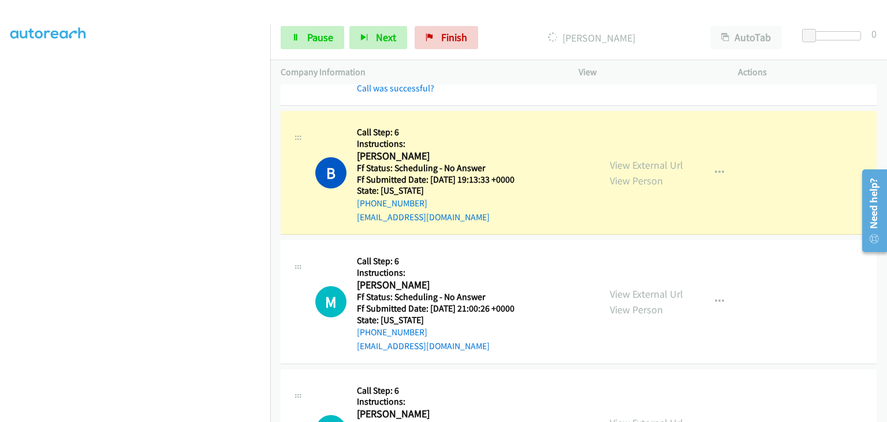
scroll to position [775, 0]
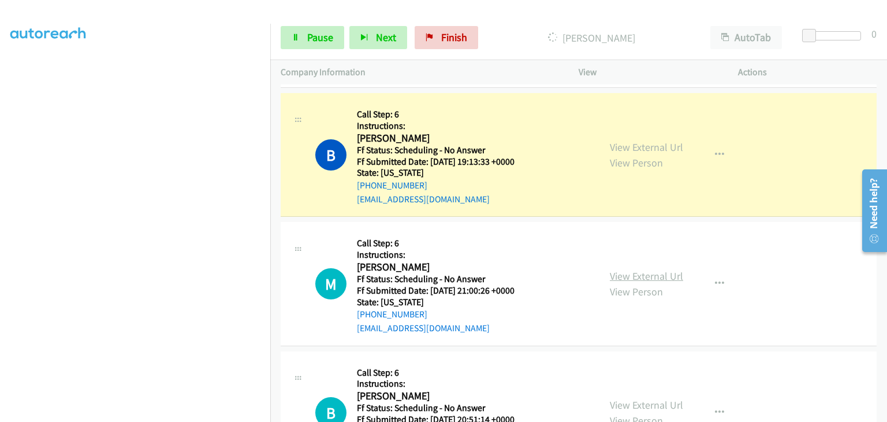
click at [622, 269] on link "View External Url" at bounding box center [646, 275] width 73 height 13
click at [628, 398] on link "View External Url" at bounding box center [646, 404] width 73 height 13
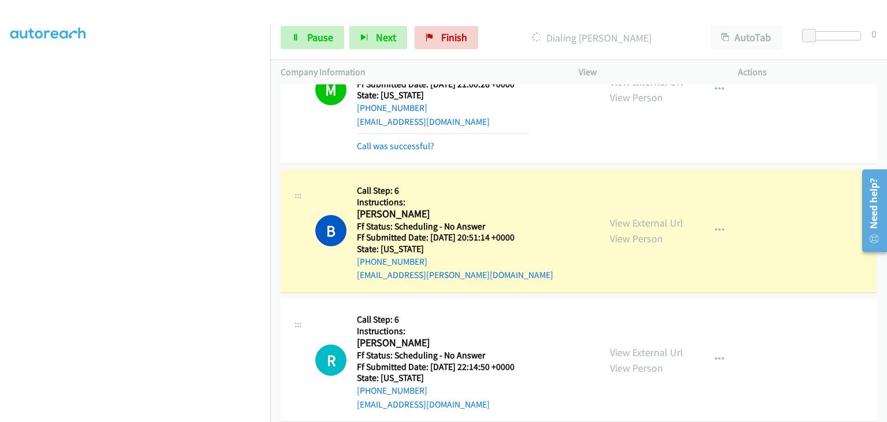
scroll to position [1121, 0]
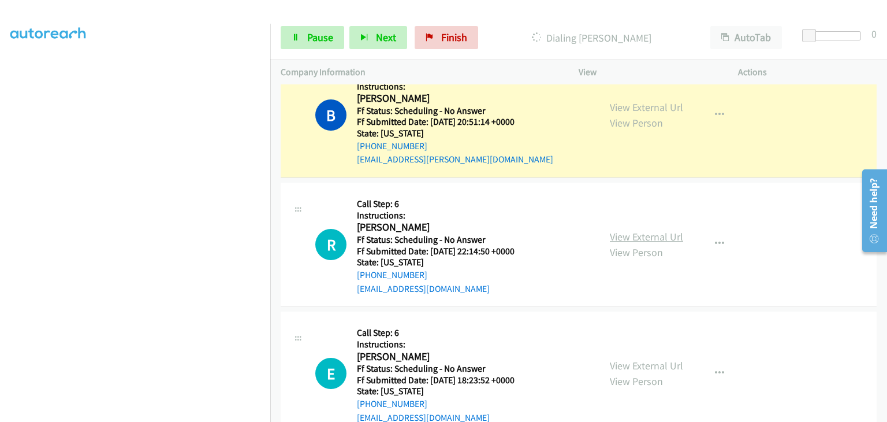
click at [642, 230] on link "View External Url" at bounding box center [646, 236] width 73 height 13
click at [646, 359] on link "View External Url" at bounding box center [646, 365] width 73 height 13
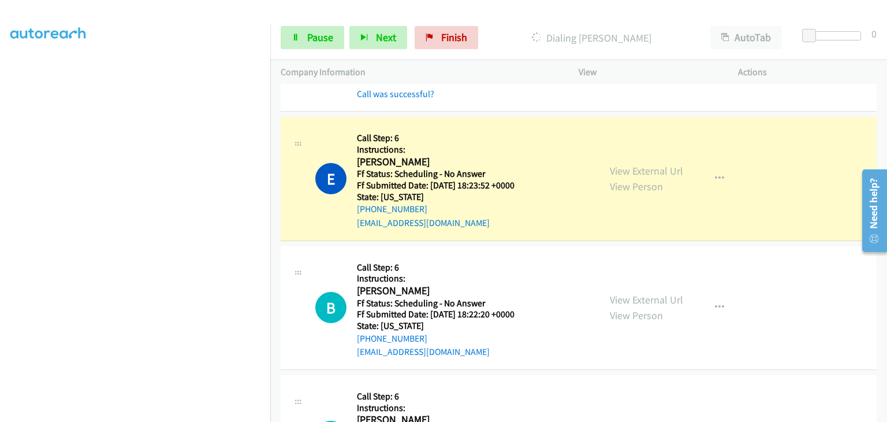
scroll to position [1423, 0]
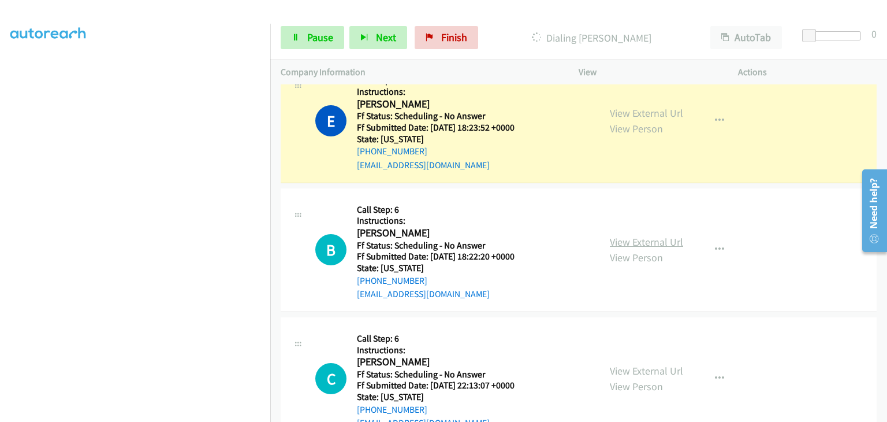
click at [633, 235] on link "View External Url" at bounding box center [646, 241] width 73 height 13
click at [624, 364] on link "View External Url" at bounding box center [646, 370] width 73 height 13
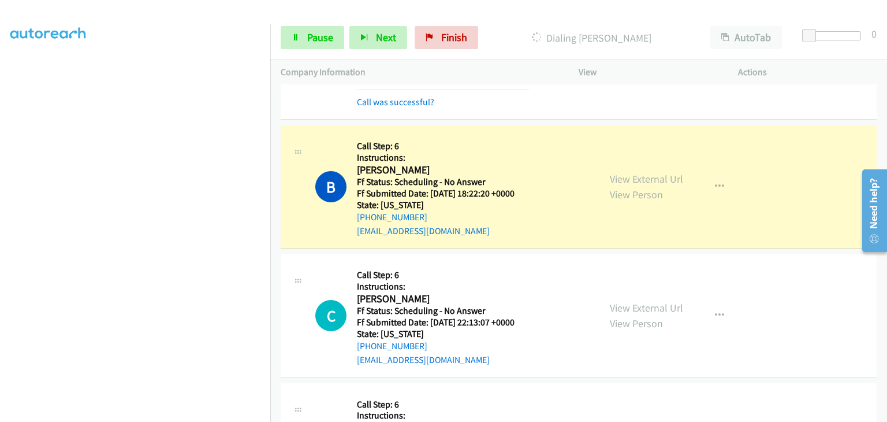
scroll to position [1538, 0]
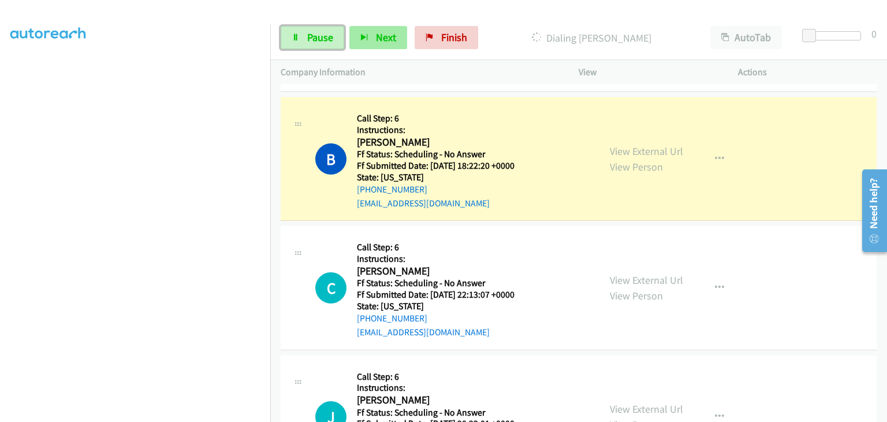
drag, startPoint x: 312, startPoint y: 37, endPoint x: 353, endPoint y: 41, distance: 41.8
click at [312, 37] on span "Pause" at bounding box center [320, 37] width 26 height 13
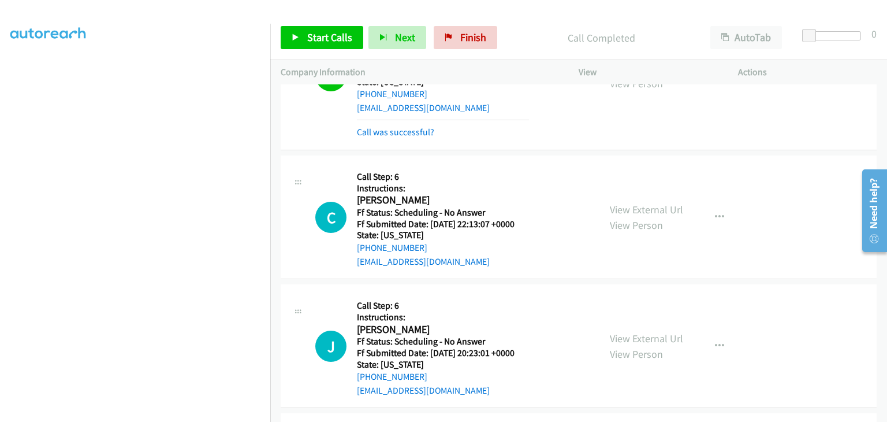
scroll to position [1654, 0]
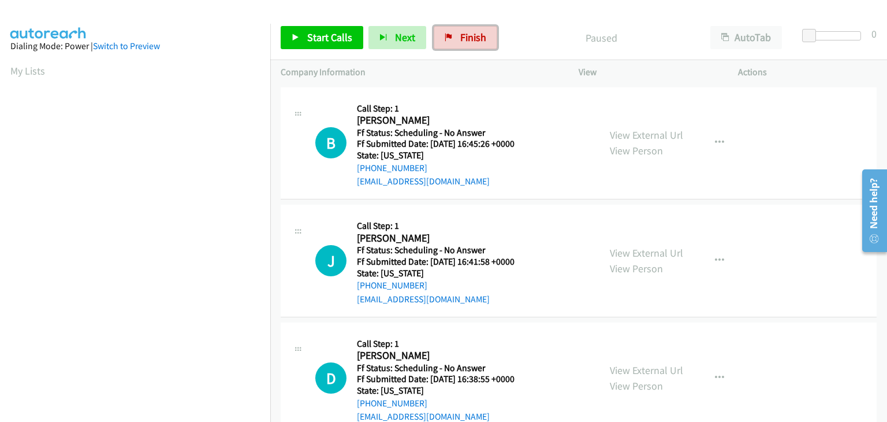
drag, startPoint x: 447, startPoint y: 35, endPoint x: 408, endPoint y: 73, distance: 54.3
click at [447, 35] on icon at bounding box center [449, 38] width 8 height 8
